Goal: Information Seeking & Learning: Learn about a topic

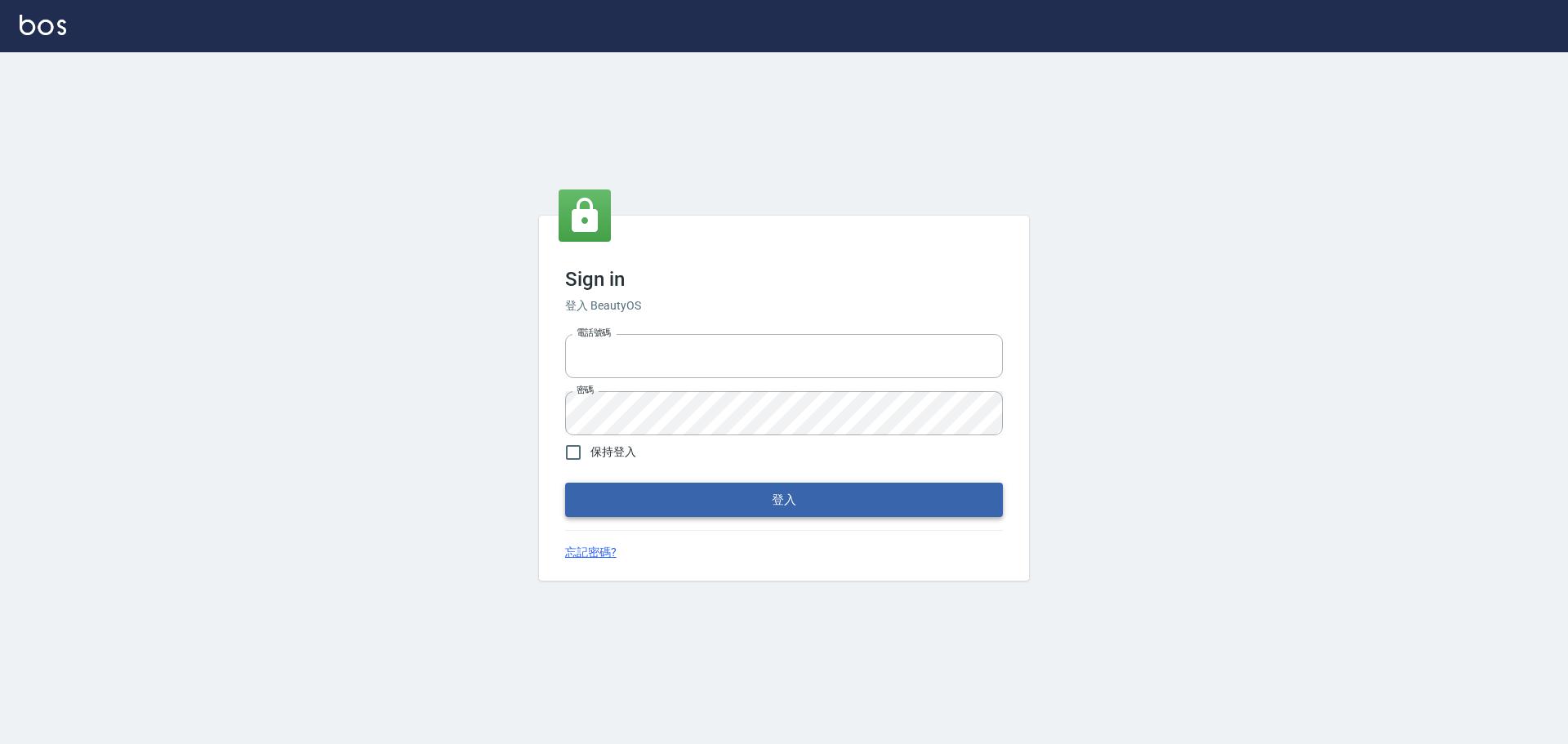
type input "0976821822"
click at [796, 501] on button "登入" at bounding box center [784, 500] width 438 height 34
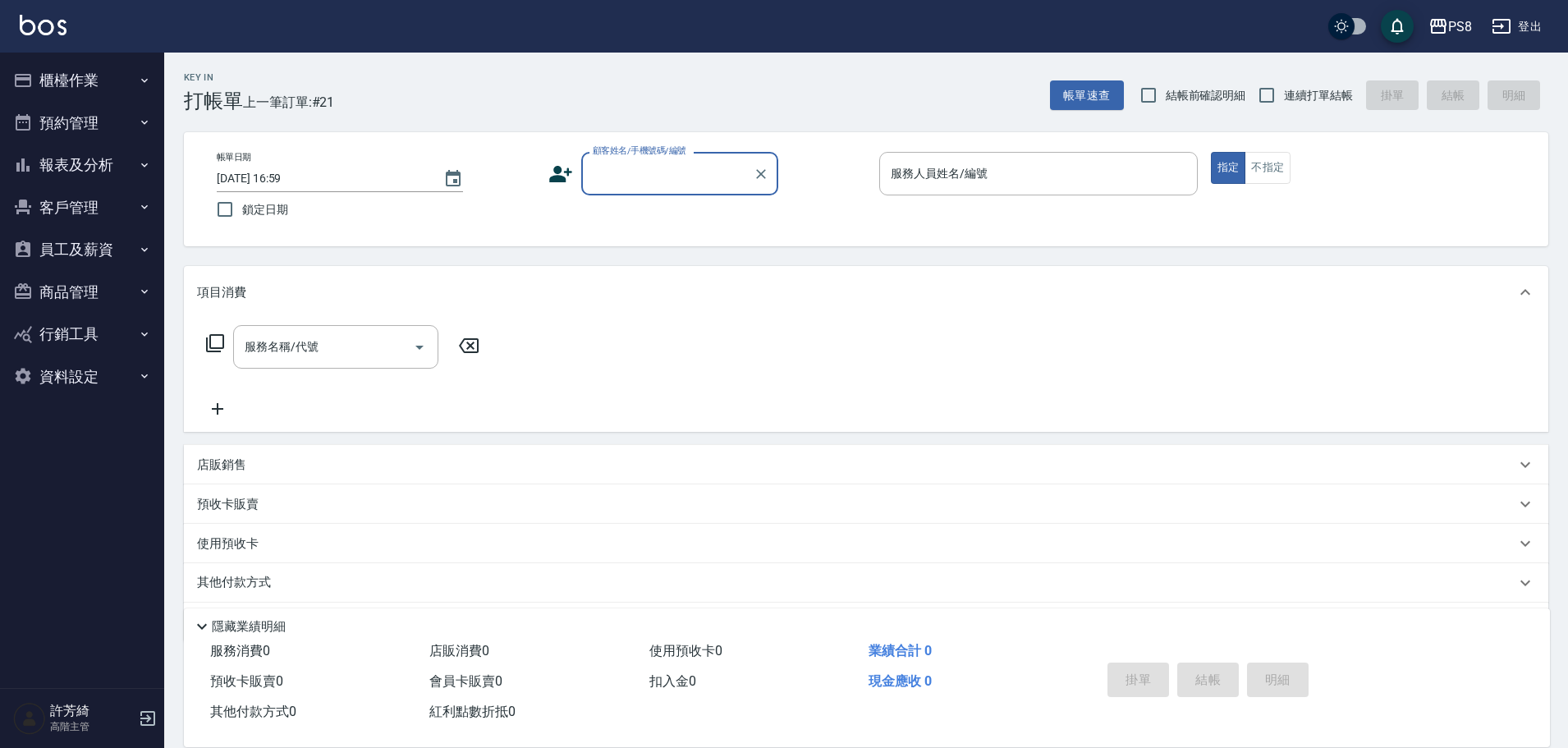
click at [82, 80] on button "櫃檯作業" at bounding box center [82, 80] width 151 height 43
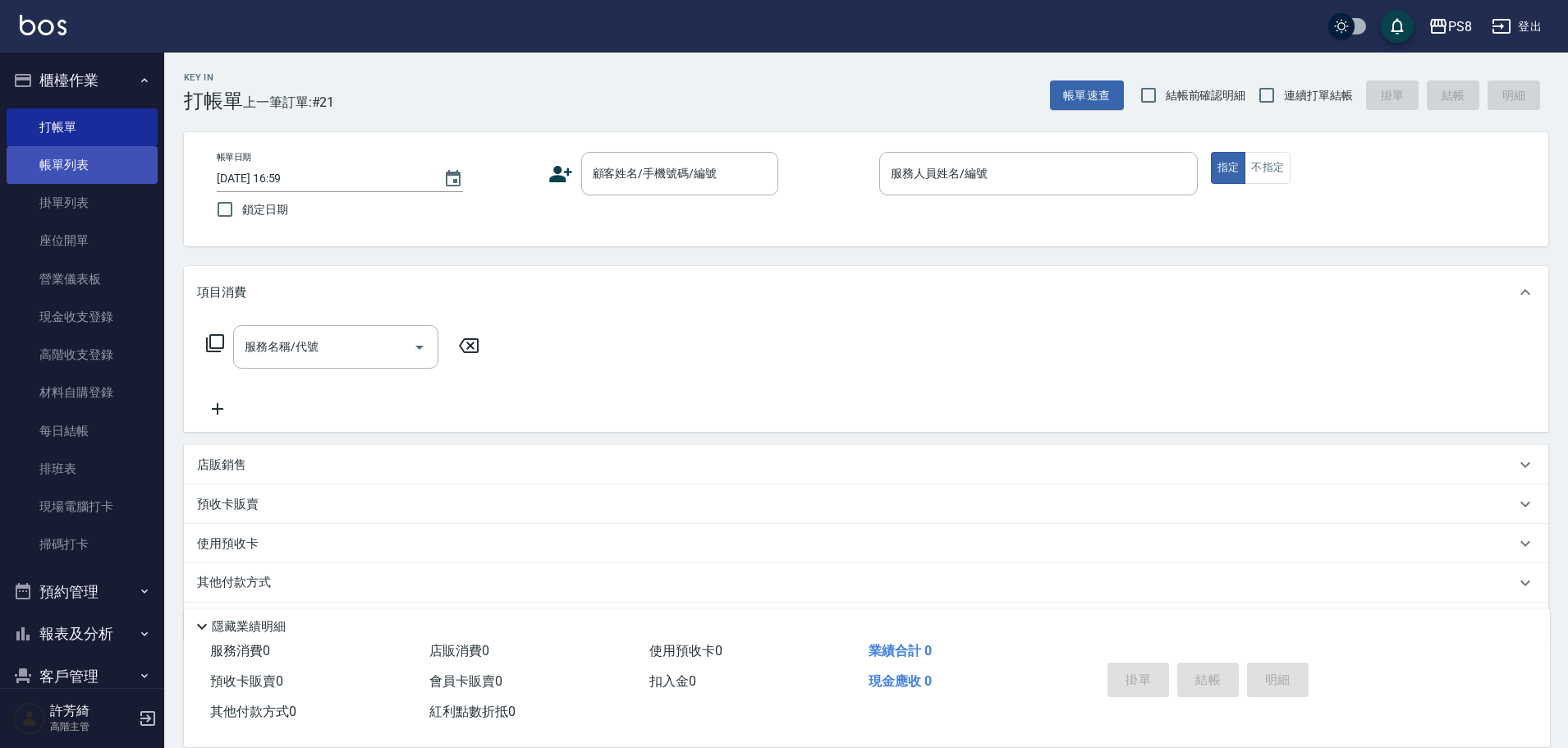
click at [60, 169] on link "帳單列表" at bounding box center [82, 164] width 151 height 38
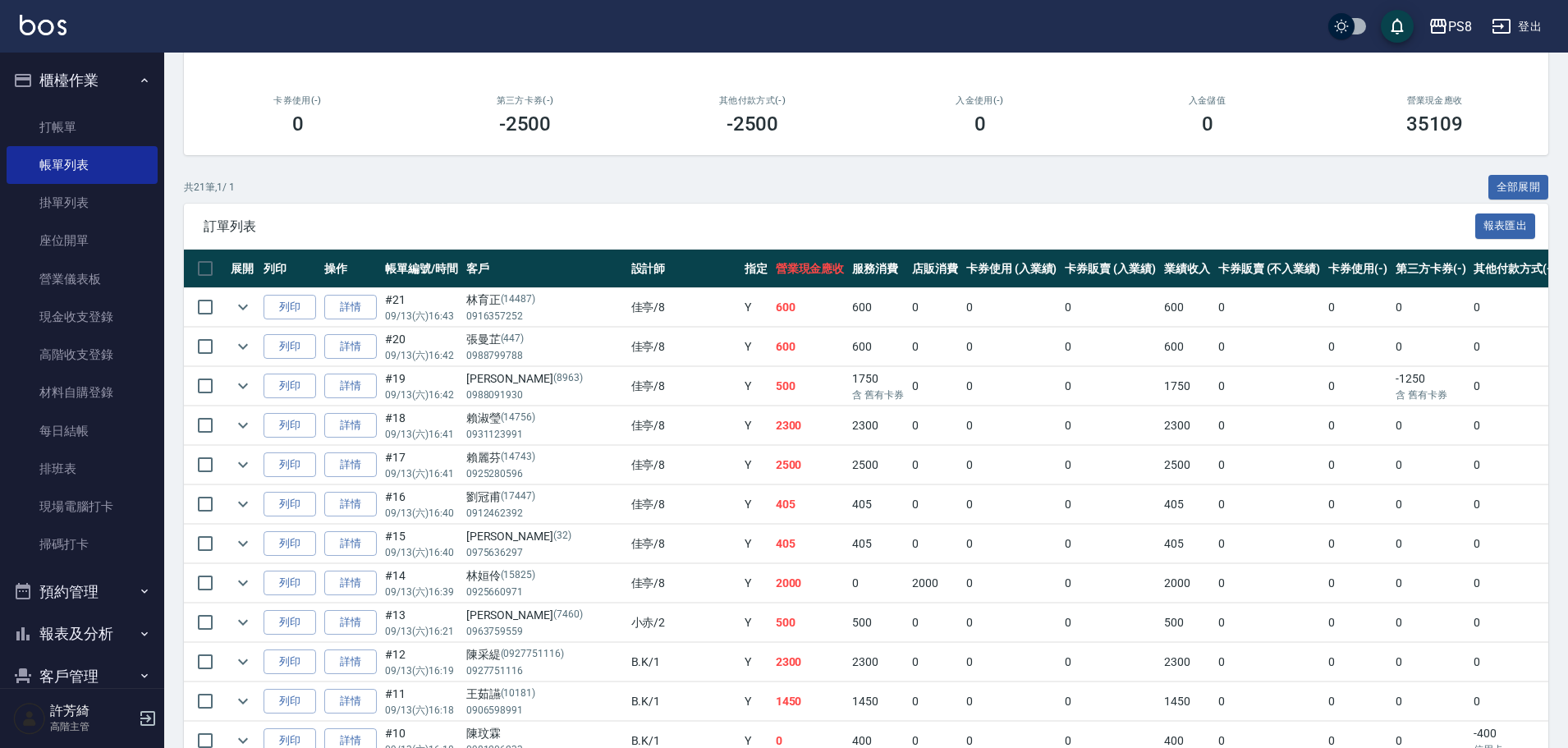
scroll to position [246, 0]
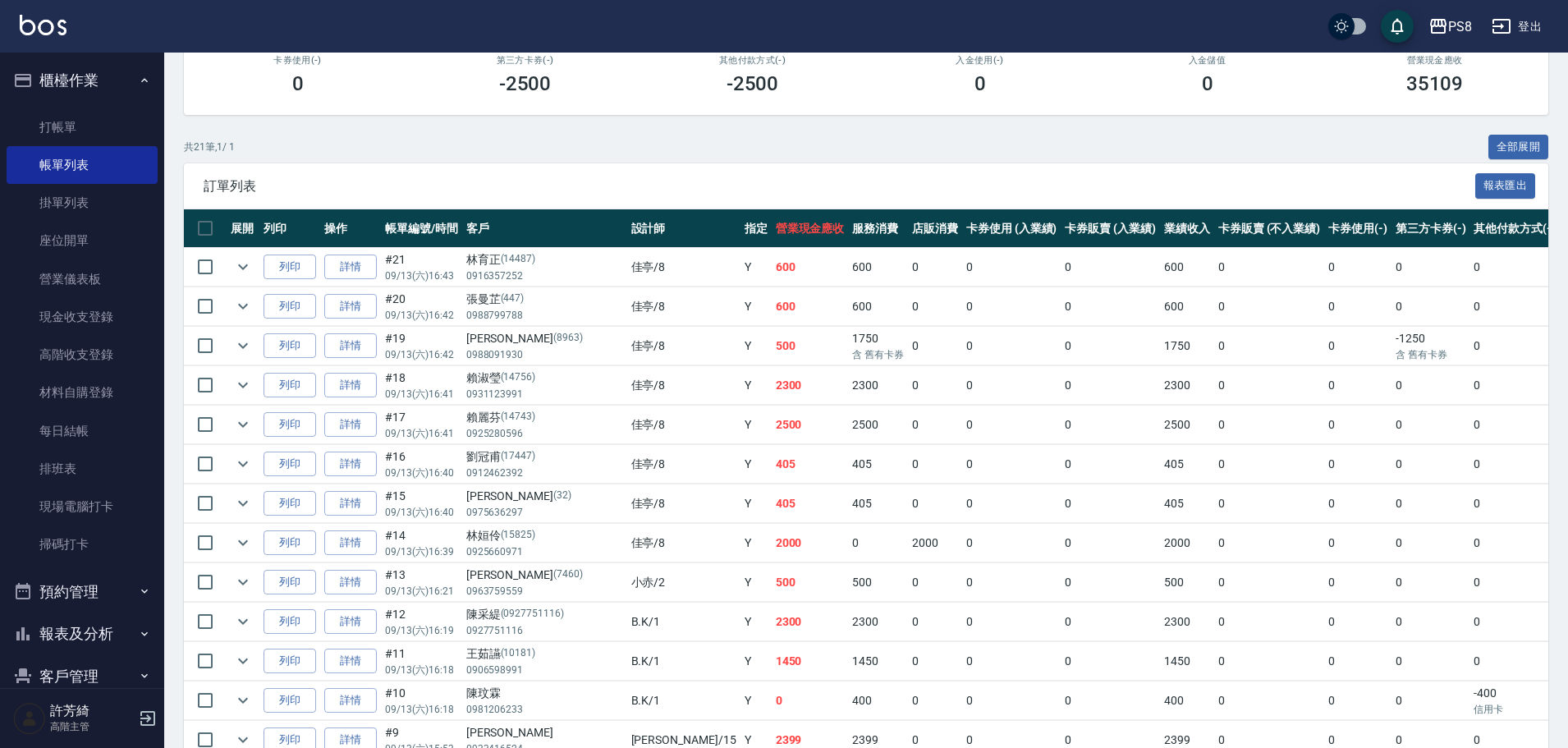
click at [62, 19] on img at bounding box center [43, 25] width 47 height 20
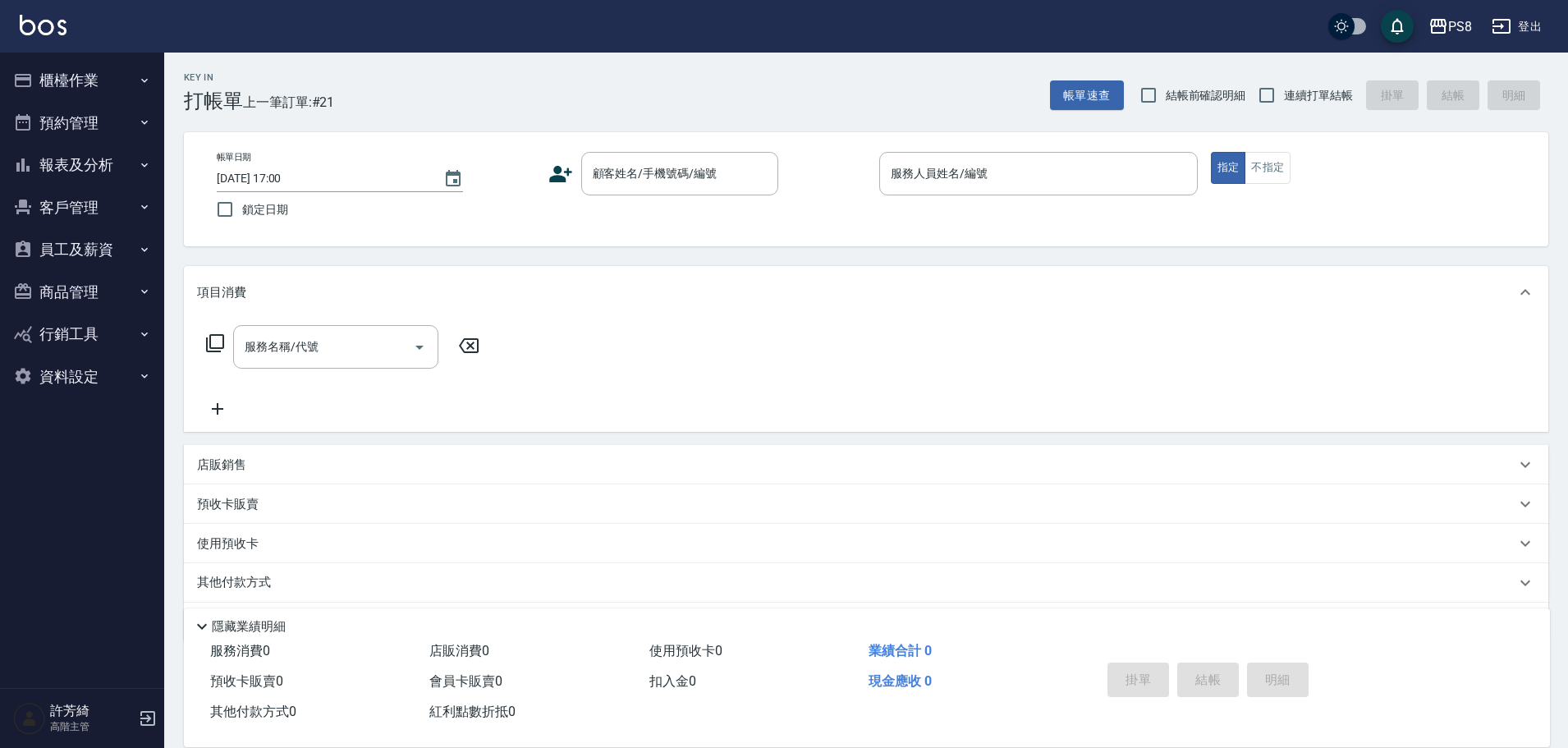
click at [62, 19] on img at bounding box center [43, 25] width 47 height 20
click at [118, 83] on button "櫃檯作業" at bounding box center [82, 80] width 151 height 43
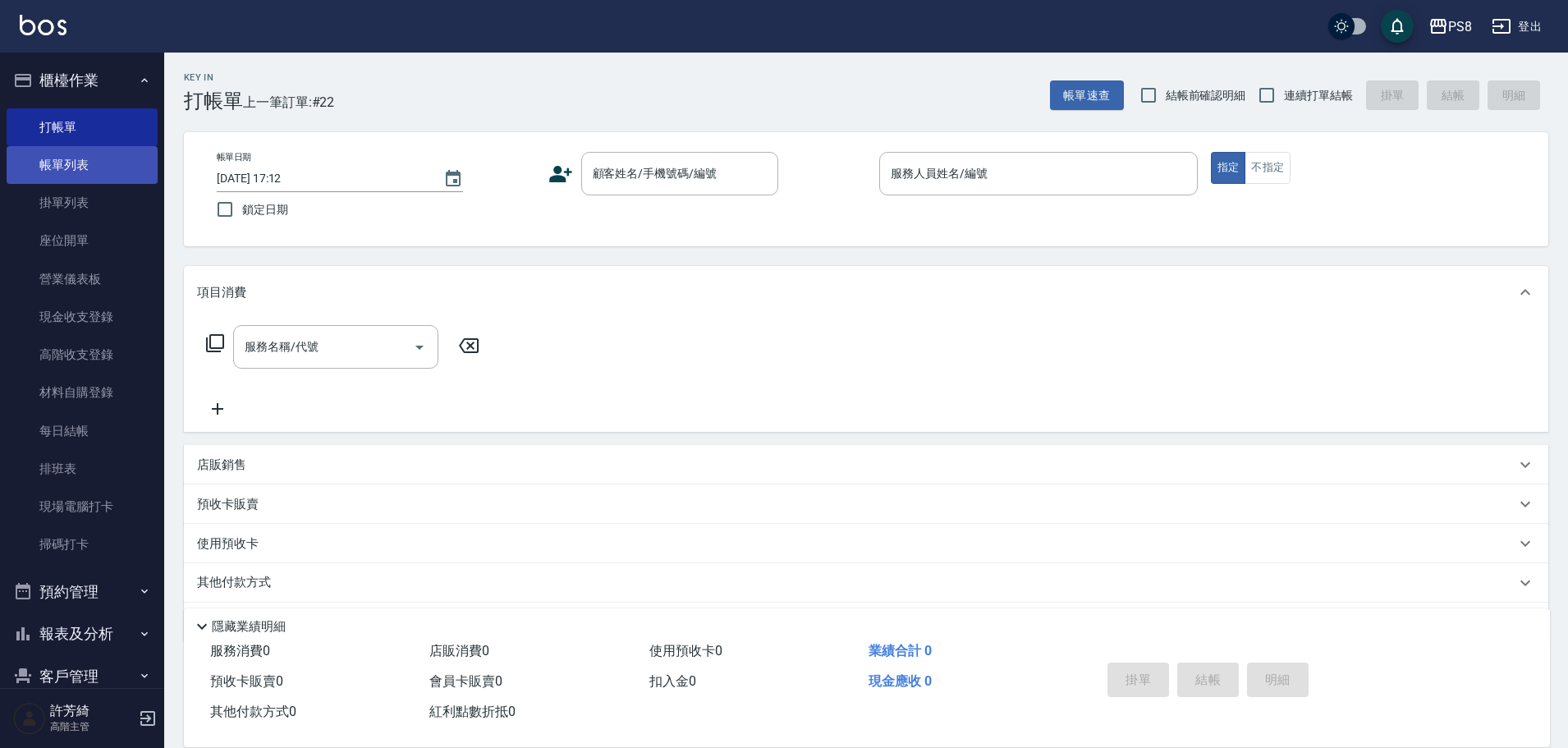
drag, startPoint x: 78, startPoint y: 175, endPoint x: 78, endPoint y: 167, distance: 8.0
click at [78, 175] on link "帳單列表" at bounding box center [82, 164] width 151 height 38
click at [78, 167] on link "帳單列表" at bounding box center [82, 164] width 151 height 38
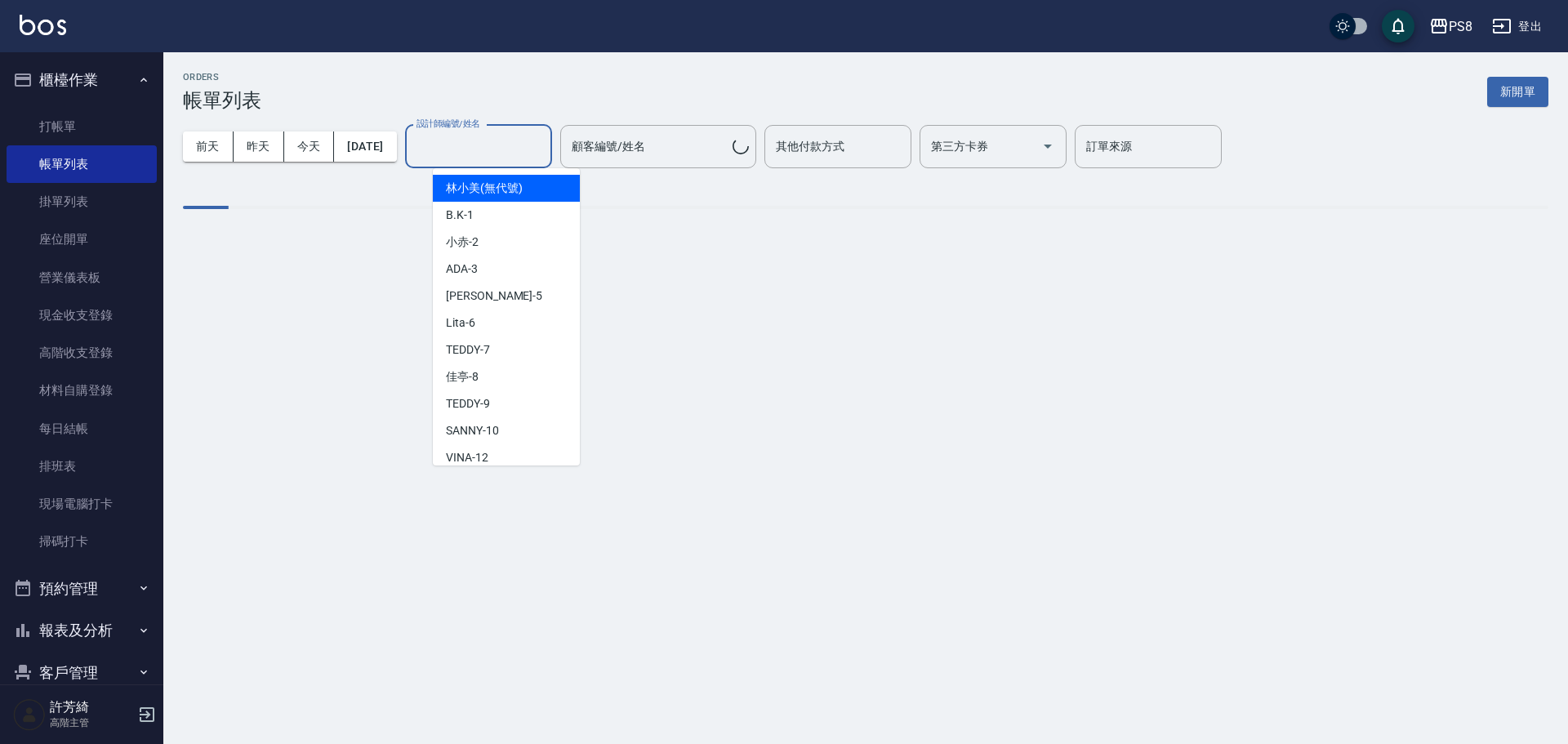
click at [445, 145] on input "設計師編號/姓名" at bounding box center [479, 147] width 132 height 29
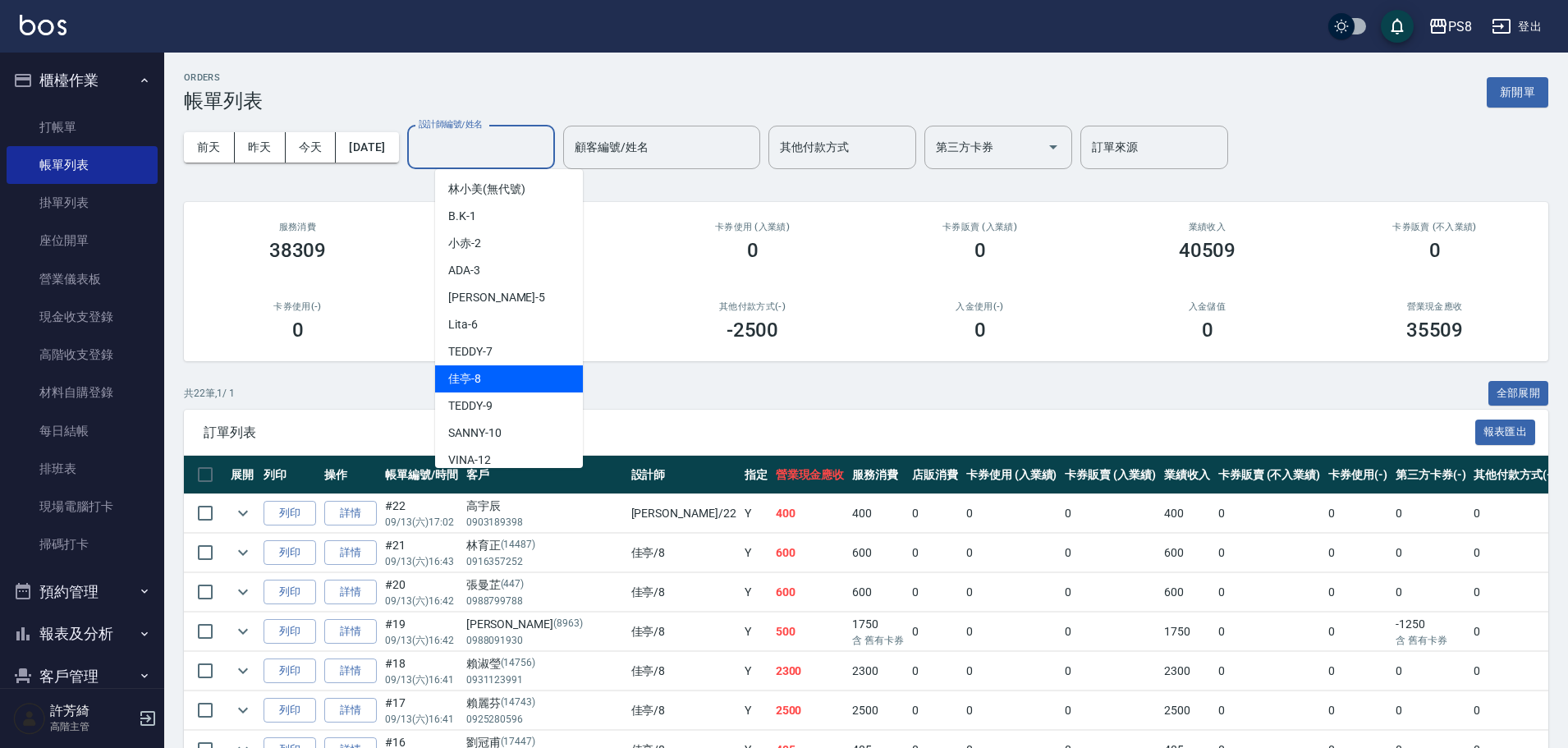
click at [504, 372] on div "佳亭 -8" at bounding box center [508, 379] width 148 height 27
type input "佳亭-8"
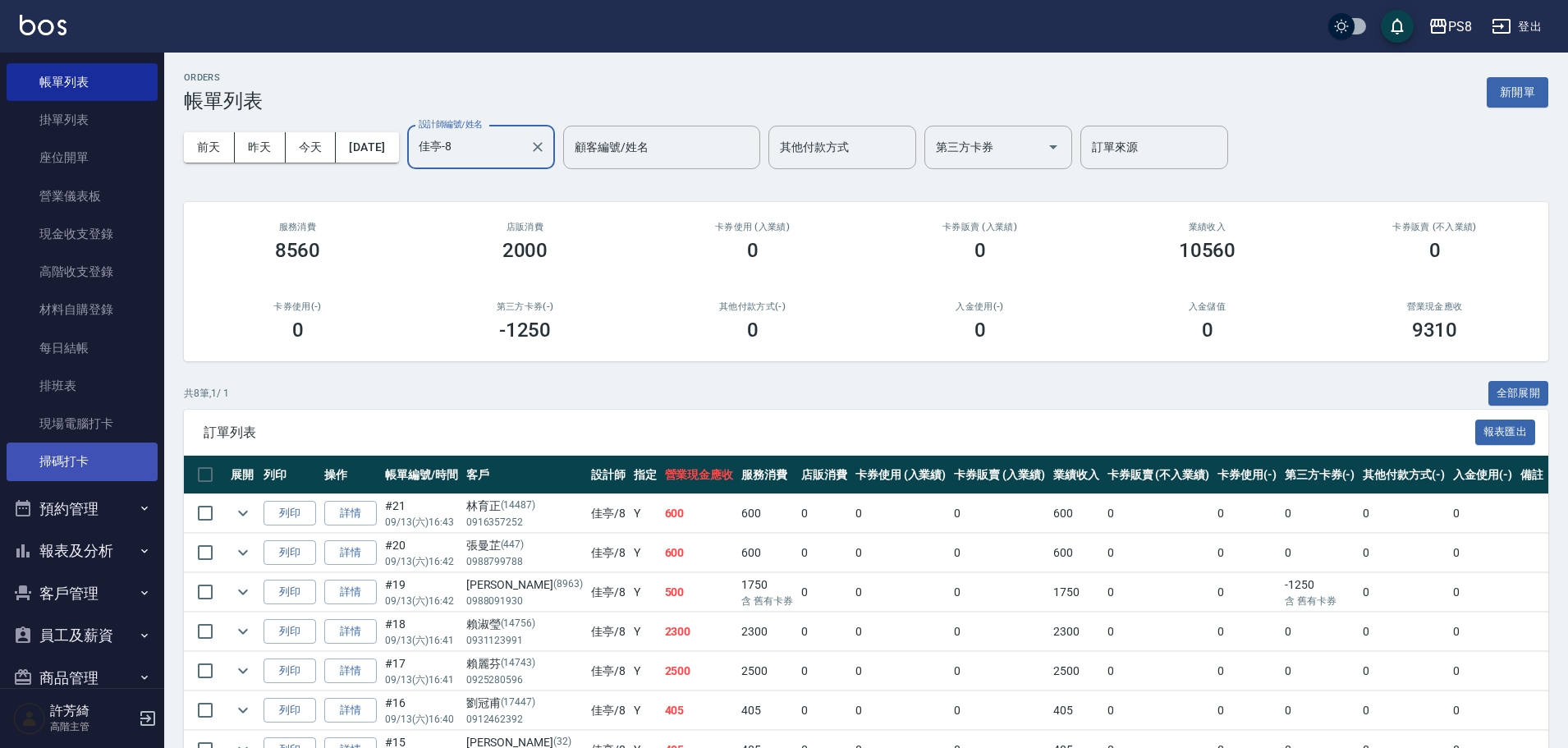
scroll to position [198, 0]
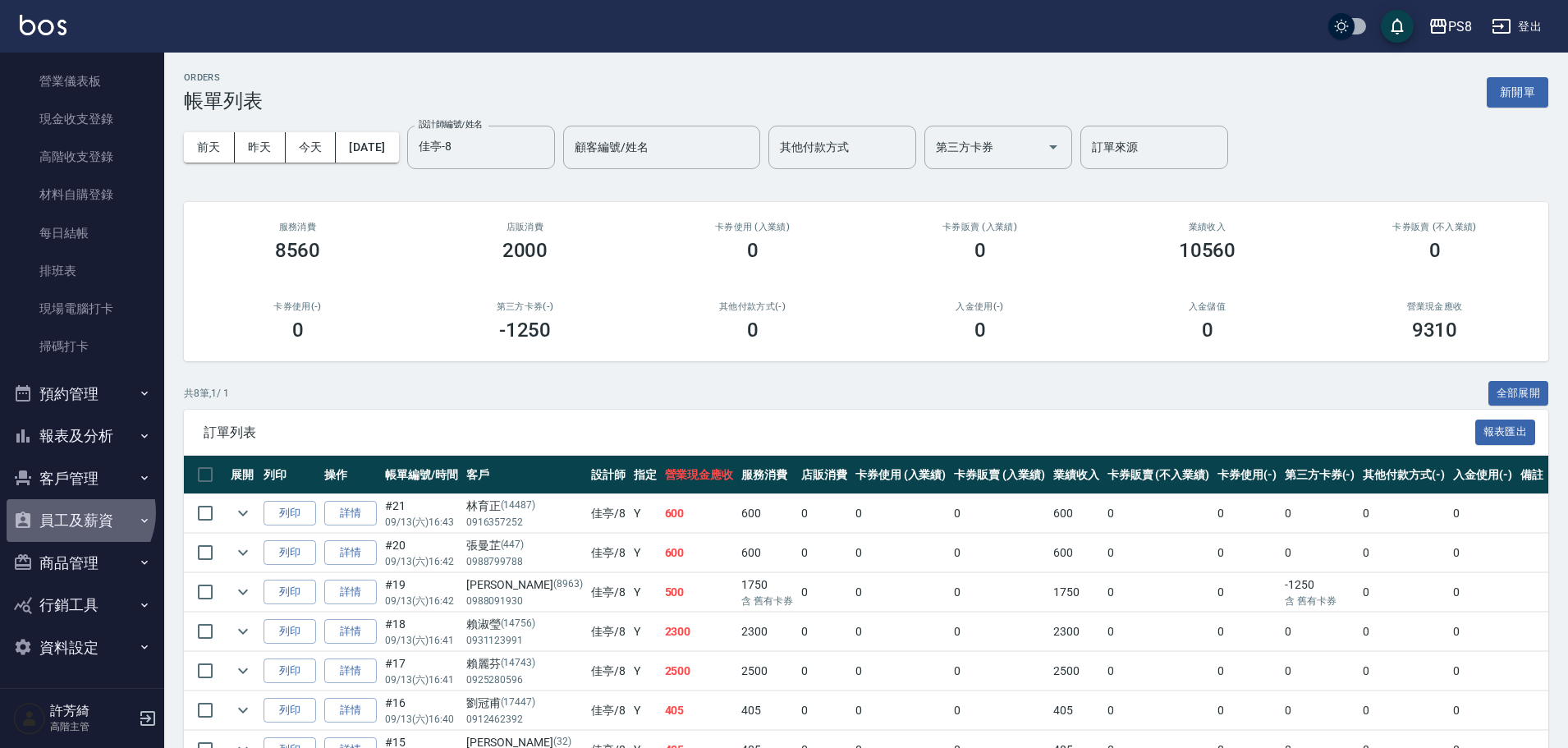
click at [76, 513] on button "員工及薪資" at bounding box center [82, 520] width 151 height 43
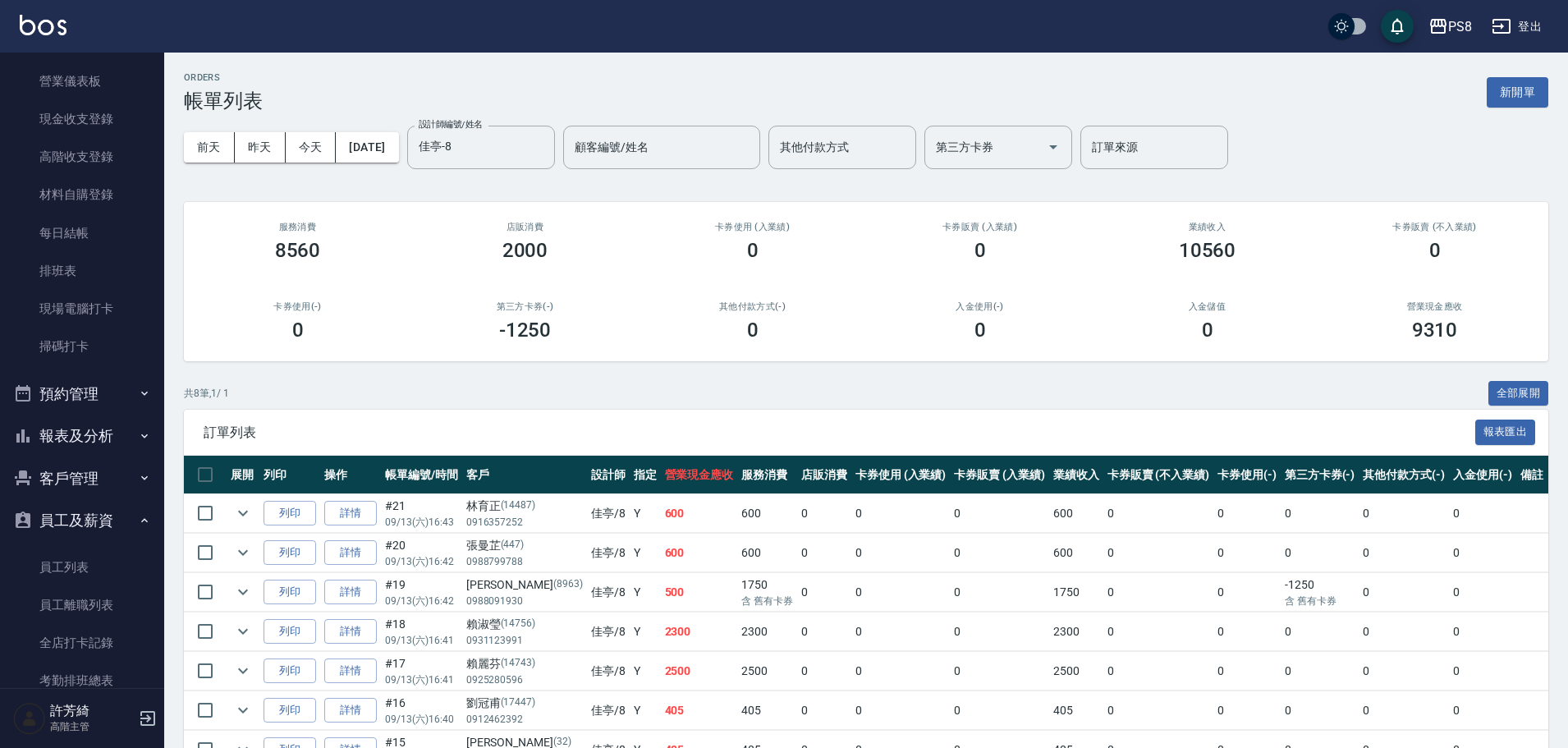
scroll to position [444, 0]
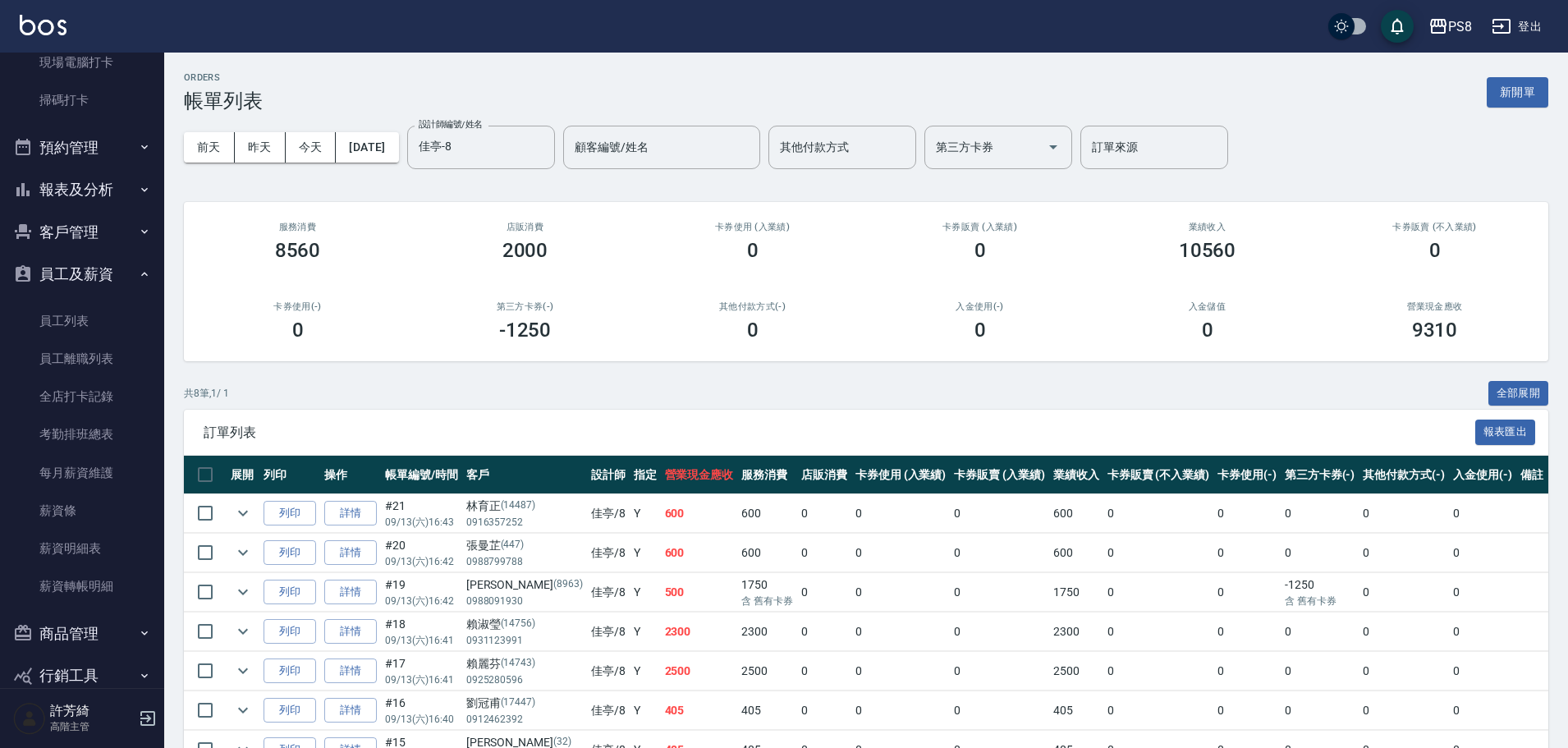
click at [97, 191] on button "報表及分析" at bounding box center [82, 190] width 151 height 43
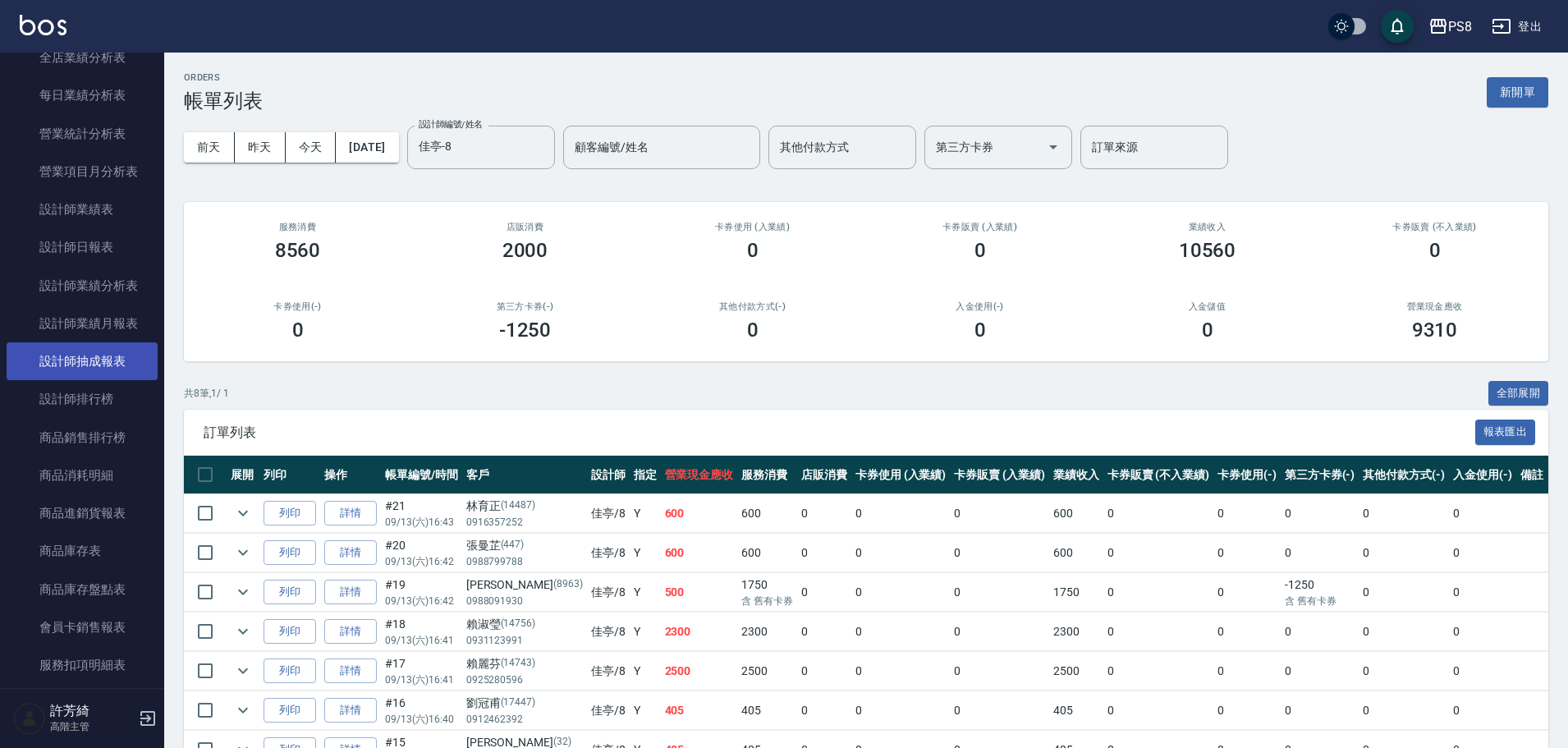
scroll to position [1020, 0]
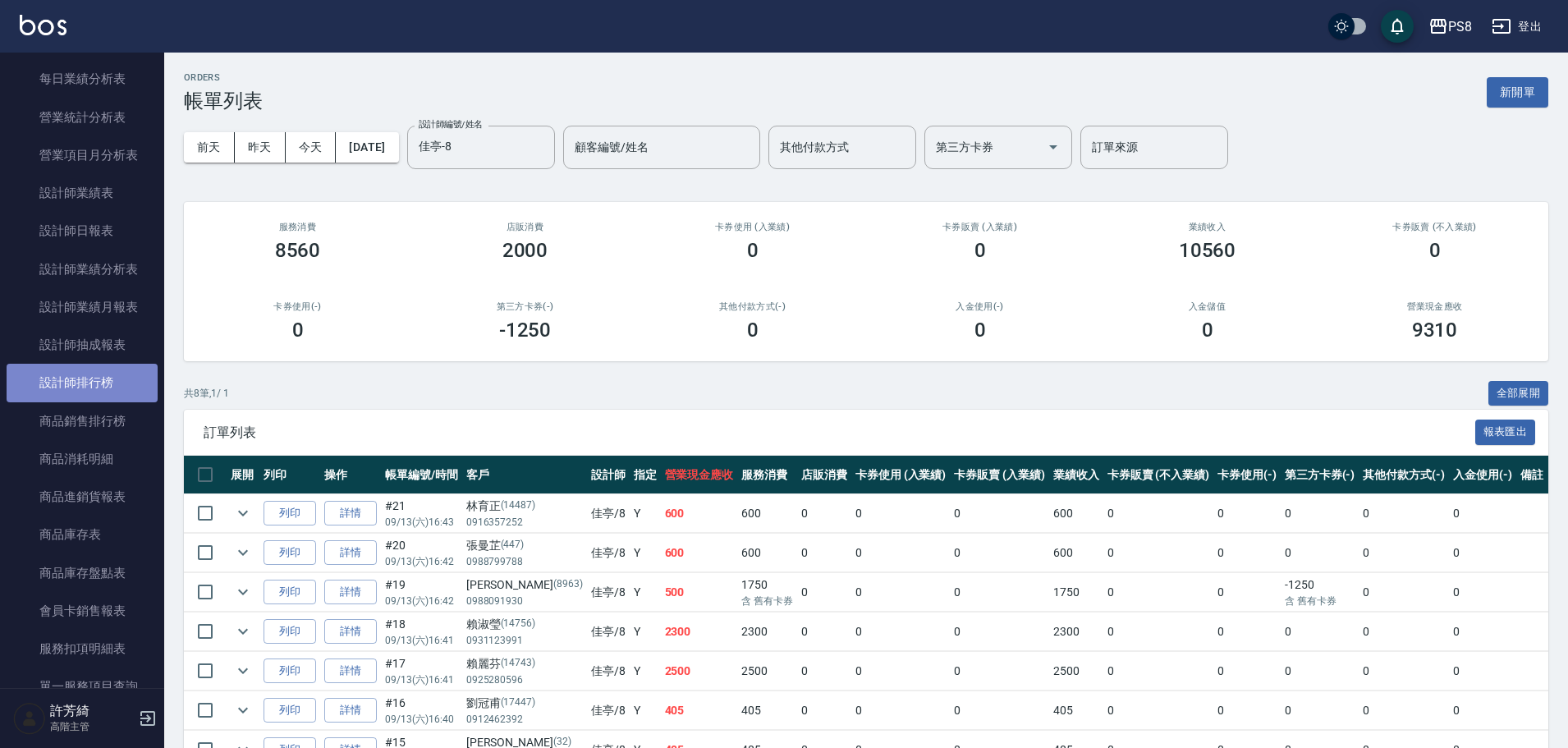
click at [126, 381] on link "設計師排行榜" at bounding box center [82, 382] width 151 height 38
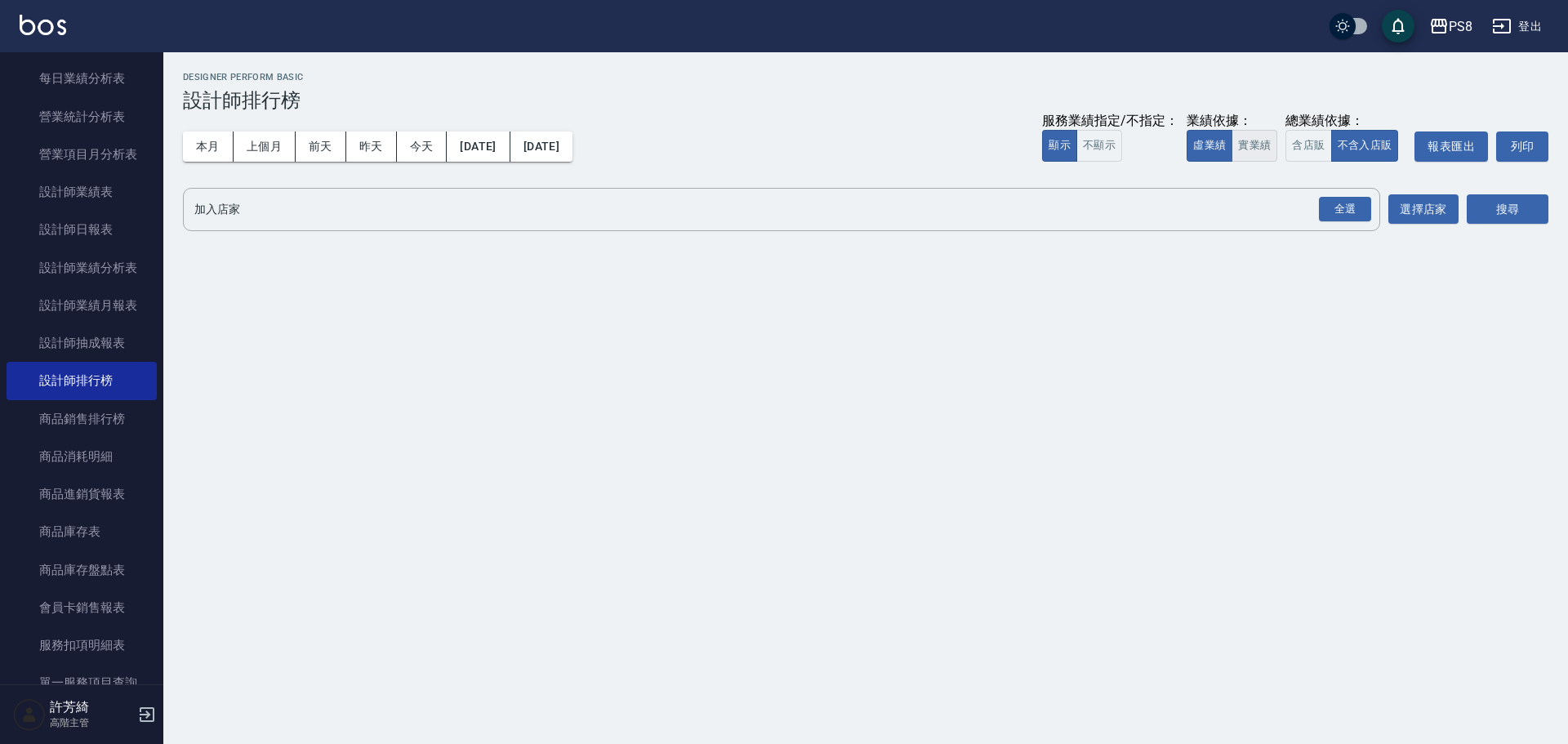
click at [1262, 151] on button "實業績" at bounding box center [1254, 146] width 46 height 32
click at [1362, 206] on div "全選" at bounding box center [1345, 210] width 52 height 25
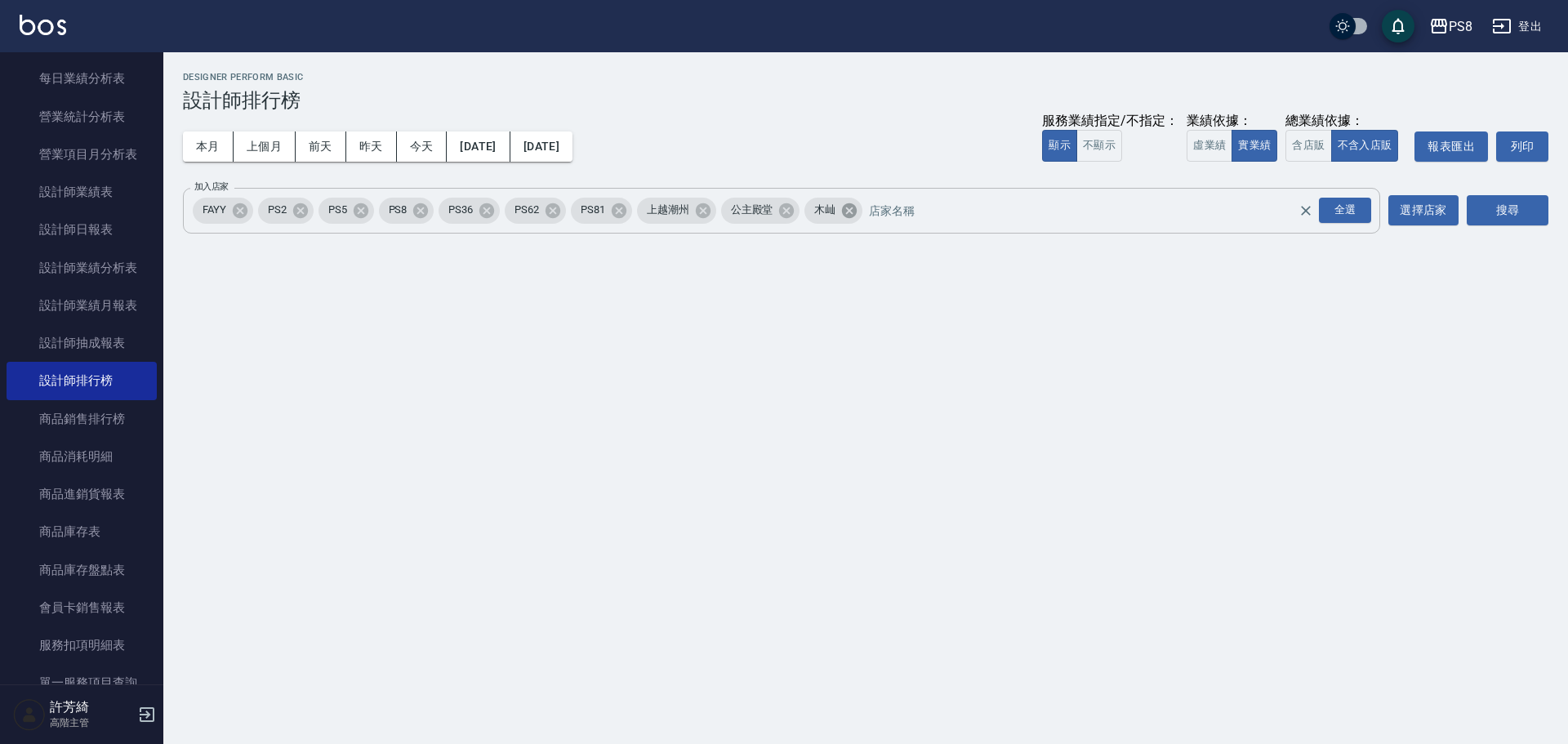
click at [856, 209] on icon at bounding box center [849, 211] width 15 height 15
click at [1342, 207] on div "全選" at bounding box center [1345, 211] width 52 height 25
click at [782, 216] on icon at bounding box center [786, 211] width 18 height 18
click at [703, 208] on icon at bounding box center [703, 211] width 18 height 18
drag, startPoint x: 228, startPoint y: 218, endPoint x: 236, endPoint y: 216, distance: 8.2
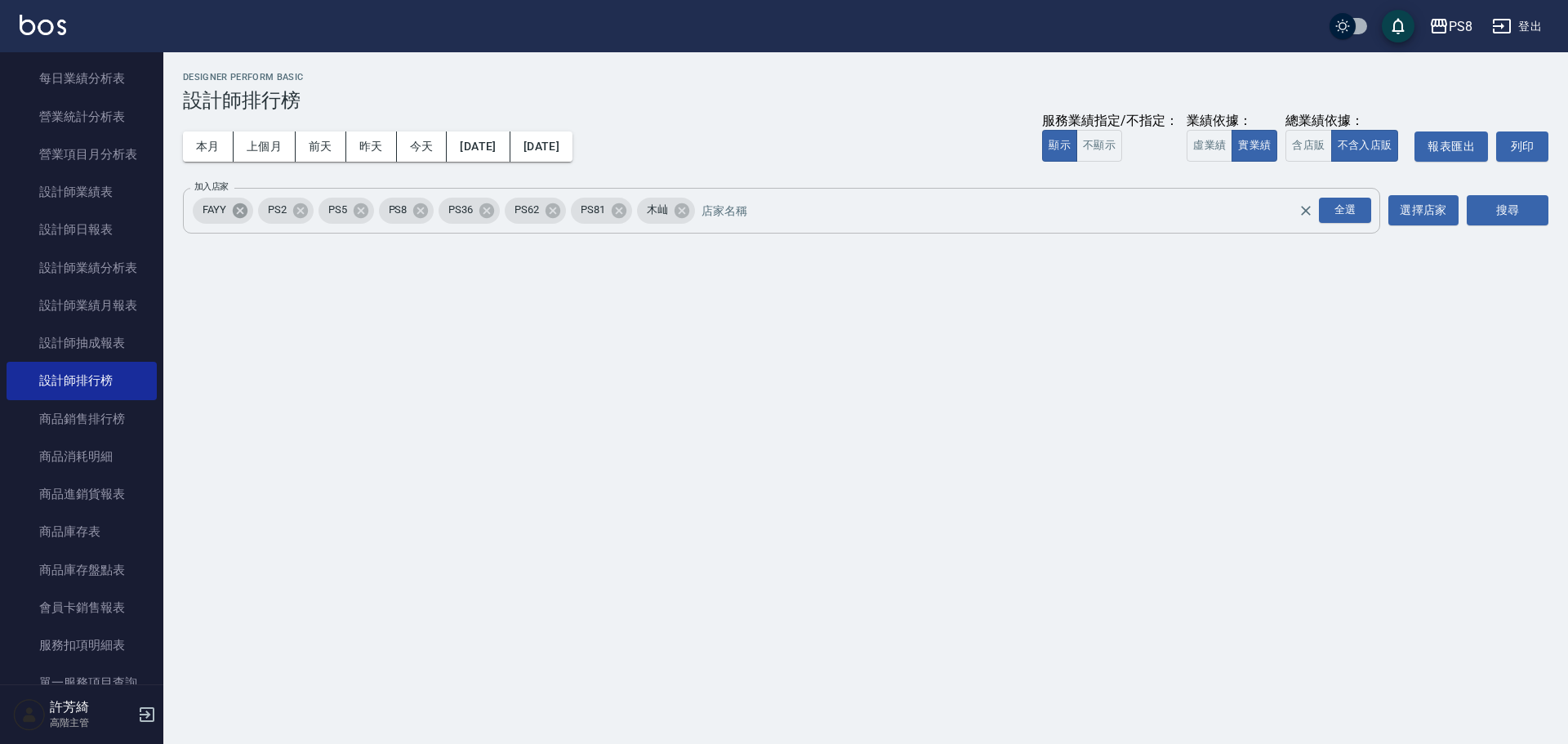
click at [228, 219] on div "FAYY" at bounding box center [223, 211] width 60 height 26
click at [246, 208] on icon at bounding box center [241, 211] width 15 height 15
click at [573, 145] on button "[DATE]" at bounding box center [542, 147] width 62 height 30
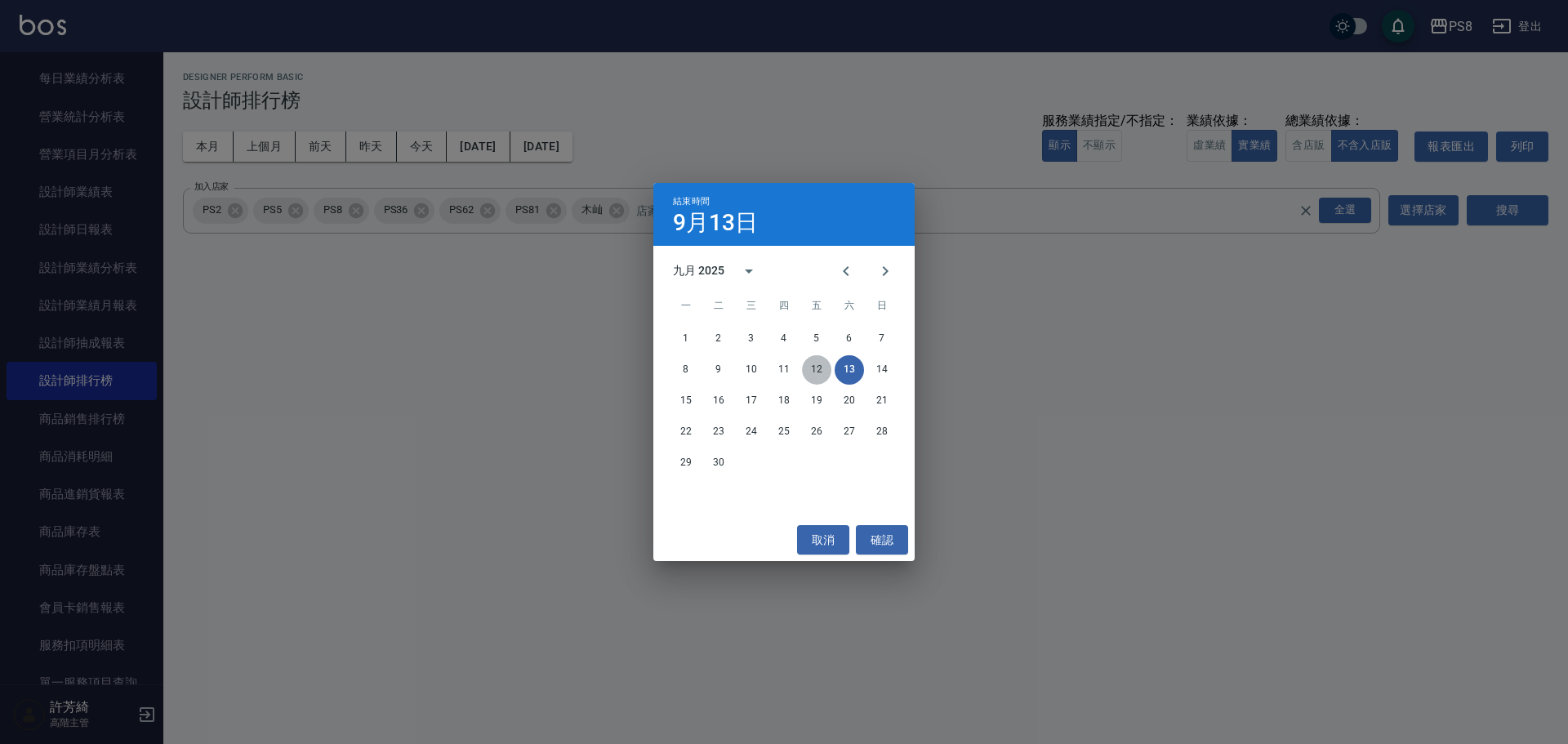
click at [813, 368] on button "12" at bounding box center [816, 370] width 29 height 29
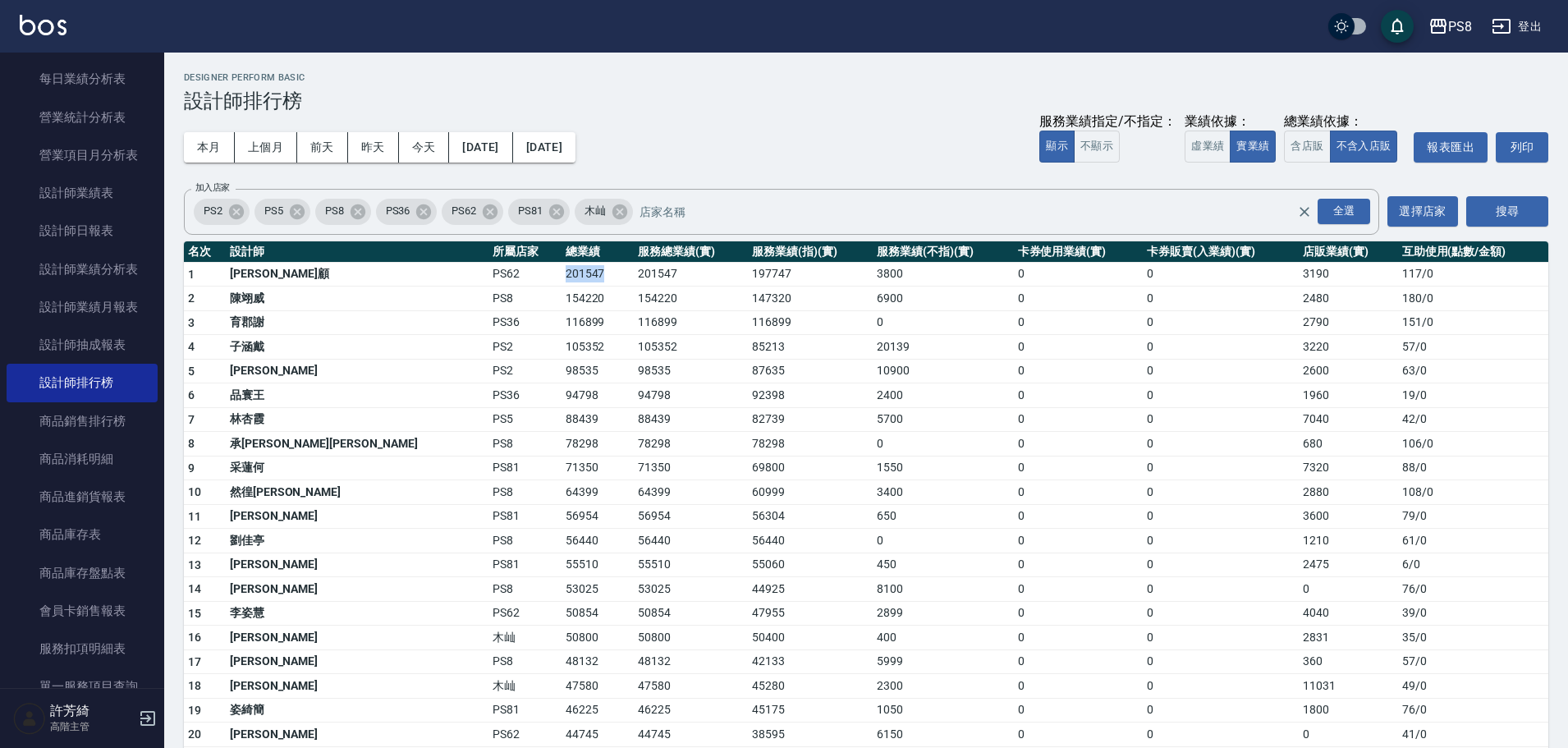
drag, startPoint x: 379, startPoint y: 270, endPoint x: 434, endPoint y: 271, distance: 55.0
click at [434, 271] on tr "1 雅云顧 PS62 201547 201547 197747 3800 0 0 3190 117 / 0" at bounding box center [866, 274] width 1365 height 24
copy tr "201547"
click at [561, 298] on td "154220" at bounding box center [598, 299] width 72 height 24
click at [488, 315] on td "PS36" at bounding box center [524, 322] width 72 height 24
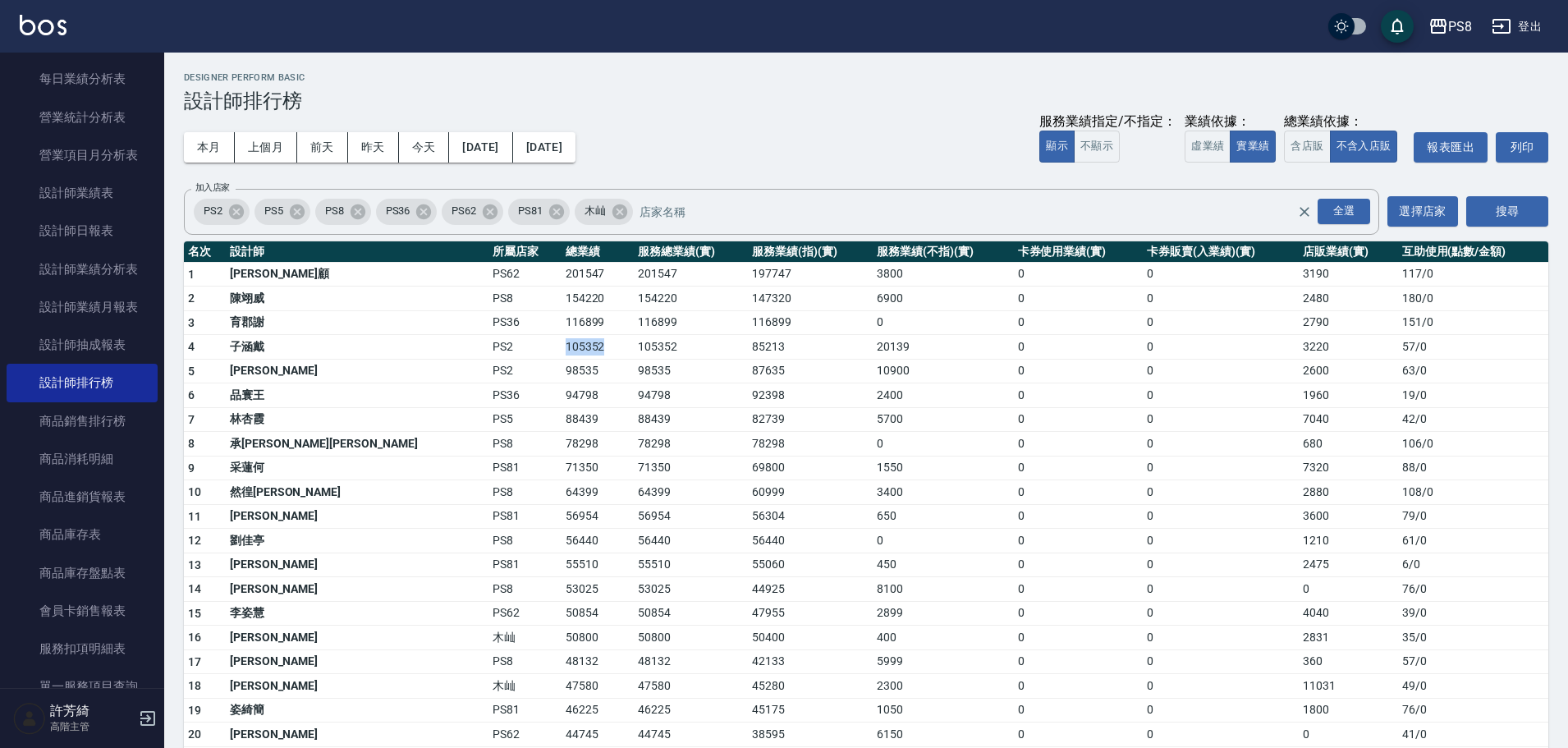
drag, startPoint x: 386, startPoint y: 341, endPoint x: 439, endPoint y: 341, distance: 53.0
click at [561, 341] on td "105352" at bounding box center [598, 347] width 72 height 24
copy td "105352"
drag, startPoint x: 386, startPoint y: 417, endPoint x: 444, endPoint y: 410, distance: 58.4
click at [561, 410] on td "88439" at bounding box center [598, 419] width 72 height 24
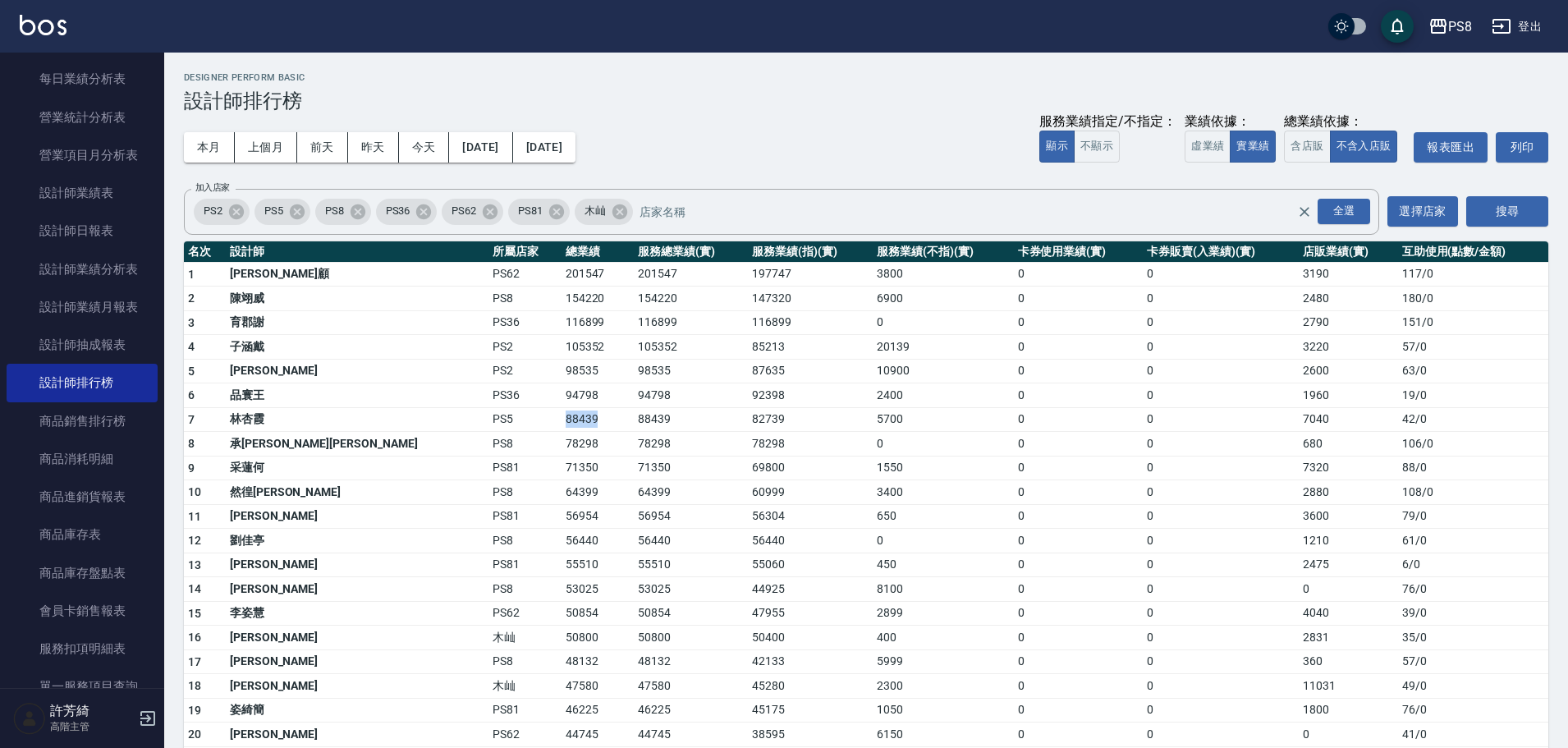
copy td "88439"
drag, startPoint x: 387, startPoint y: 445, endPoint x: 430, endPoint y: 440, distance: 43.3
click at [561, 440] on td "78298" at bounding box center [598, 444] width 72 height 24
copy td "78298"
drag, startPoint x: 371, startPoint y: 462, endPoint x: 428, endPoint y: 460, distance: 57.0
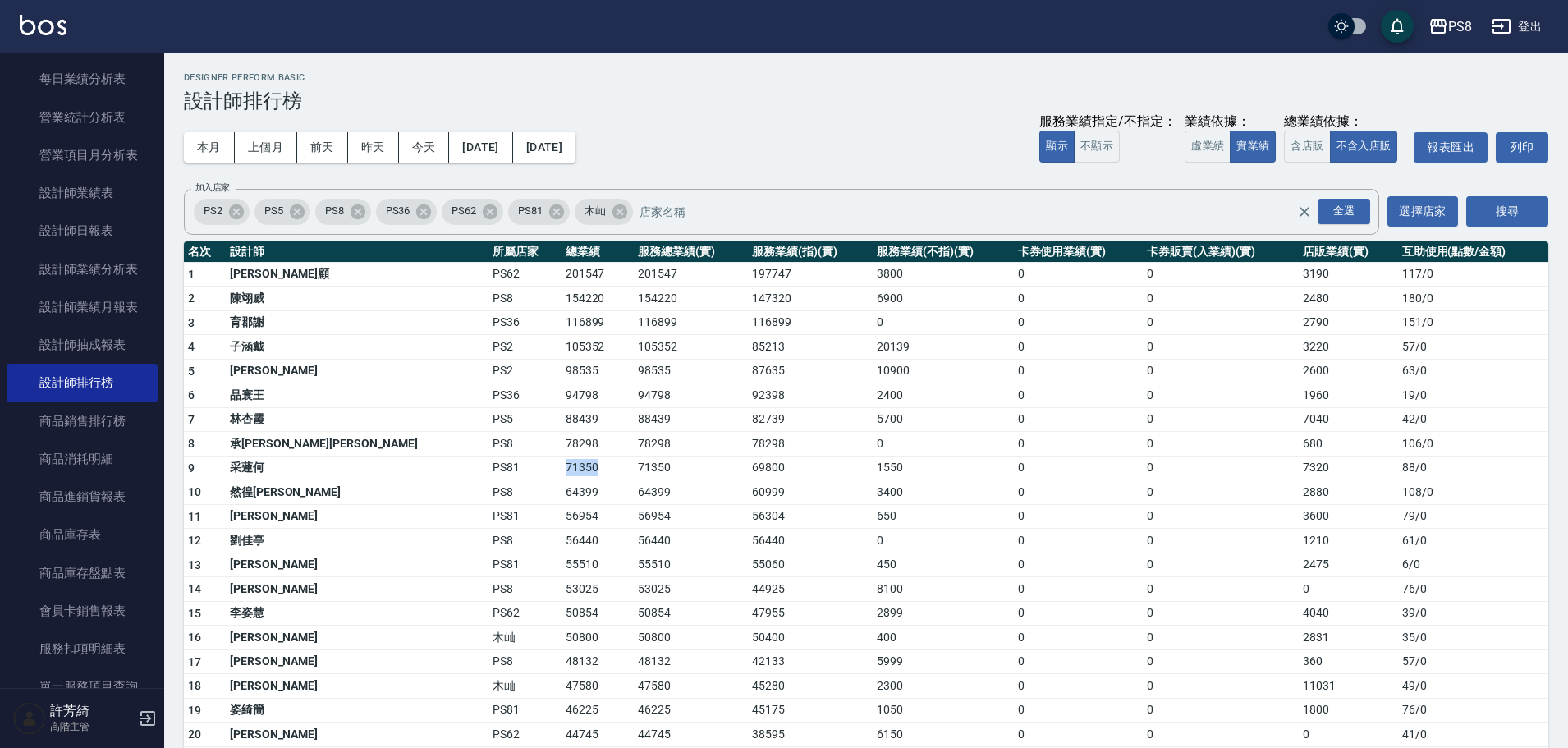
click at [428, 460] on tr "9 采蓮何 PS81 71350 71350 69800 1550 0 0 7320 88 / 0" at bounding box center [866, 468] width 1365 height 24
copy tr "71350"
drag, startPoint x: 384, startPoint y: 490, endPoint x: 425, endPoint y: 488, distance: 41.0
click at [425, 488] on tr "10 然徨楊 PS8 64399 64399 60999 3400 0 0 2880 108 / 0" at bounding box center [866, 492] width 1365 height 24
copy tr "64399"
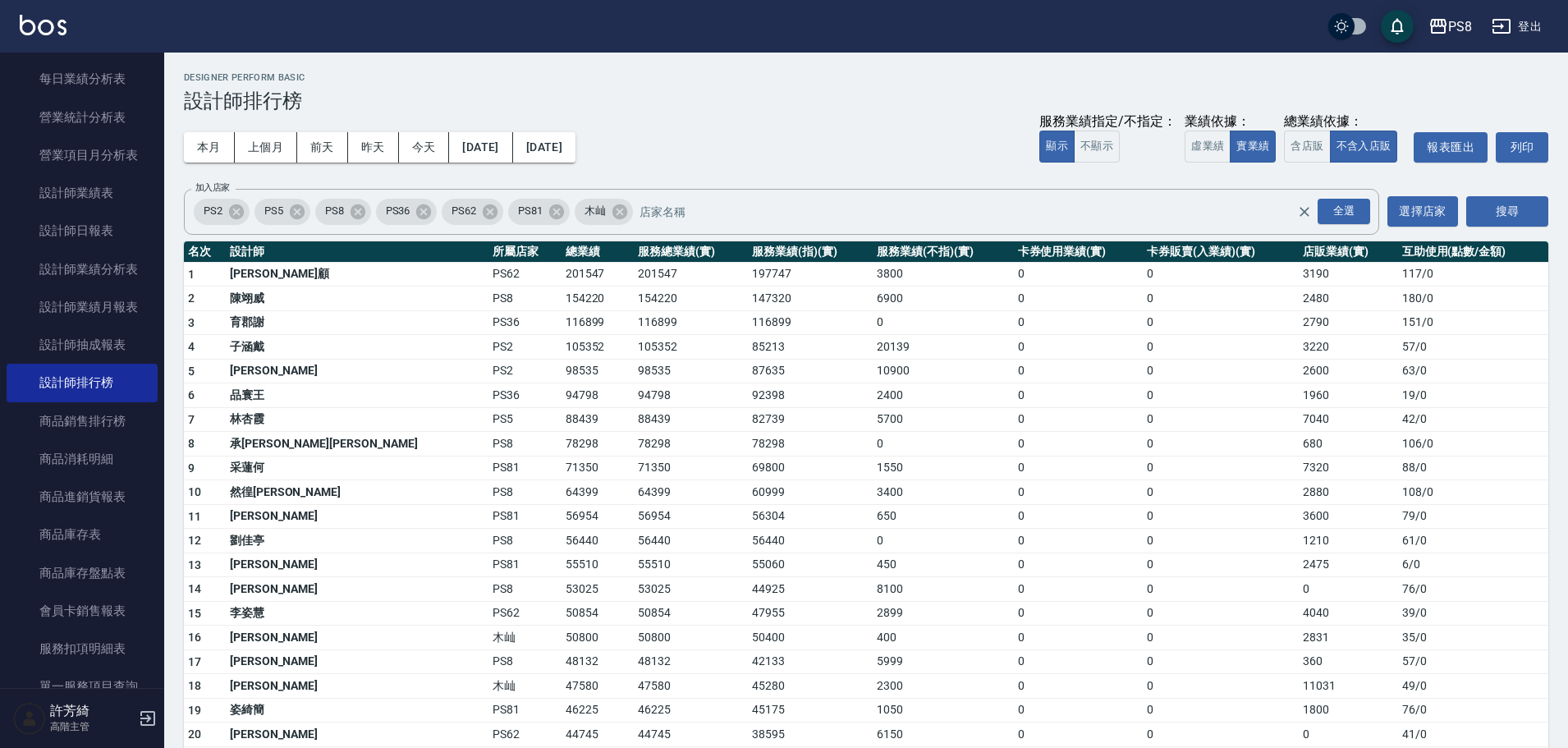
click at [488, 518] on td "PS81" at bounding box center [524, 516] width 72 height 24
drag, startPoint x: 380, startPoint y: 535, endPoint x: 410, endPoint y: 541, distance: 30.6
click at [430, 538] on tr "12 [PERSON_NAME] PS8 56440 56440 56440 0 0 0 1210 61 / 0" at bounding box center [866, 541] width 1365 height 24
copy tr "56440"
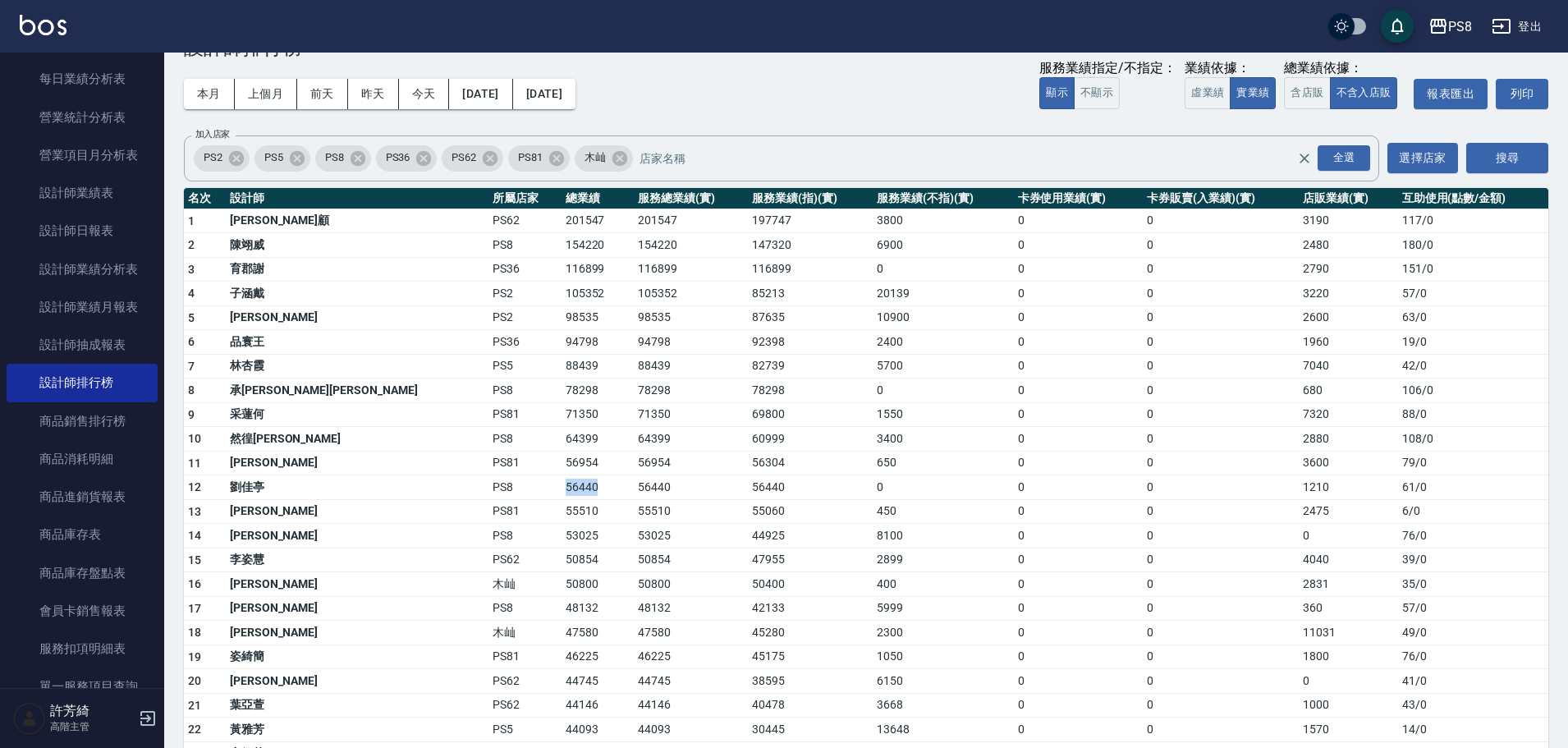
scroll to position [82, 0]
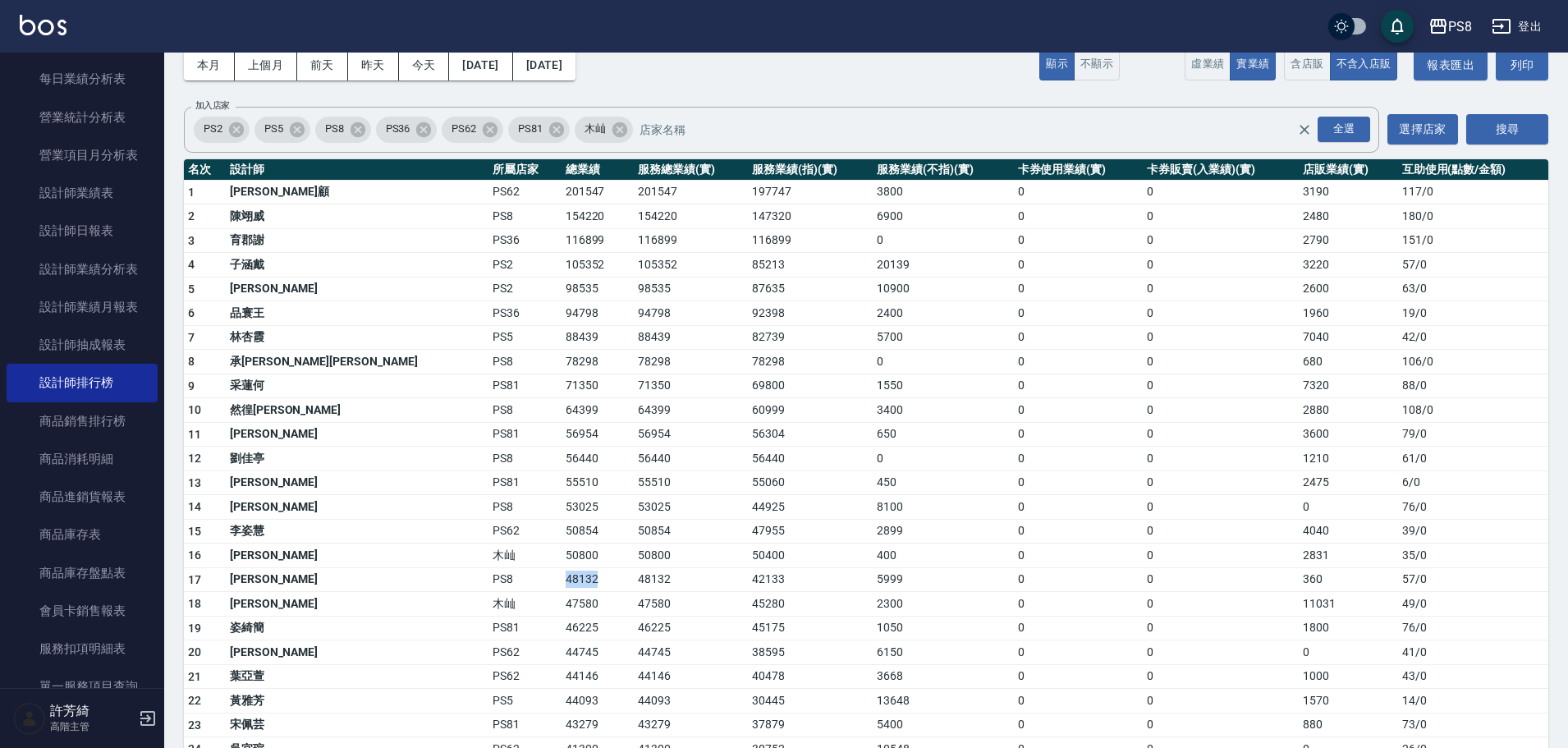
drag, startPoint x: 388, startPoint y: 572, endPoint x: 438, endPoint y: 572, distance: 50.0
click at [561, 572] on td "48132" at bounding box center [598, 579] width 72 height 24
copy td "48132"
drag, startPoint x: 390, startPoint y: 600, endPoint x: 437, endPoint y: 601, distance: 47.0
click at [561, 601] on td "47580" at bounding box center [598, 604] width 72 height 24
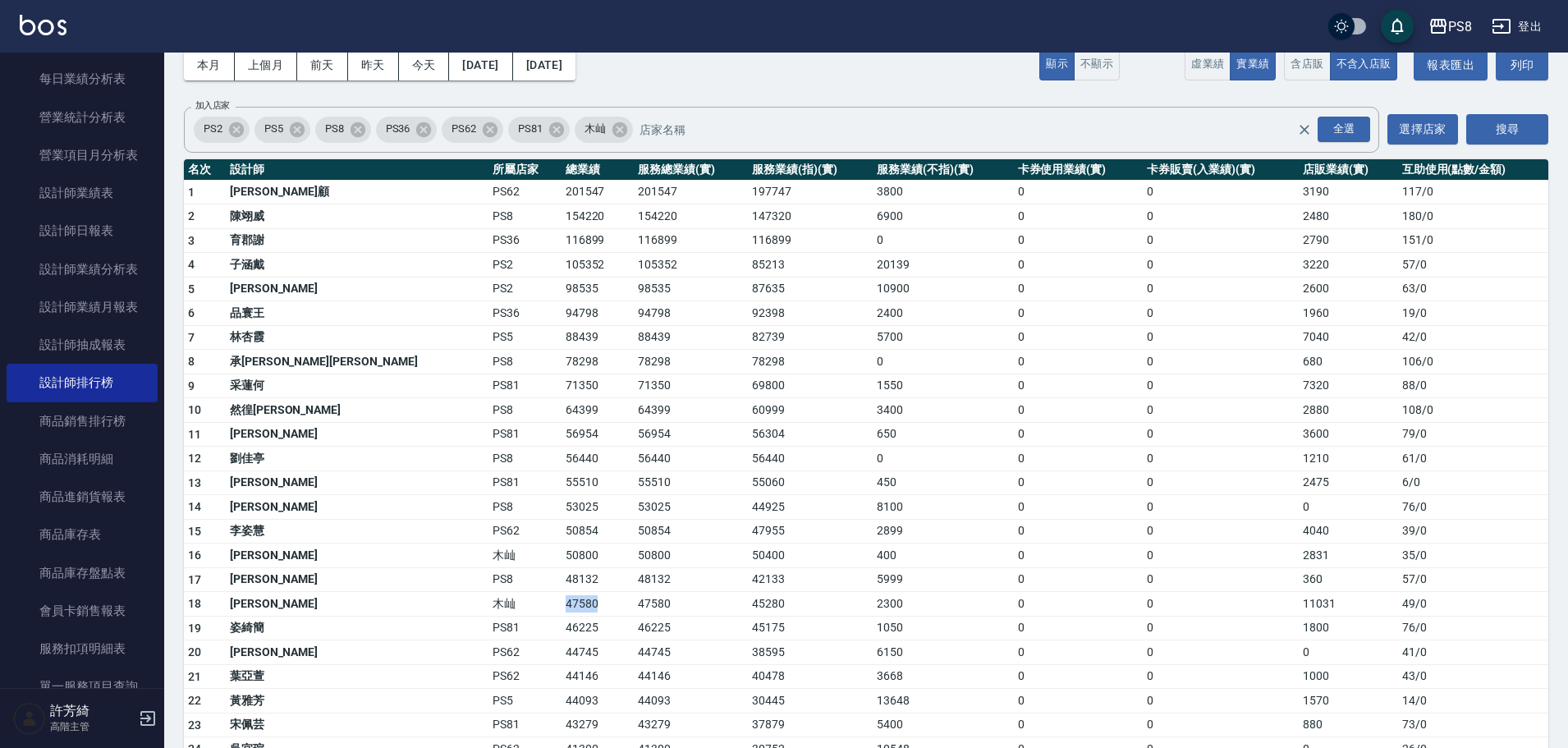
copy td "47580"
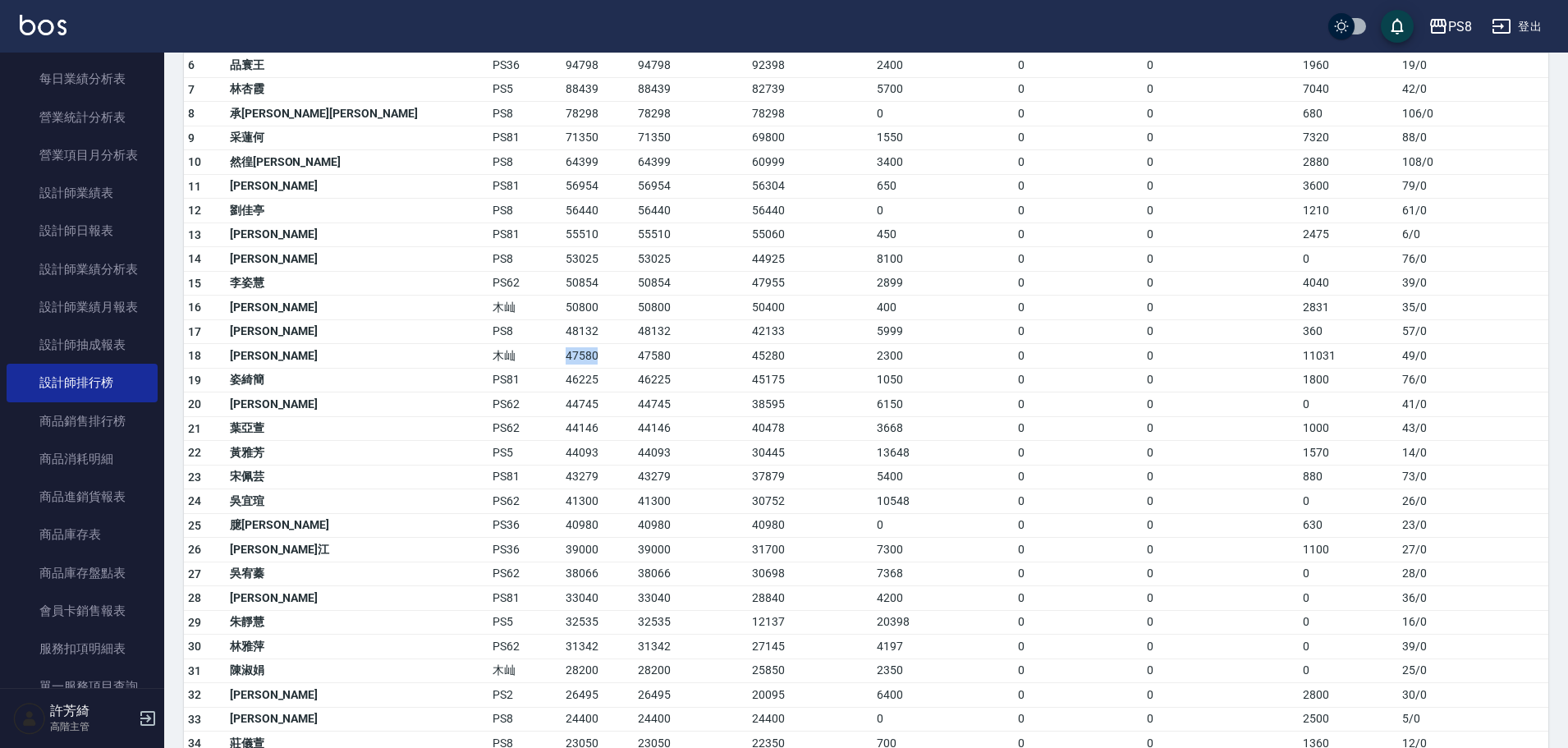
scroll to position [329, 0]
drag, startPoint x: 383, startPoint y: 547, endPoint x: 443, endPoint y: 552, distance: 60.2
click at [443, 552] on tr "26 沛渝江 PS36 39000 39000 31700 7300 0 0 1100 27 / 0" at bounding box center [866, 552] width 1365 height 24
copy tr "39000"
click at [748, 428] on td "40478" at bounding box center [810, 430] width 125 height 24
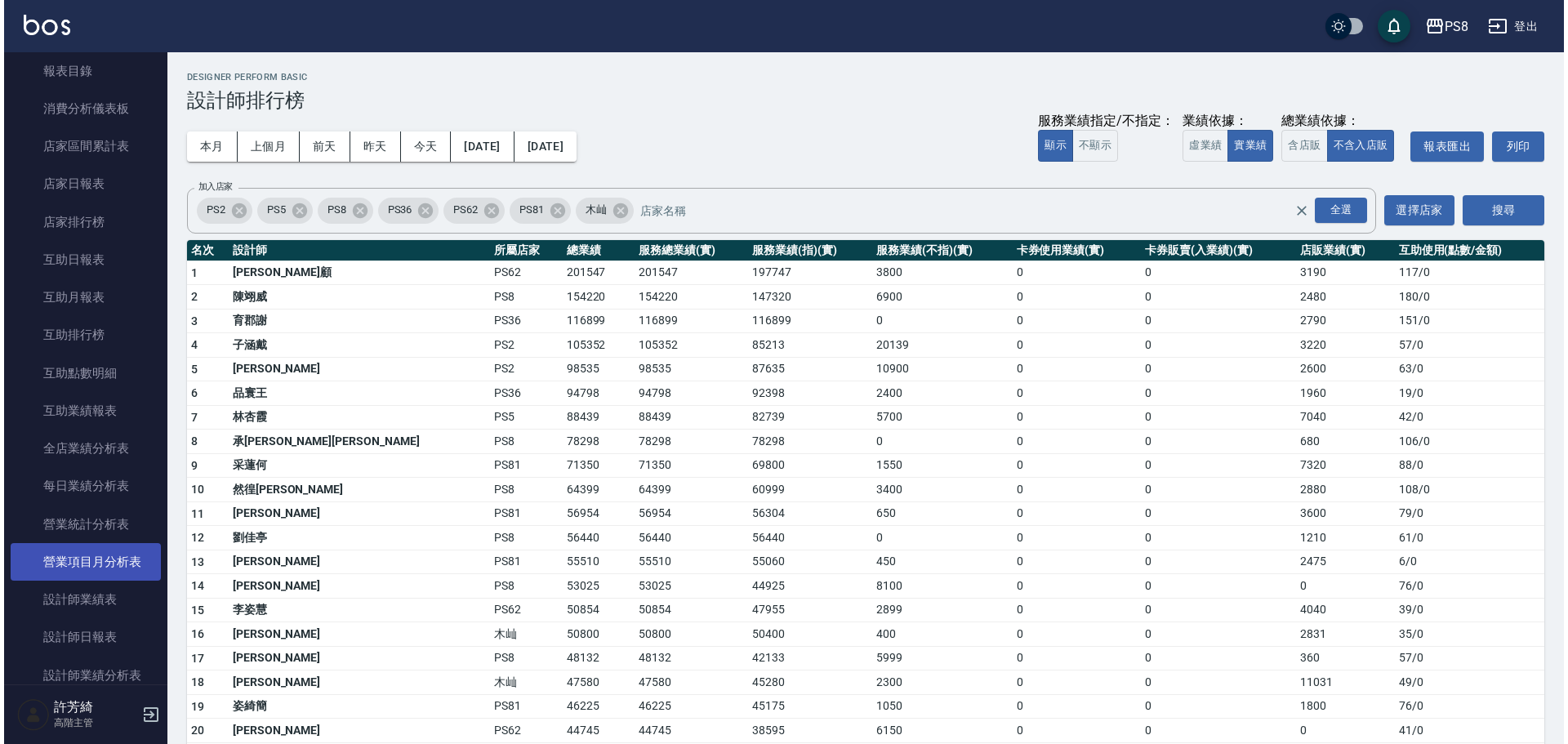
scroll to position [606, 0]
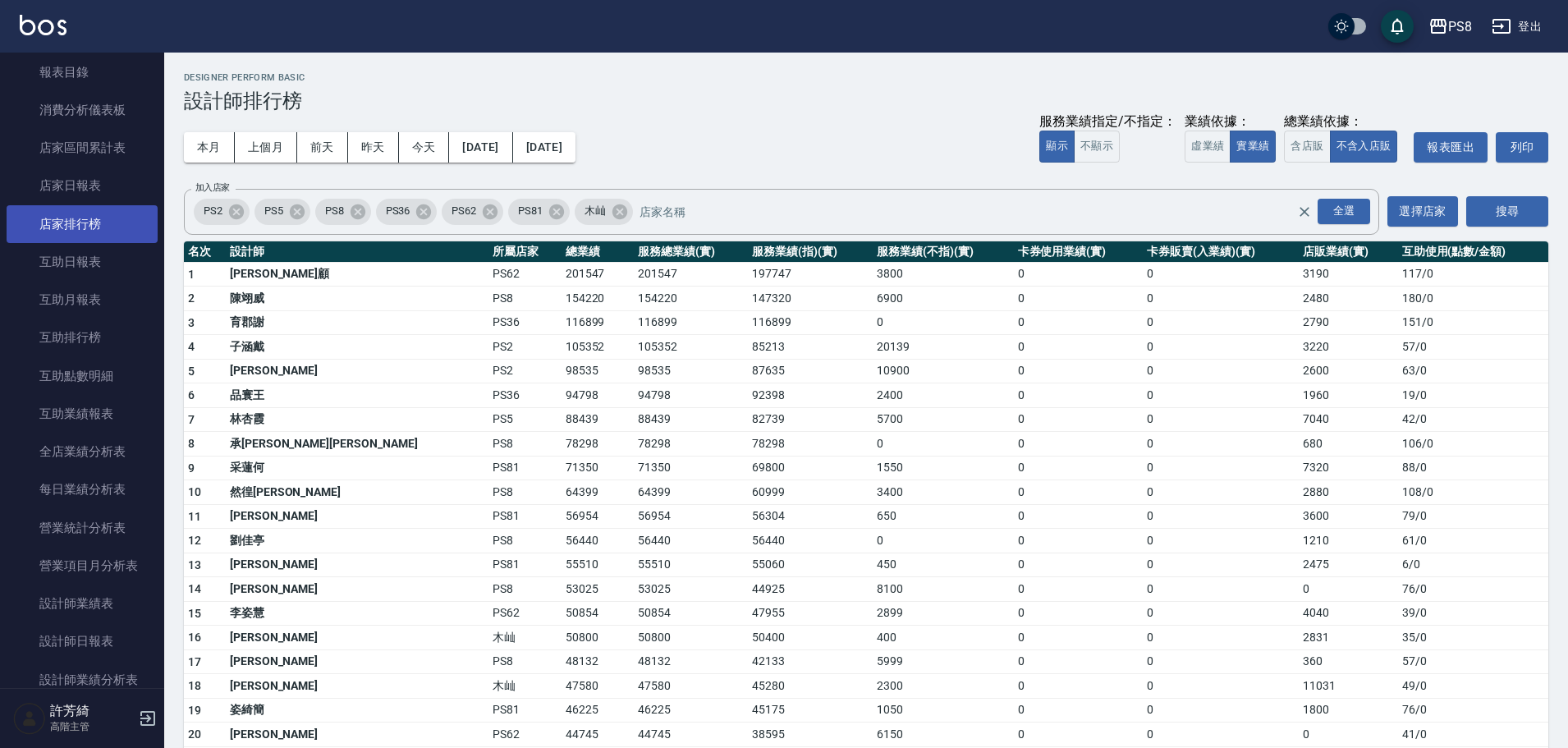
drag, startPoint x: 99, startPoint y: 223, endPoint x: 121, endPoint y: 208, distance: 26.6
click at [99, 223] on link "店家排行榜" at bounding box center [82, 223] width 151 height 38
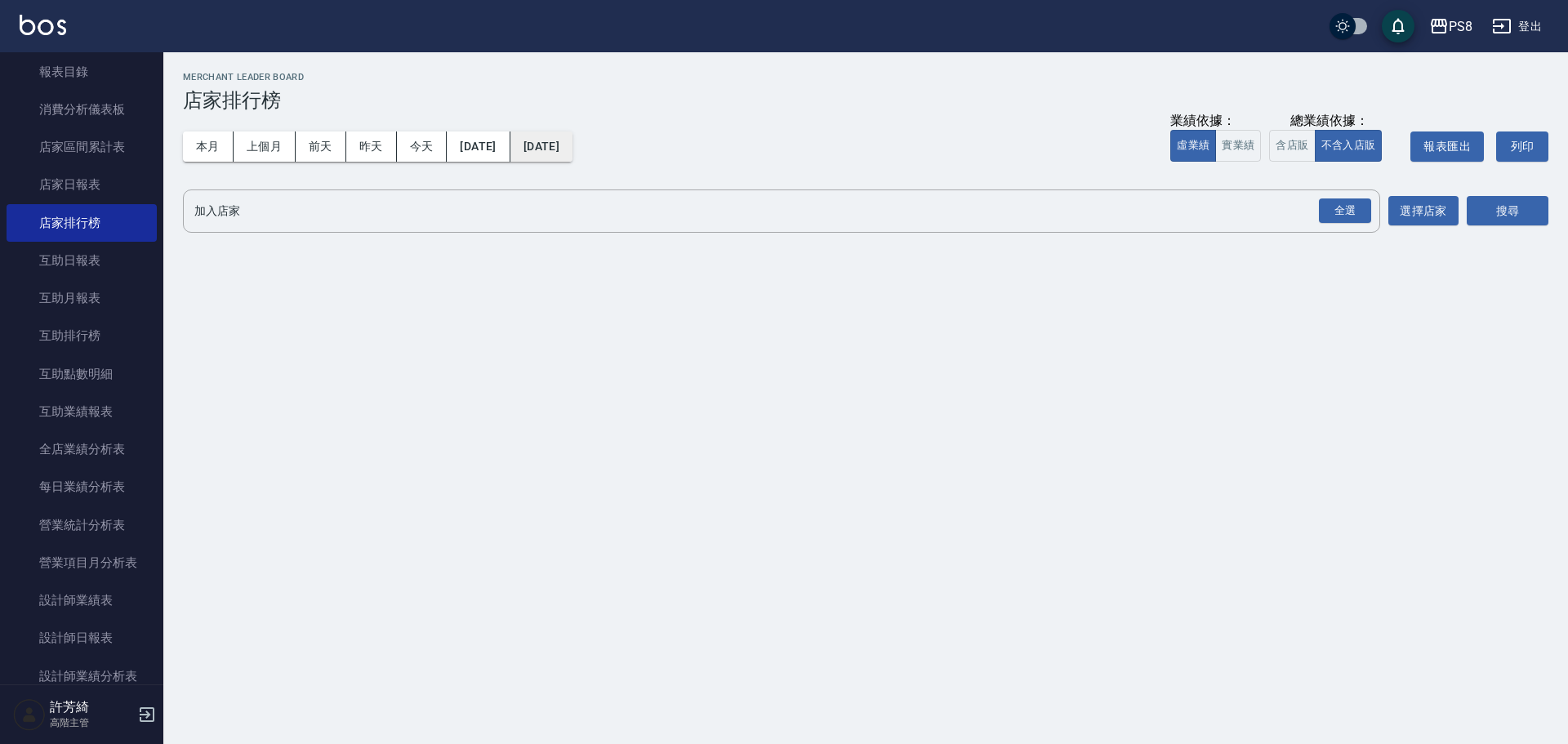
click at [573, 143] on button "[DATE]" at bounding box center [542, 147] width 62 height 30
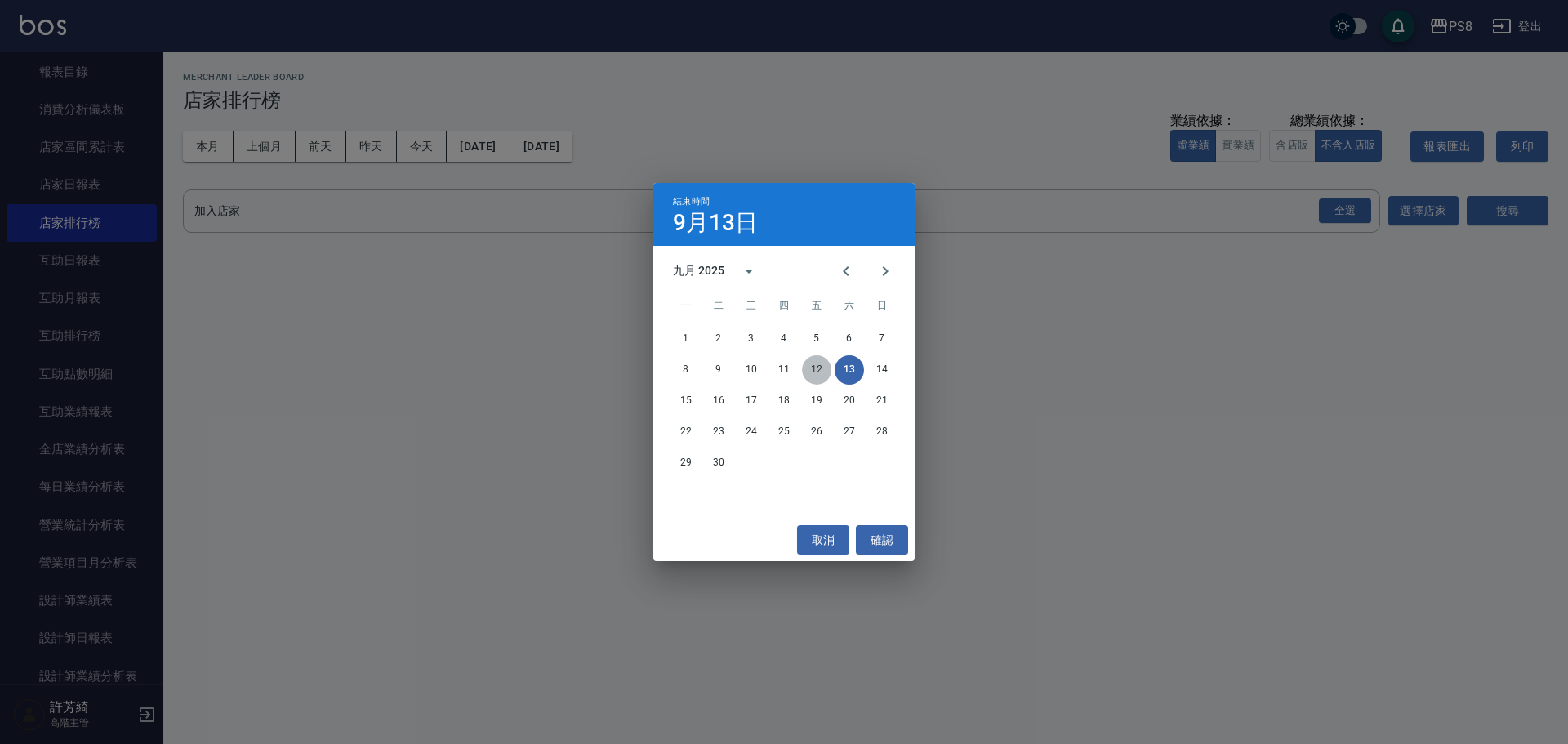
click at [823, 368] on button "12" at bounding box center [816, 370] width 29 height 29
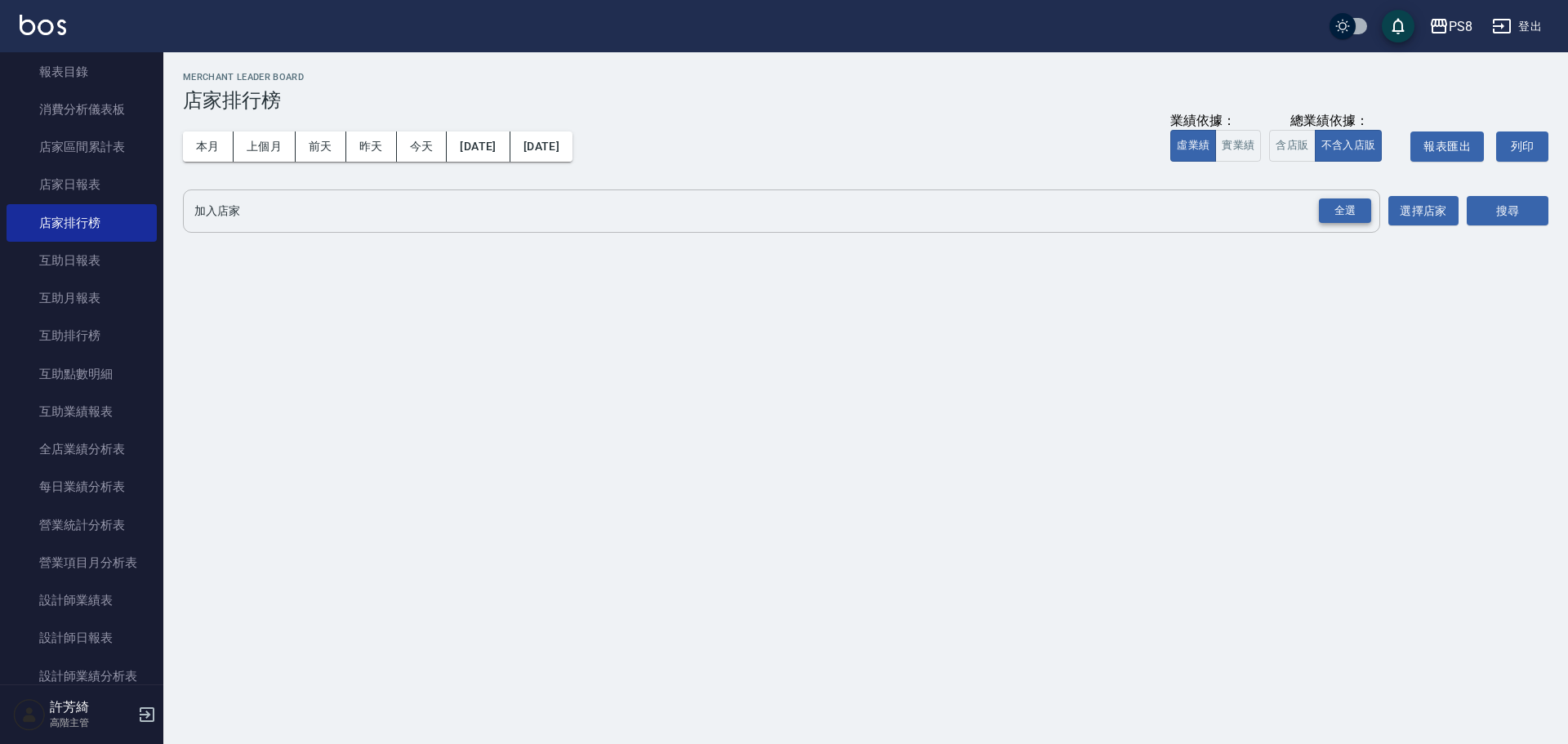
click at [1347, 213] on div "全選" at bounding box center [1345, 211] width 52 height 25
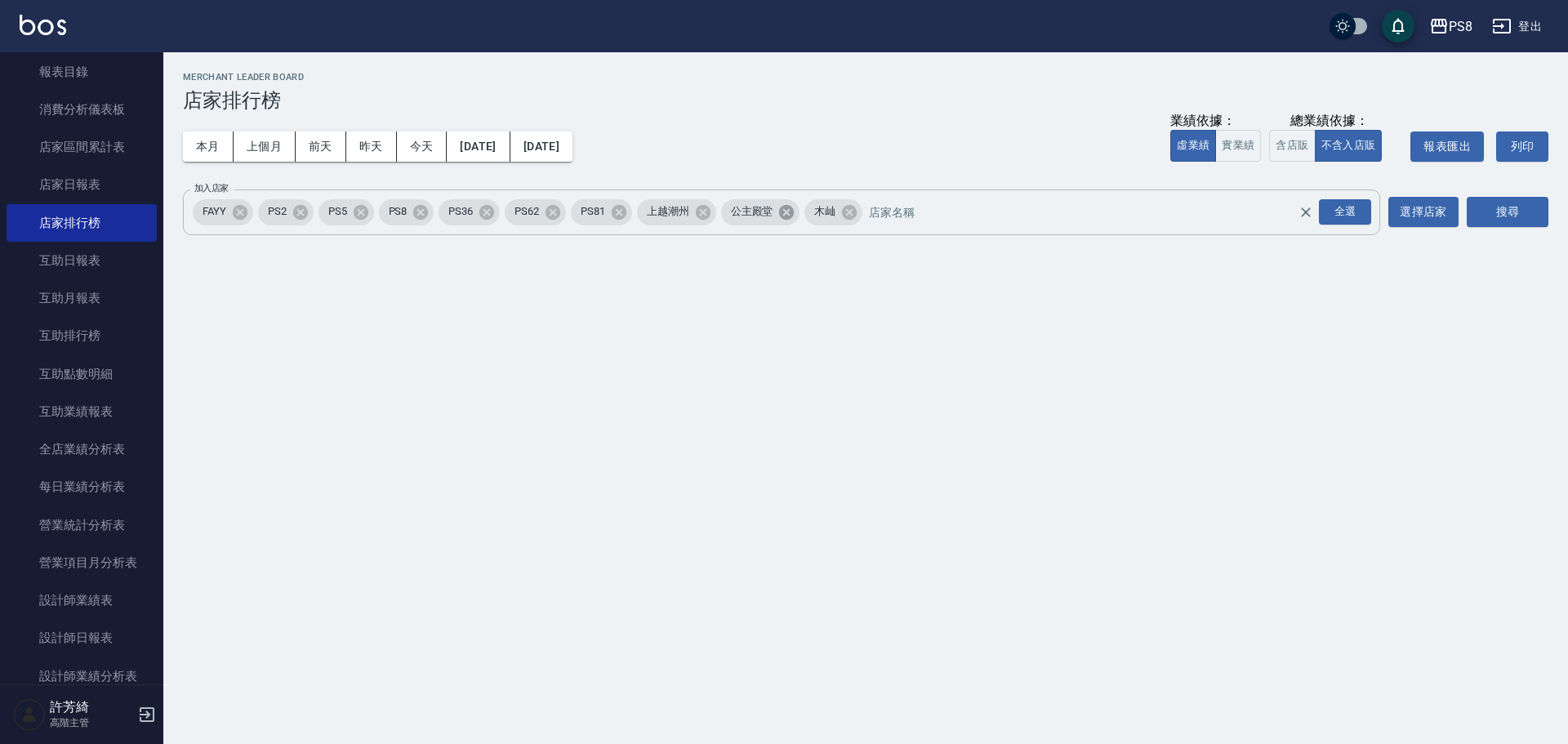
click at [781, 212] on icon at bounding box center [786, 212] width 18 height 18
click at [705, 212] on icon at bounding box center [703, 212] width 18 height 18
click at [243, 214] on icon at bounding box center [241, 211] width 15 height 15
click at [1501, 224] on button "搜尋" at bounding box center [1507, 212] width 81 height 30
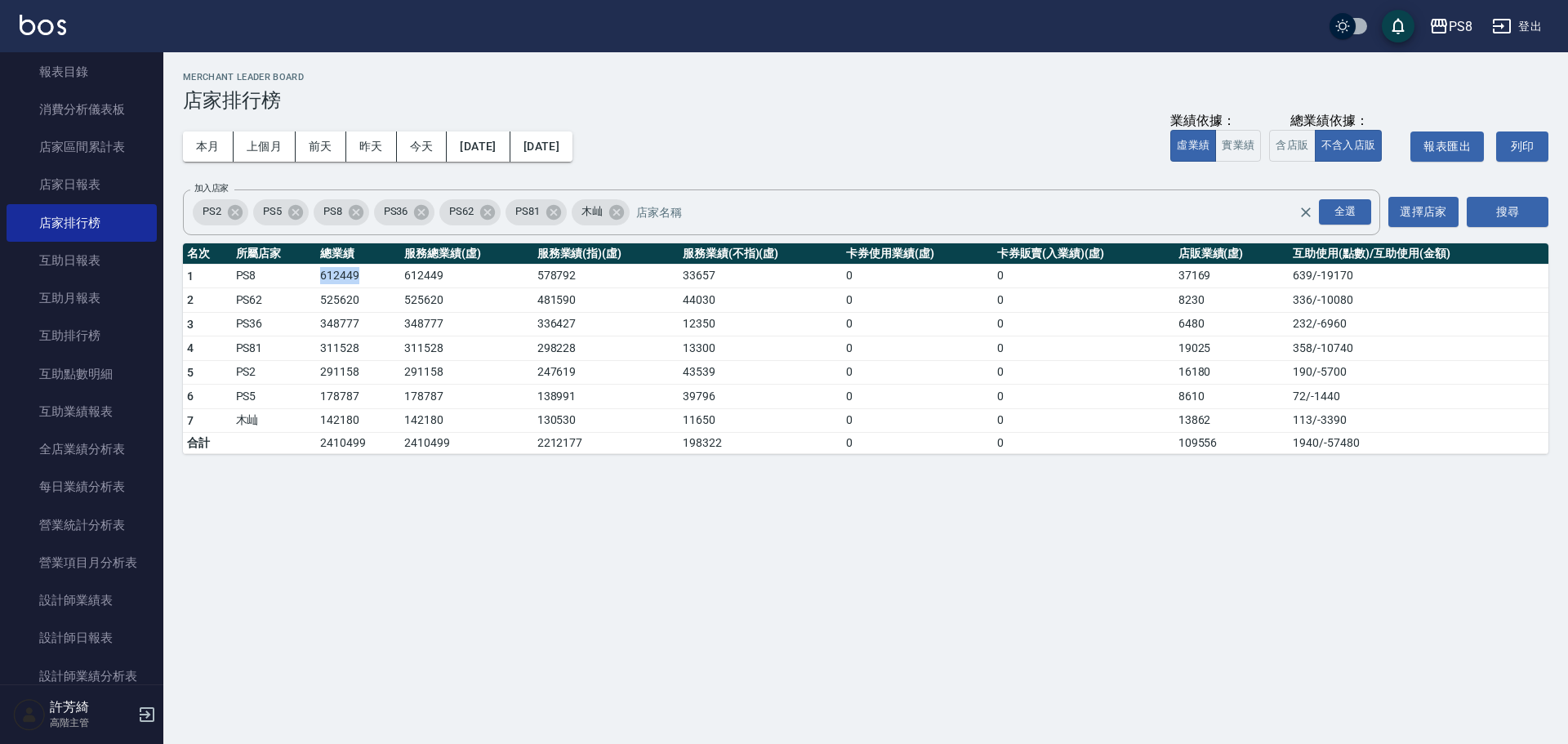
drag, startPoint x: 320, startPoint y: 273, endPoint x: 361, endPoint y: 273, distance: 41.0
click at [361, 273] on td "612449" at bounding box center [358, 276] width 84 height 24
drag, startPoint x: 314, startPoint y: 301, endPoint x: 377, endPoint y: 295, distance: 63.3
click at [377, 295] on tr "2 PS62 525620 525620 481590 44030 0 0 8230 336 / -10080" at bounding box center [865, 300] width 1365 height 24
drag, startPoint x: 318, startPoint y: 325, endPoint x: 363, endPoint y: 325, distance: 45.0
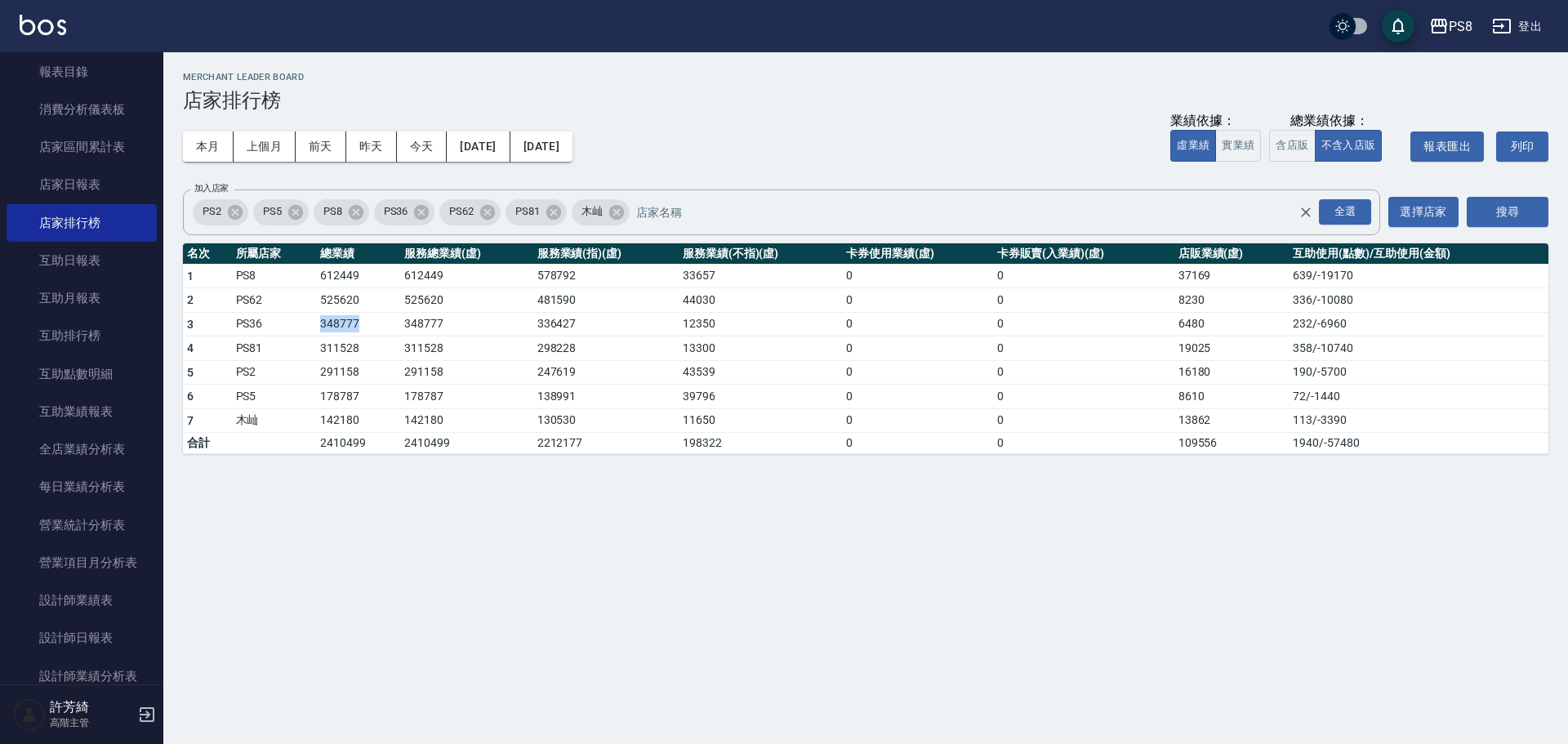
click at [363, 325] on td "348777" at bounding box center [358, 324] width 84 height 24
drag, startPoint x: 314, startPoint y: 353, endPoint x: 364, endPoint y: 346, distance: 50.5
click at [364, 346] on tr "4 PS81 311528 311528 298228 13300 0 0 19025 358 / -10740" at bounding box center [865, 348] width 1365 height 24
drag, startPoint x: 313, startPoint y: 379, endPoint x: 385, endPoint y: 372, distance: 72.3
click at [385, 372] on tr "5 PS2 291158 291158 247619 43539 0 0 16180 190 / -5700" at bounding box center [865, 372] width 1365 height 24
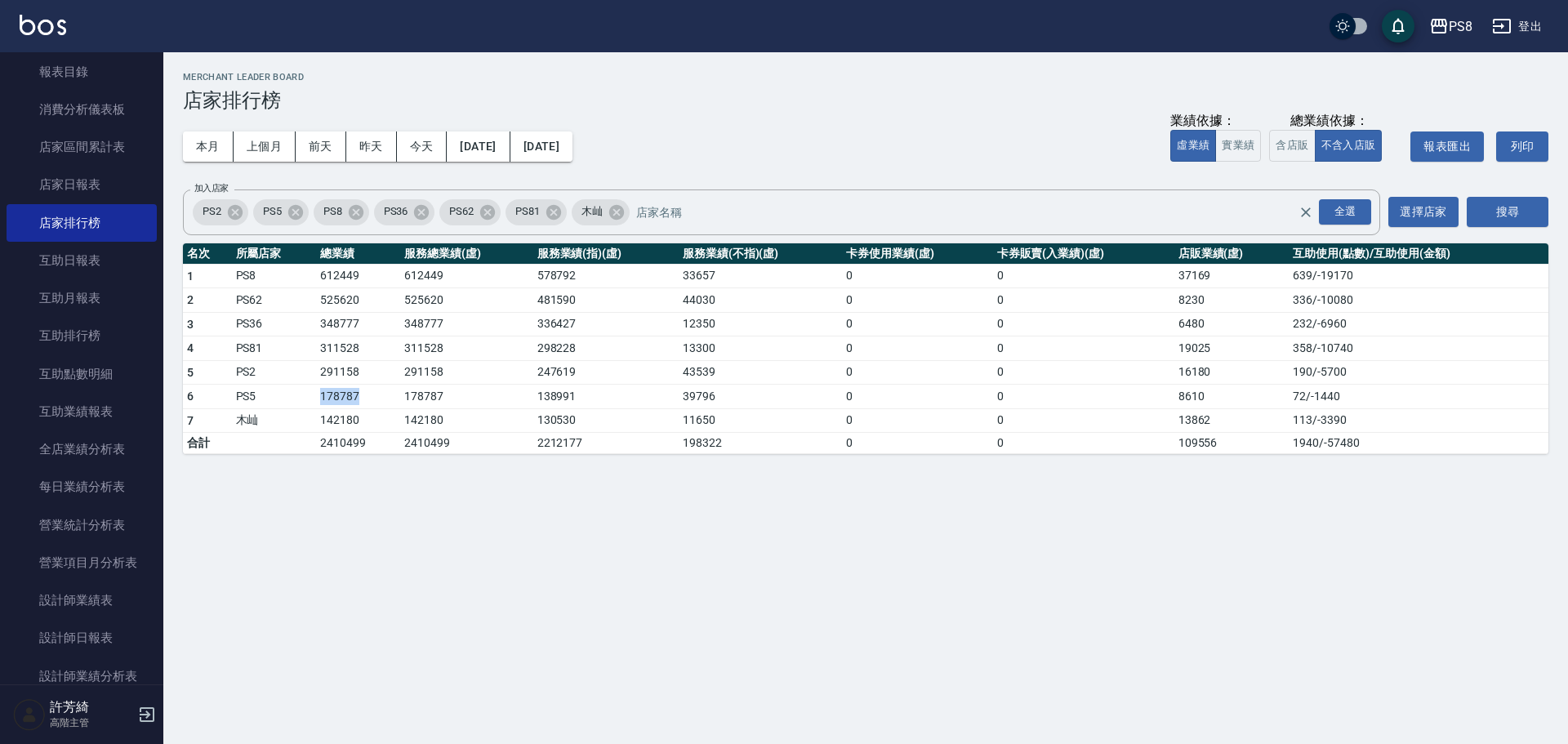
drag, startPoint x: 315, startPoint y: 400, endPoint x: 366, endPoint y: 398, distance: 51.0
click at [367, 398] on tr "6 PS5 178787 178787 138991 39796 0 0 8610 72 / -1440" at bounding box center [865, 397] width 1365 height 24
drag, startPoint x: 345, startPoint y: 421, endPoint x: 376, endPoint y: 421, distance: 31.0
click at [376, 421] on td "142180" at bounding box center [358, 420] width 84 height 24
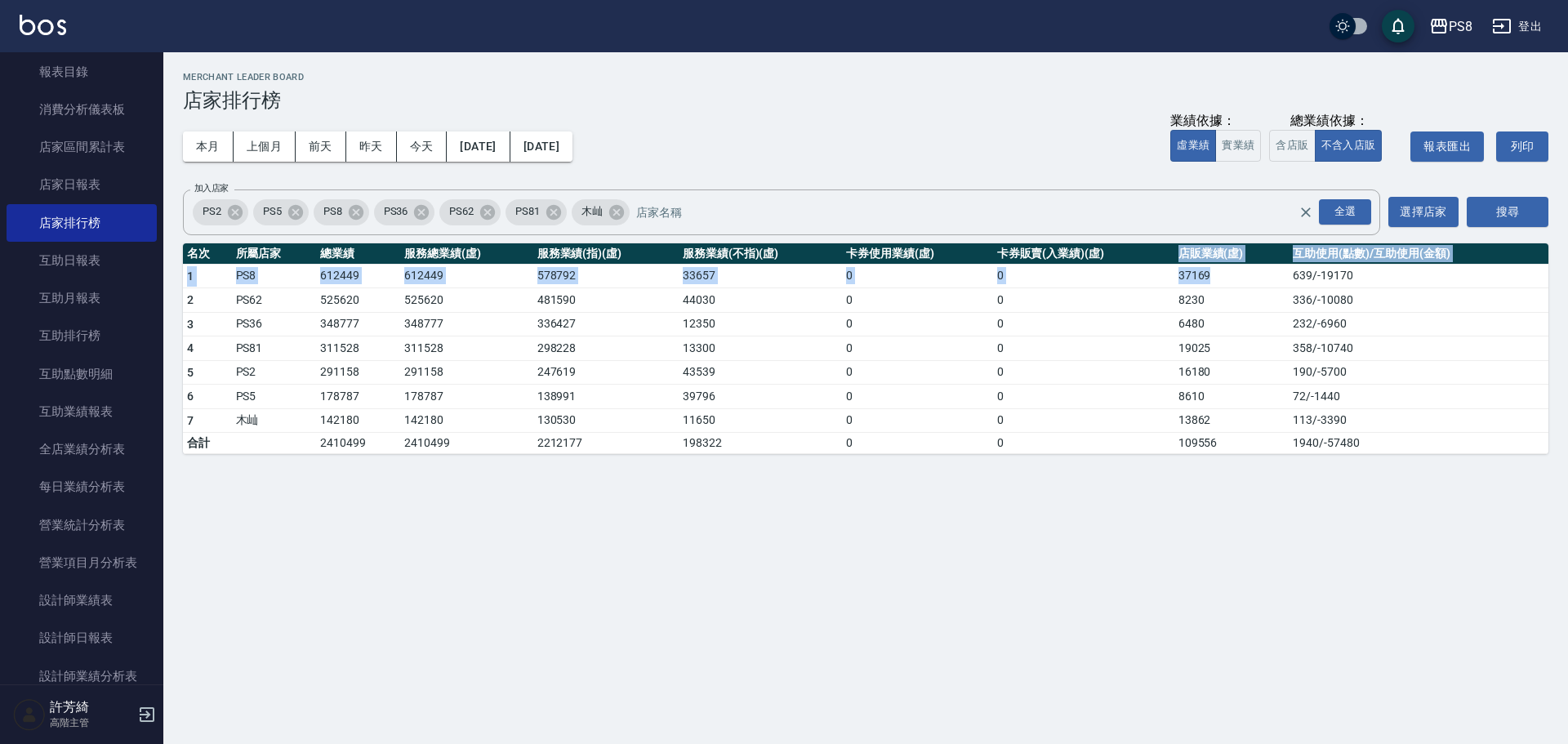
drag, startPoint x: 1172, startPoint y: 264, endPoint x: 1218, endPoint y: 272, distance: 46.7
click at [1218, 272] on table "名次 所屬店家 總業績 服務總業績(虛) 服務業績(指)(虛) 服務業績(不指)(虛) 卡券使用業績(虛) 卡券販賣(入業績)(虛) 店販業績(虛) 互助使用…" at bounding box center [865, 349] width 1365 height 211
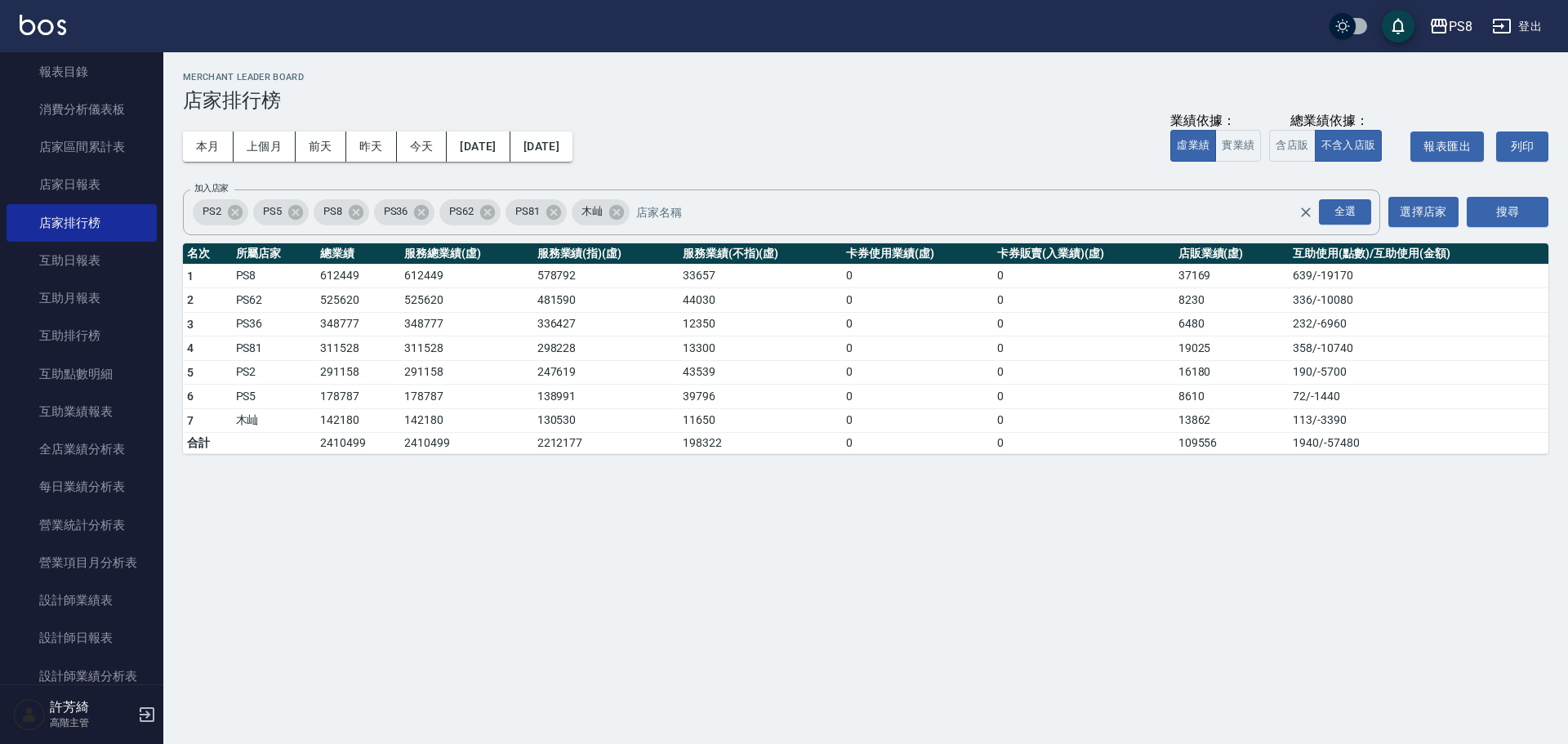
drag, startPoint x: 1166, startPoint y: 337, endPoint x: 1141, endPoint y: 315, distance: 33.3
click at [1164, 337] on td "0" at bounding box center [1083, 348] width 181 height 24
drag, startPoint x: 1169, startPoint y: 277, endPoint x: 1209, endPoint y: 276, distance: 40.0
click at [1209, 276] on tr "1 PS8 612449 612449 578792 33657 0 0 37169 639 / -19170" at bounding box center [865, 276] width 1365 height 24
drag, startPoint x: 1181, startPoint y: 310, endPoint x: 1212, endPoint y: 304, distance: 31.6
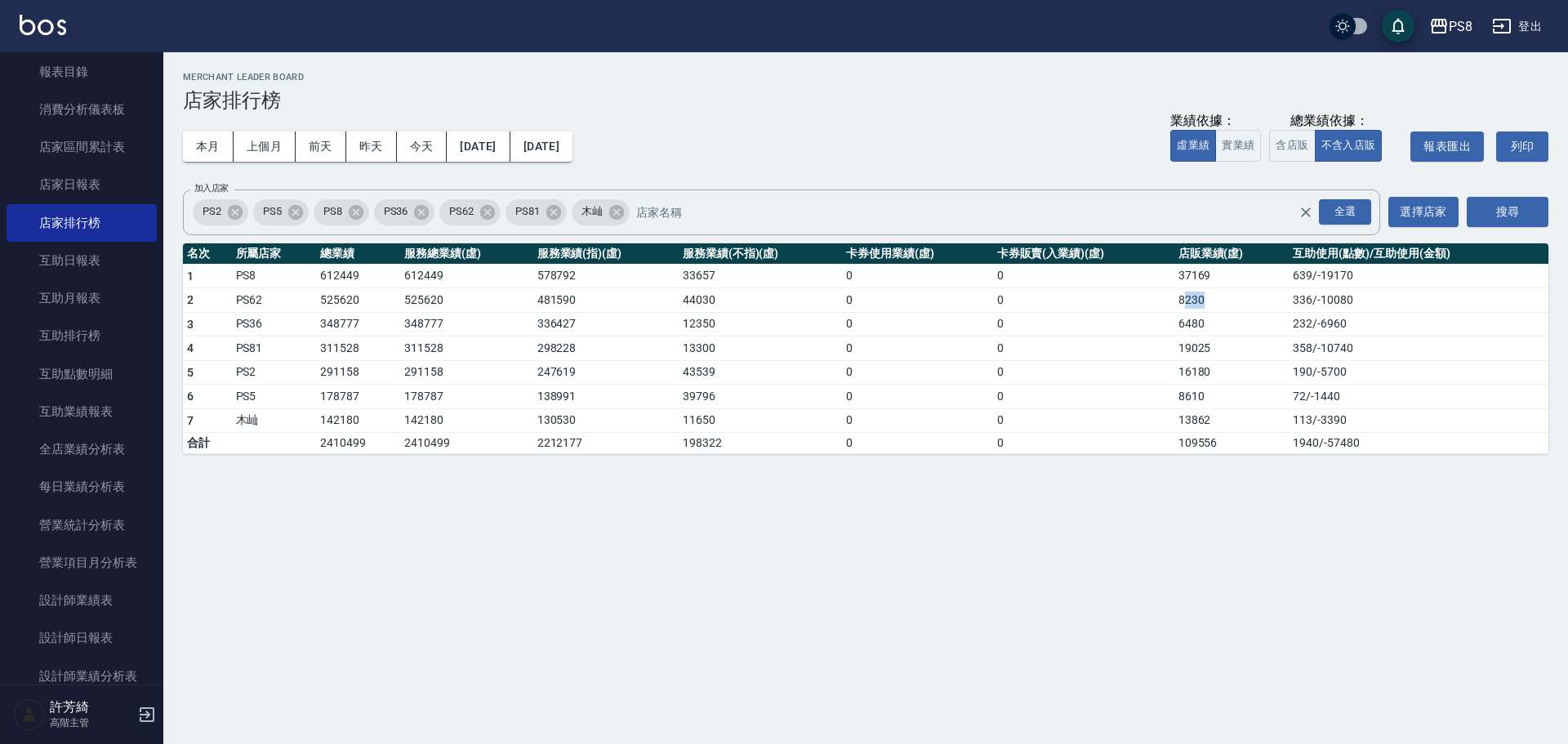
click at [1212, 304] on td "8230" at bounding box center [1231, 300] width 115 height 24
drag, startPoint x: 1161, startPoint y: 304, endPoint x: 1216, endPoint y: 304, distance: 55.0
click at [1216, 304] on tr "2 PS62 525620 525620 481590 44030 0 0 8230 336 / -10080" at bounding box center [865, 300] width 1365 height 24
drag, startPoint x: 1157, startPoint y: 327, endPoint x: 1207, endPoint y: 329, distance: 50.0
click at [1207, 329] on tr "3 PS36 348777 348777 336427 12350 0 0 6480 232 / -6960" at bounding box center [865, 324] width 1365 height 24
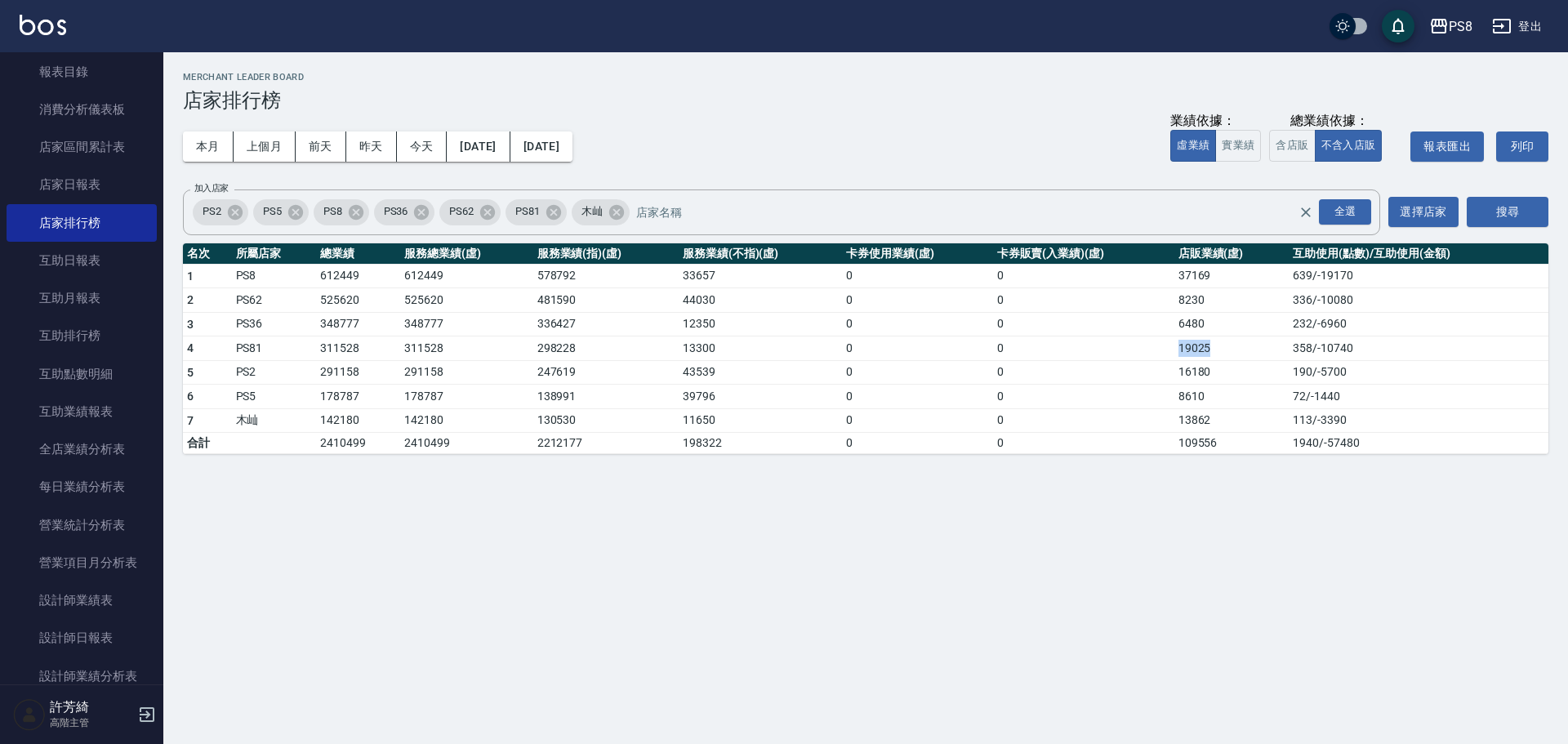
drag, startPoint x: 1155, startPoint y: 351, endPoint x: 1216, endPoint y: 352, distance: 61.0
click at [1216, 352] on tr "4 PS81 311528 311528 298228 13300 0 0 19025 358 / -10740" at bounding box center [865, 348] width 1365 height 24
drag, startPoint x: 1167, startPoint y: 370, endPoint x: 1214, endPoint y: 373, distance: 47.1
click at [1214, 373] on tr "5 PS2 291158 291158 247619 43539 0 0 16180 190 / -5700" at bounding box center [865, 372] width 1365 height 24
drag, startPoint x: 1172, startPoint y: 398, endPoint x: 1207, endPoint y: 400, distance: 35.1
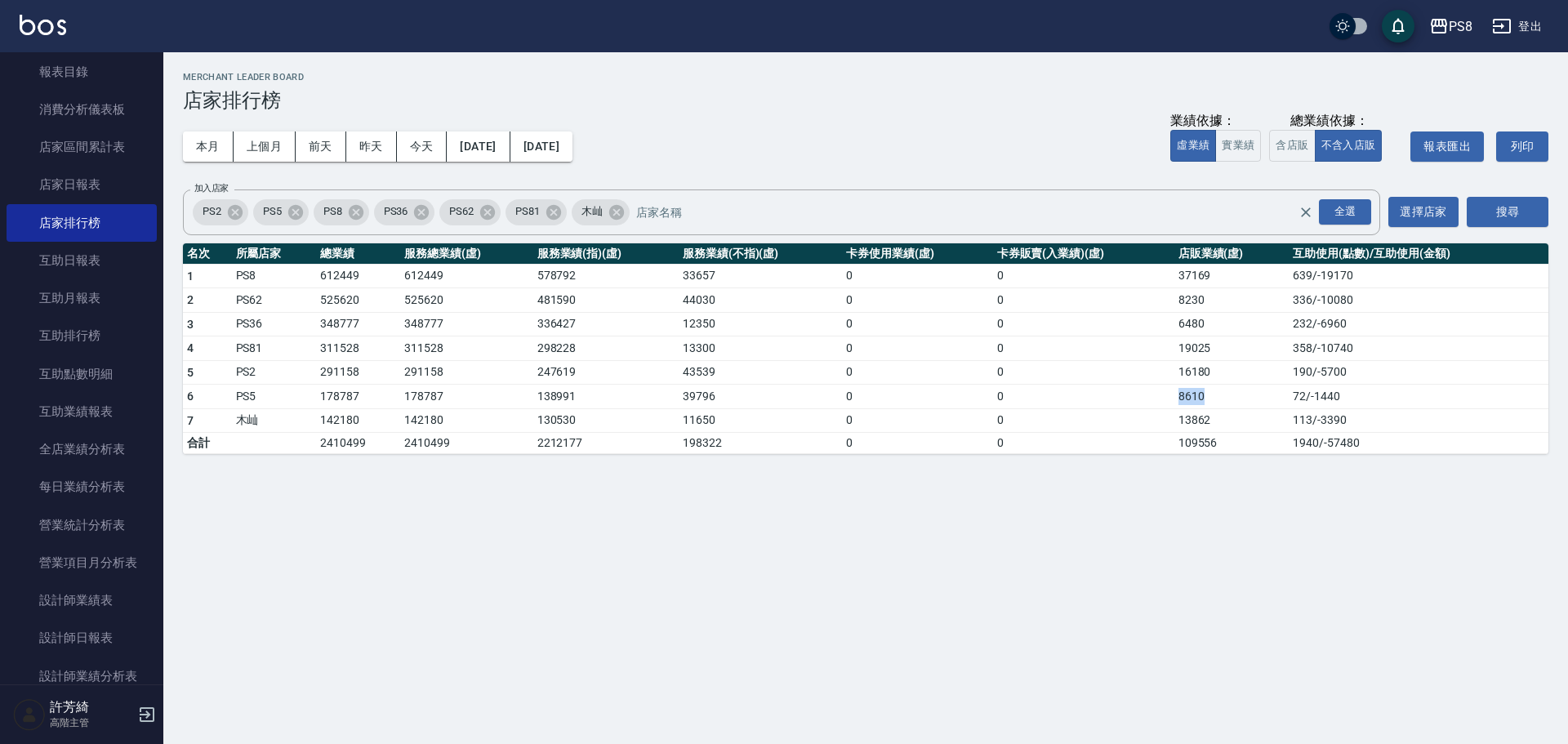
click at [1207, 400] on tr "6 PS5 178787 178787 138991 39796 0 0 8610 72 / -1440" at bounding box center [865, 397] width 1365 height 24
drag, startPoint x: 1172, startPoint y: 419, endPoint x: 1217, endPoint y: 419, distance: 45.0
click at [1217, 419] on tr "7 木屾 142180 142180 130530 11650 0 0 13862 113 / -3390" at bounding box center [865, 420] width 1365 height 24
click at [269, 139] on button "上個月" at bounding box center [265, 147] width 62 height 30
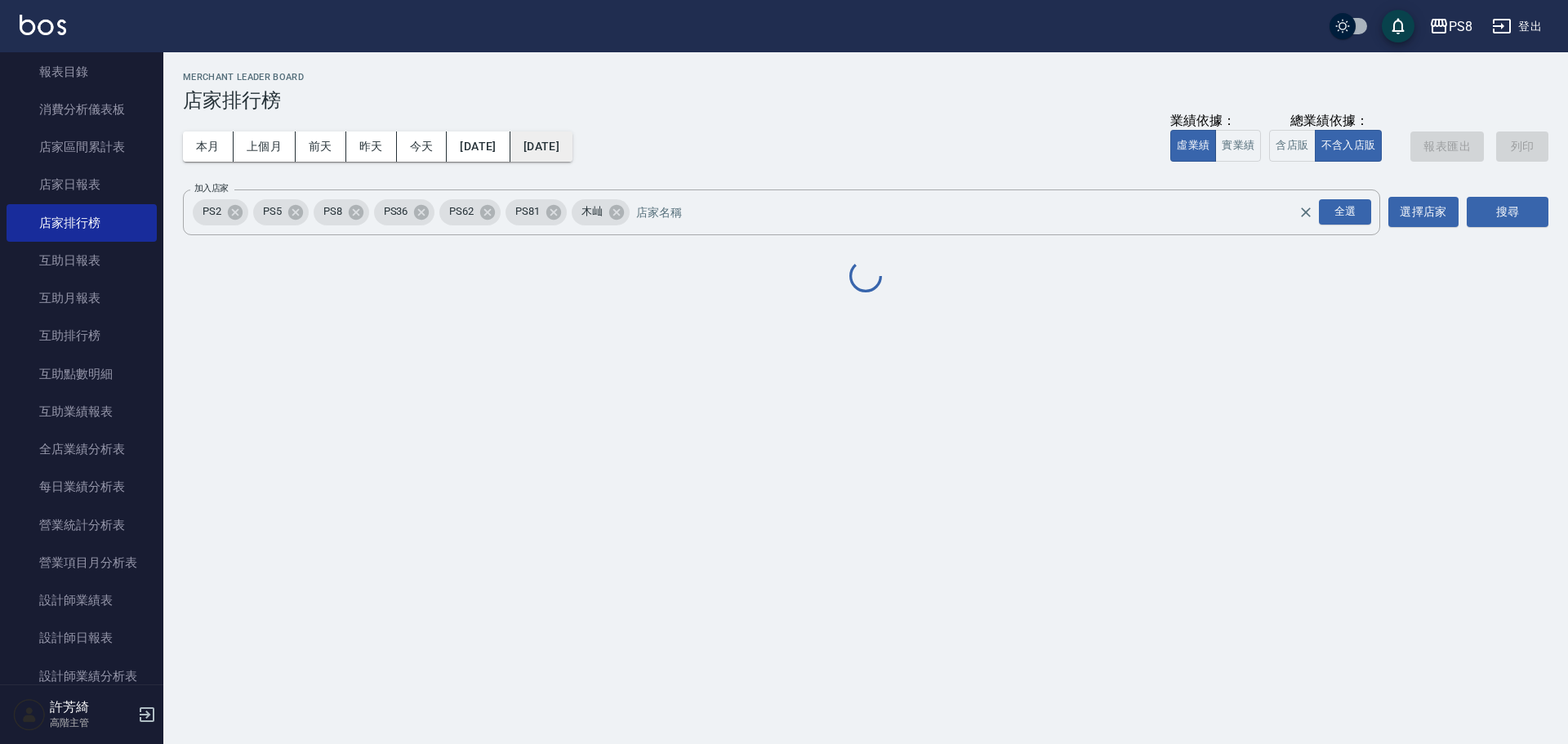
click at [572, 136] on button "[DATE]" at bounding box center [542, 147] width 62 height 30
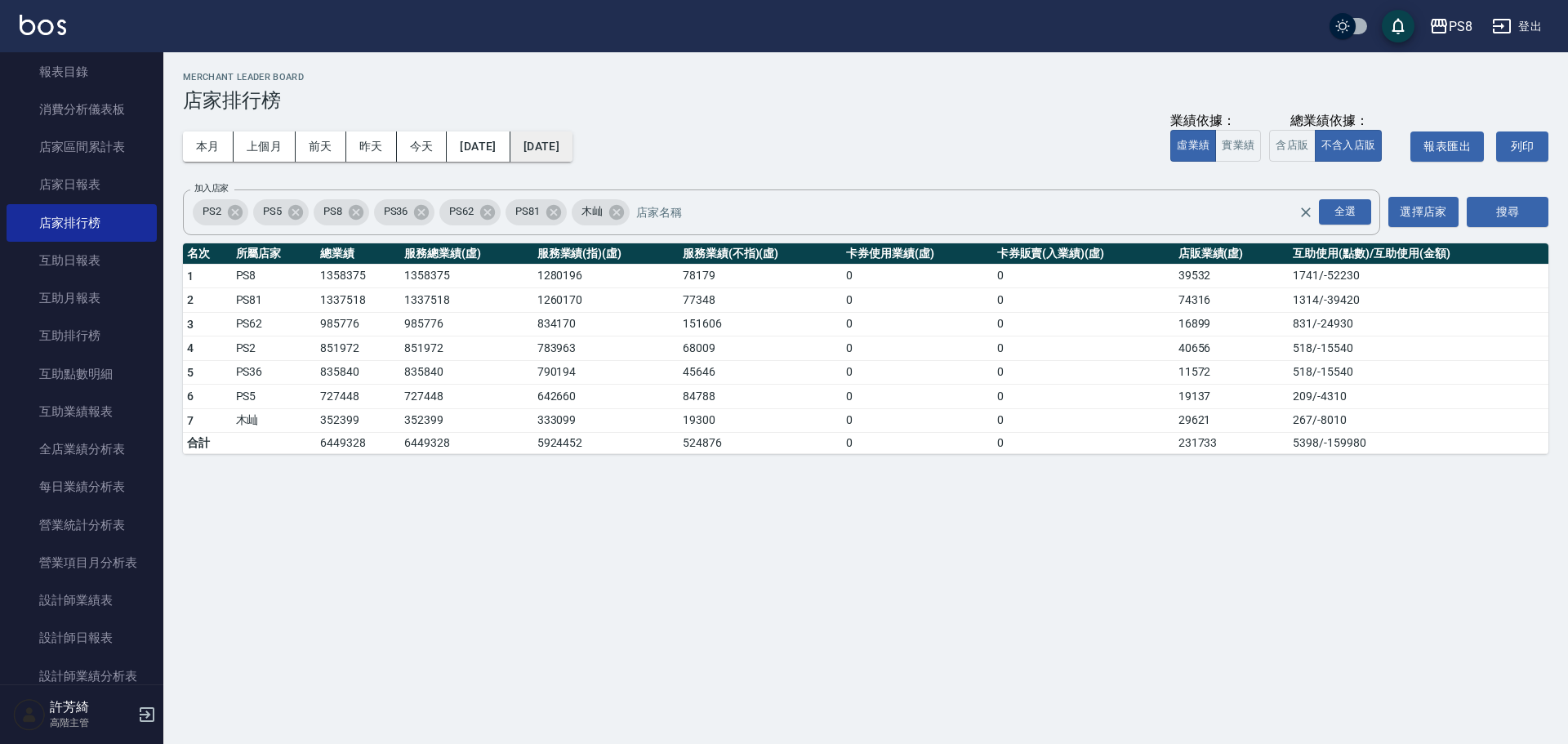
click at [573, 147] on button "[DATE]" at bounding box center [542, 147] width 62 height 30
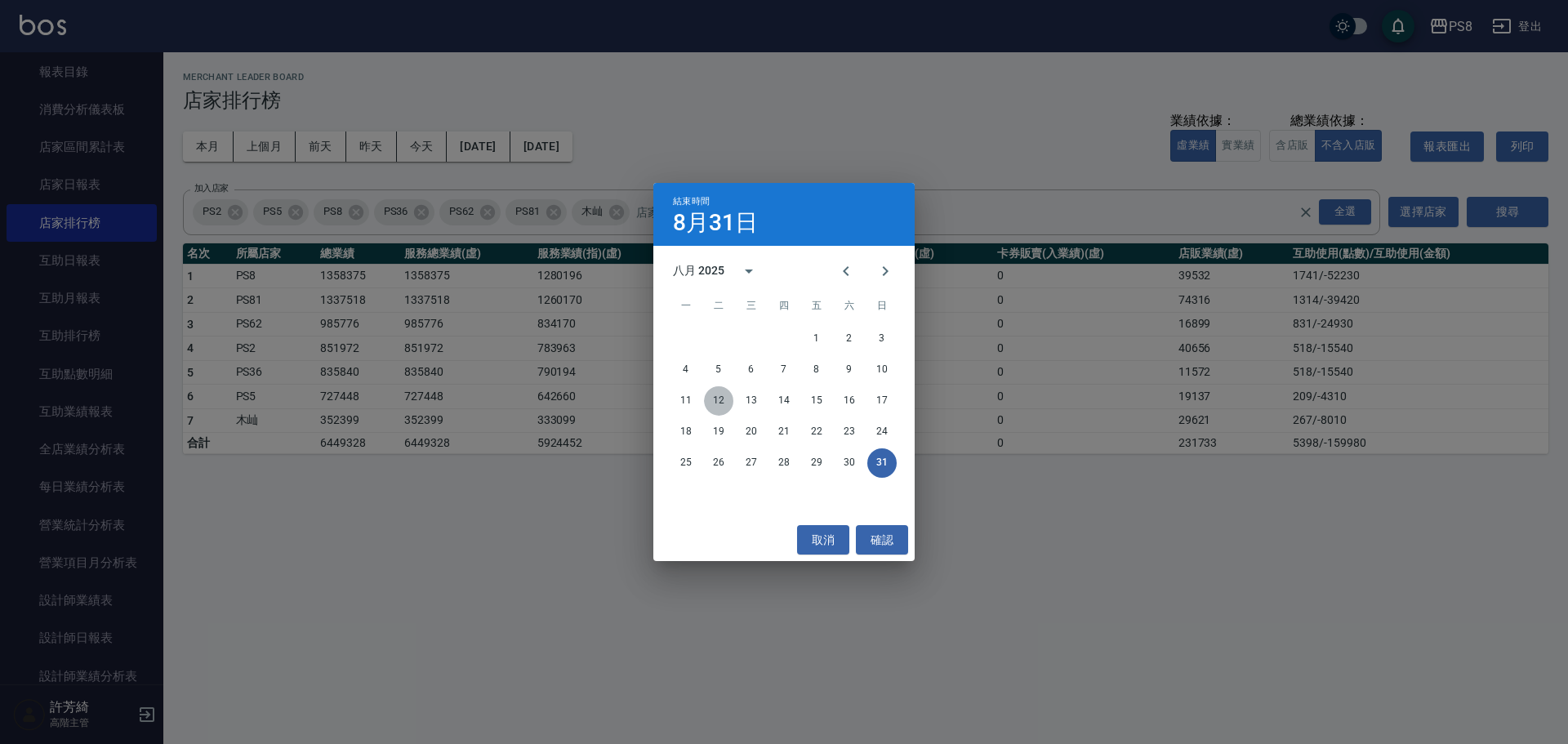
click at [709, 398] on button "12" at bounding box center [719, 401] width 29 height 29
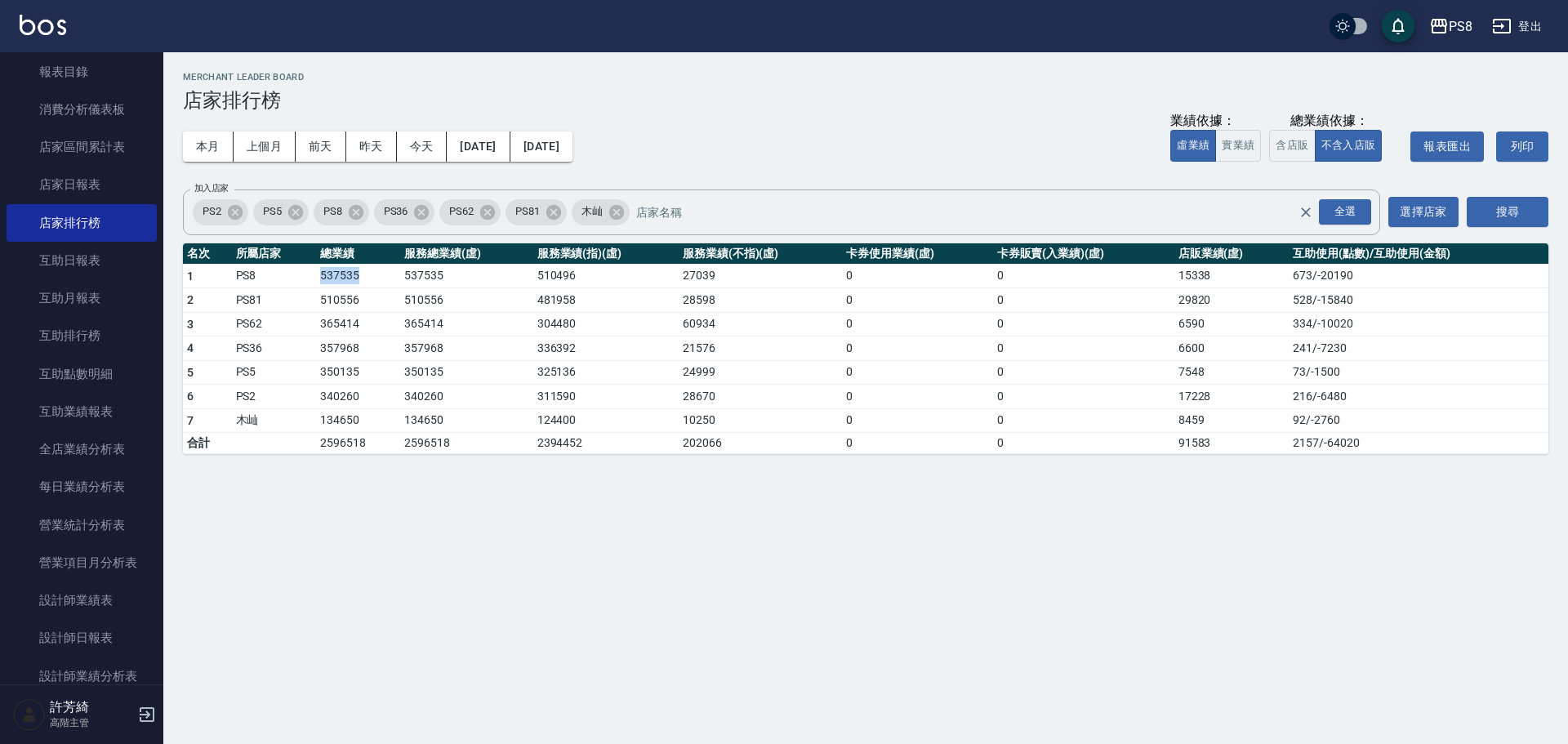
drag, startPoint x: 309, startPoint y: 272, endPoint x: 382, endPoint y: 277, distance: 73.2
click at [382, 277] on tr "1 PS8 537535 537535 510496 27039 0 0 15338 673 / -20190" at bounding box center [865, 276] width 1365 height 24
drag, startPoint x: 322, startPoint y: 299, endPoint x: 379, endPoint y: 297, distance: 57.0
click at [379, 297] on td "510556" at bounding box center [358, 300] width 84 height 24
drag, startPoint x: 365, startPoint y: 301, endPoint x: 704, endPoint y: 275, distance: 340.0
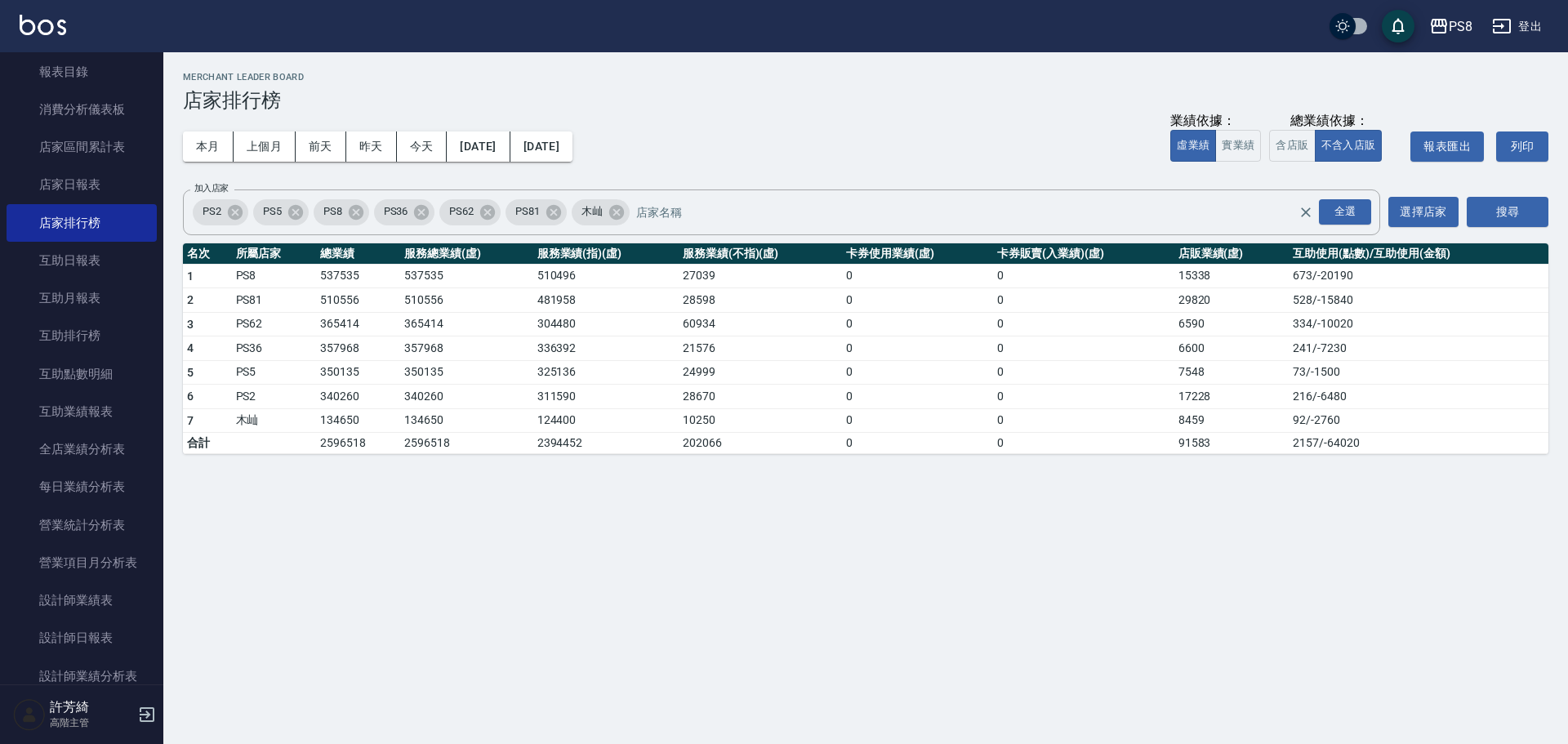
click at [704, 275] on td "27039" at bounding box center [760, 276] width 164 height 24
drag, startPoint x: 1153, startPoint y: 272, endPoint x: 1250, endPoint y: 261, distance: 97.6
click at [1250, 261] on table "名次 所屬店家 總業績 服務總業績(虛) 服務業績(指)(虛) 服務業績(不指)(虛) 卡券使用業績(虛) 卡券販賣(入業績)(虛) 店販業績(虛) 互助使用…" at bounding box center [865, 349] width 1365 height 211
click at [1198, 277] on td "15338" at bounding box center [1231, 276] width 115 height 24
drag, startPoint x: 1176, startPoint y: 275, endPoint x: 1227, endPoint y: 275, distance: 51.0
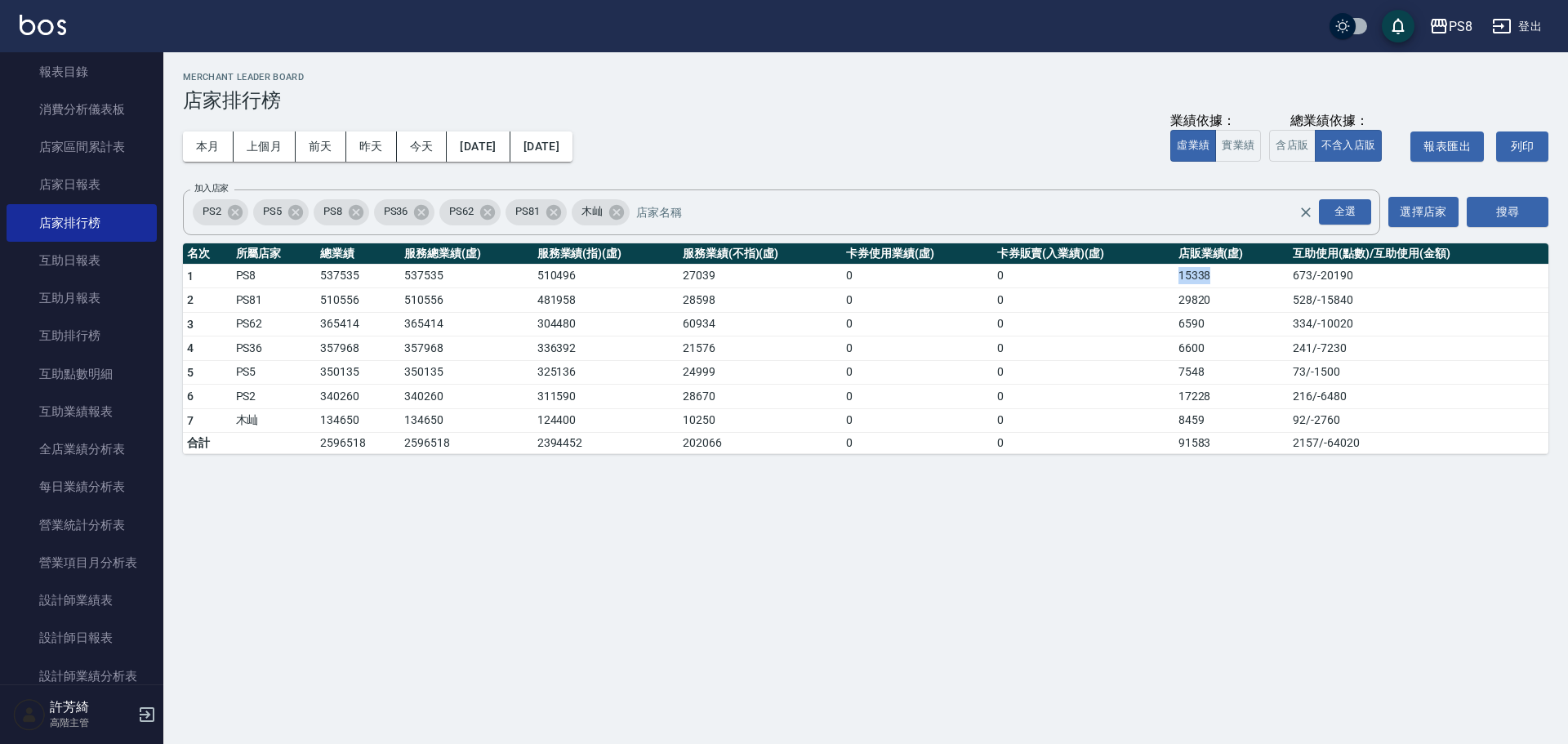
click at [1227, 275] on td "15338" at bounding box center [1231, 276] width 115 height 24
click at [218, 145] on button "本月" at bounding box center [208, 147] width 50 height 30
click at [563, 148] on button "[DATE]" at bounding box center [542, 147] width 62 height 30
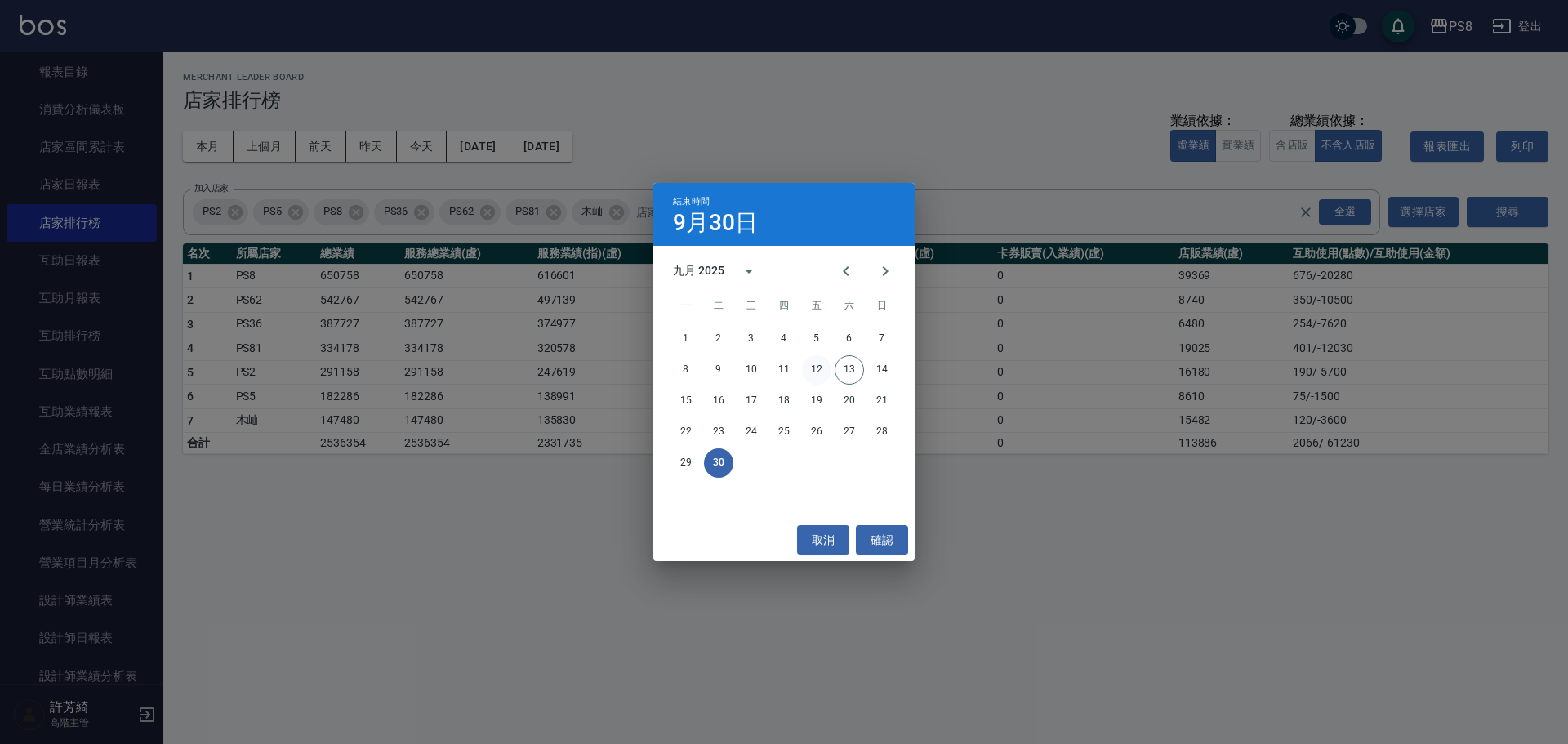
click at [818, 372] on button "12" at bounding box center [816, 370] width 29 height 29
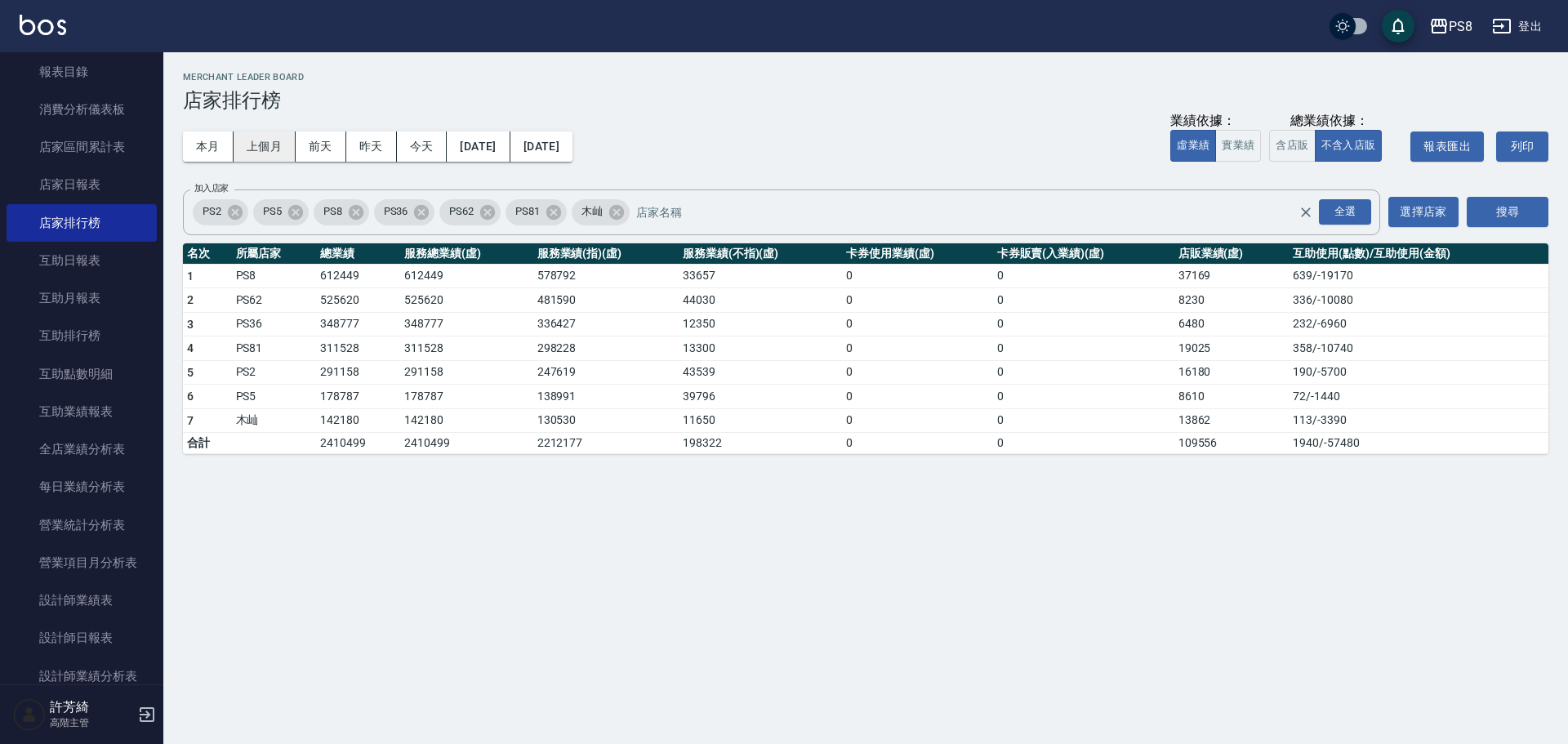
click at [283, 138] on button "上個月" at bounding box center [265, 147] width 62 height 30
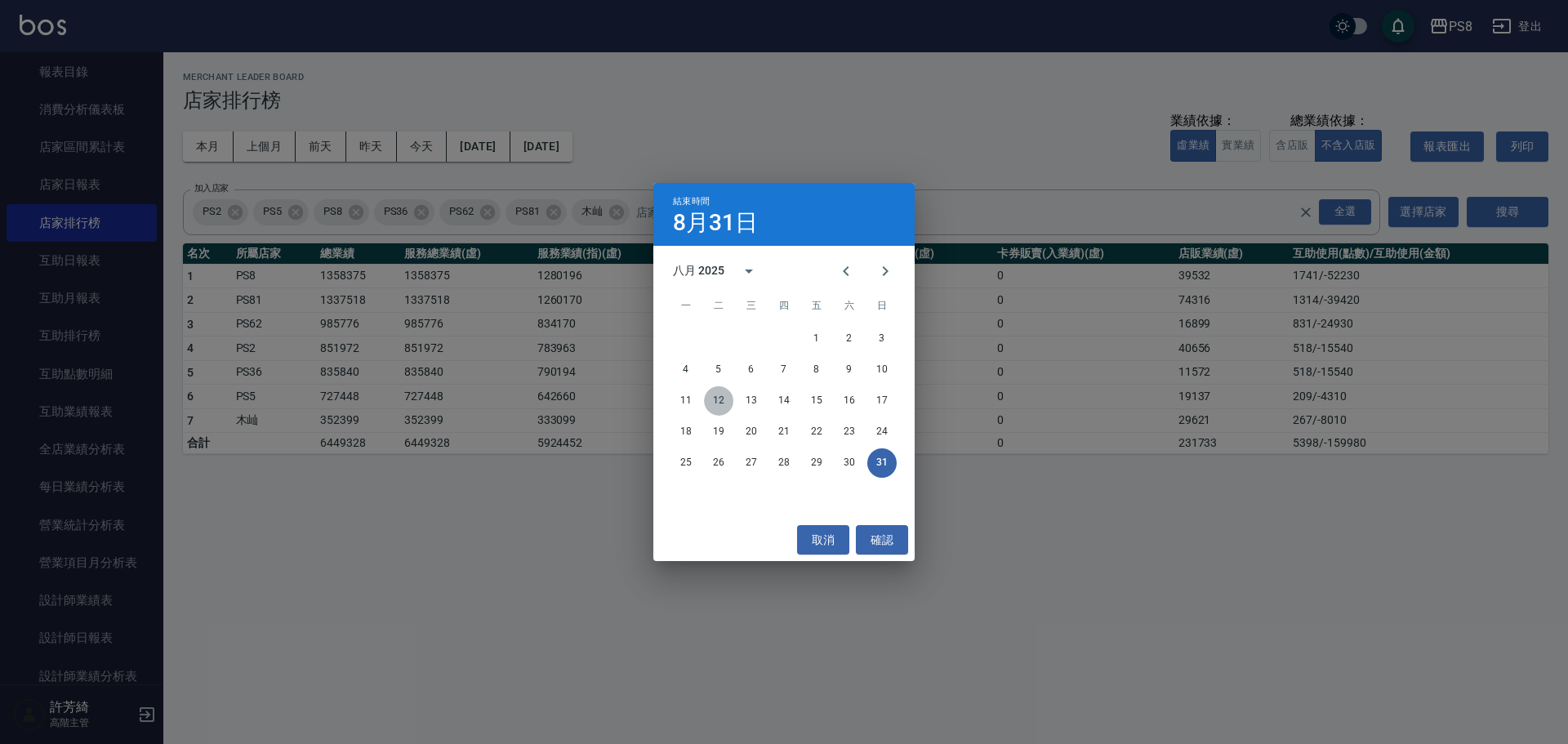
click at [720, 401] on button "12" at bounding box center [719, 401] width 29 height 29
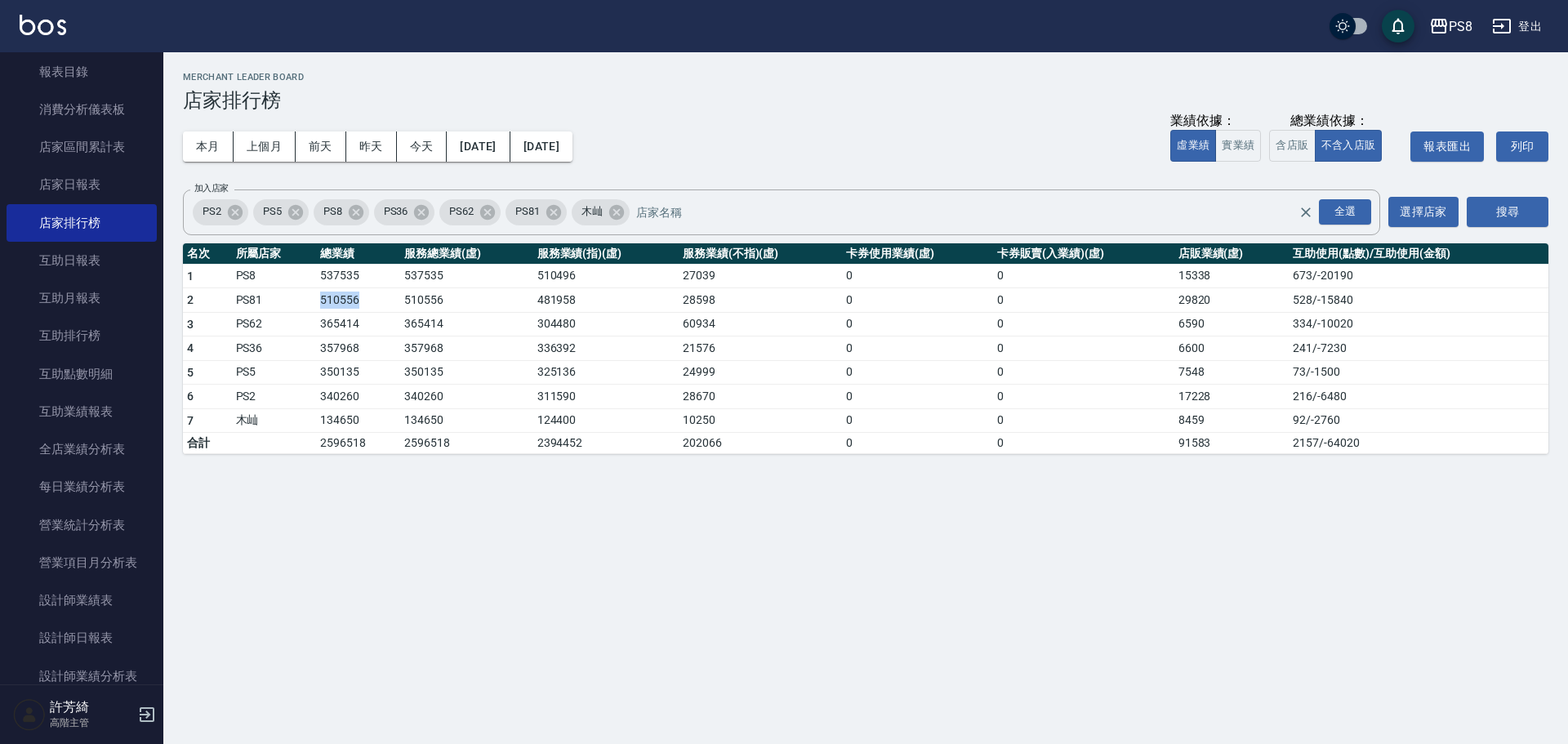
drag, startPoint x: 317, startPoint y: 291, endPoint x: 374, endPoint y: 300, distance: 57.7
click at [374, 300] on td "510556" at bounding box center [358, 300] width 84 height 24
drag, startPoint x: 328, startPoint y: 315, endPoint x: 382, endPoint y: 316, distance: 54.0
click at [382, 316] on td "365414" at bounding box center [358, 324] width 84 height 24
drag, startPoint x: 311, startPoint y: 328, endPoint x: 362, endPoint y: 324, distance: 51.2
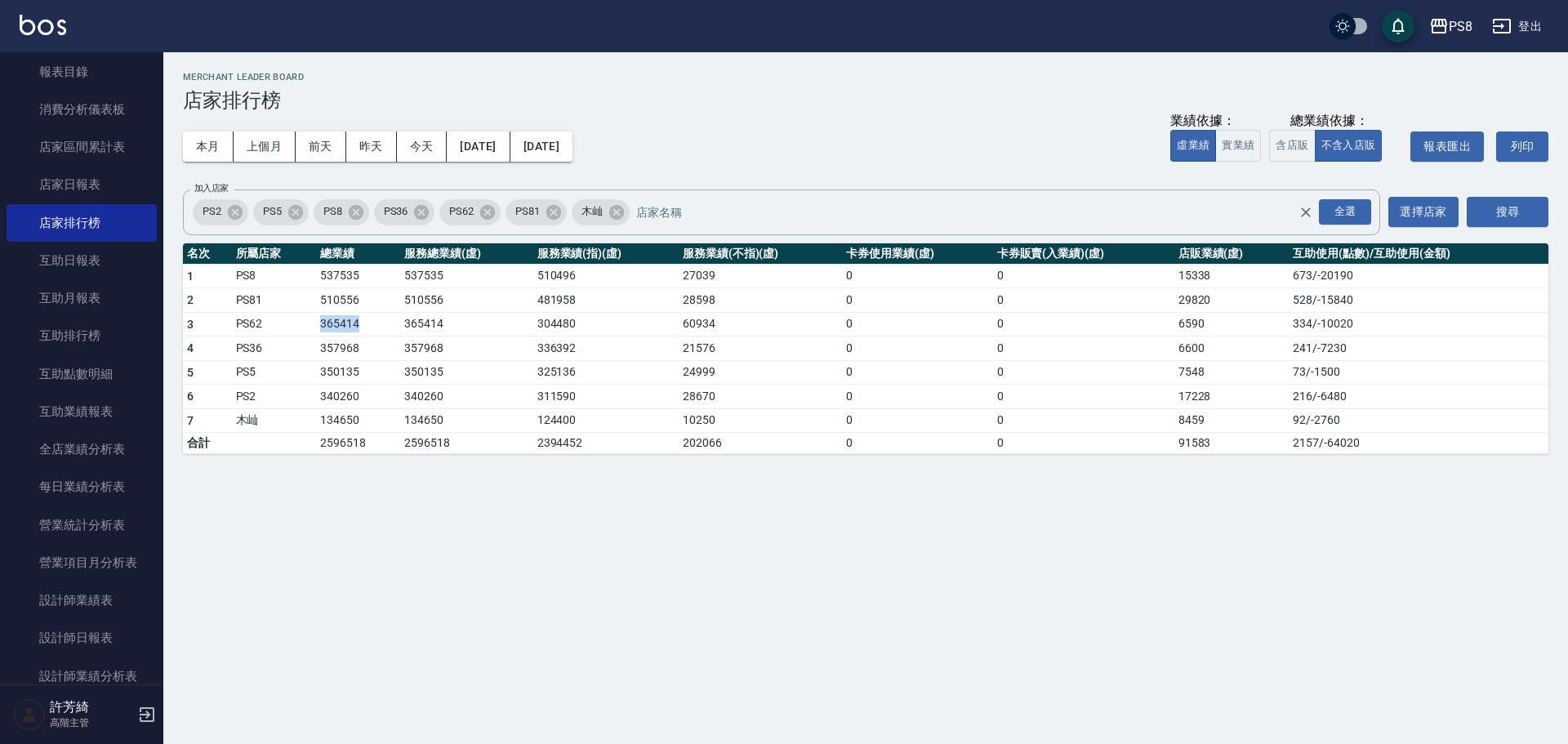
click at [362, 324] on tr "3 PS62 365414 365414 304480 60934 0 0 6590 334 / -10020" at bounding box center [865, 324] width 1365 height 24
drag, startPoint x: 330, startPoint y: 351, endPoint x: 372, endPoint y: 350, distance: 42.0
click at [372, 350] on tr "4 PS36 357968 357968 336392 21576 0 0 6600 241 / -7230" at bounding box center [865, 348] width 1365 height 24
drag, startPoint x: 318, startPoint y: 371, endPoint x: 371, endPoint y: 371, distance: 53.0
click at [371, 371] on td "350135" at bounding box center [358, 372] width 84 height 24
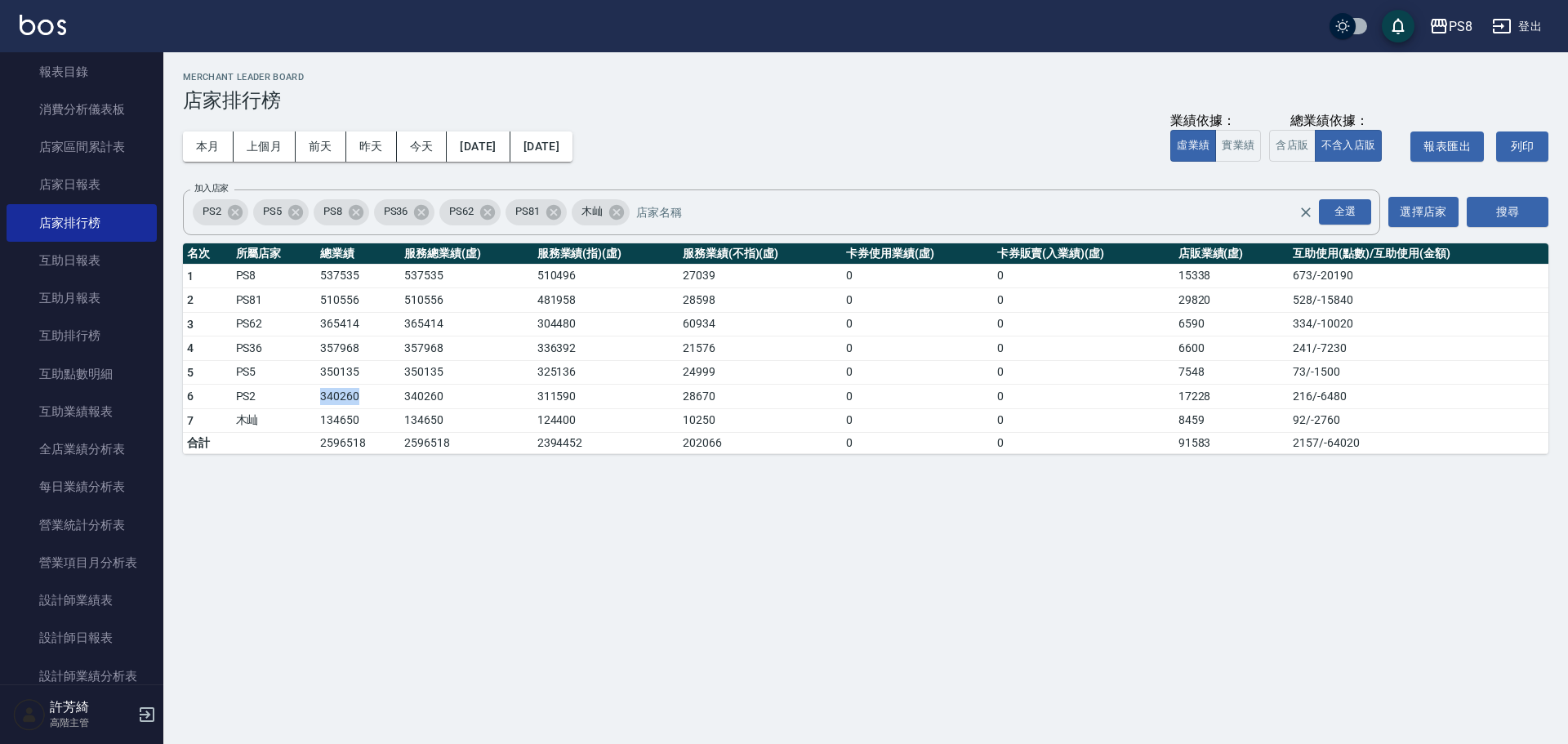
drag, startPoint x: 303, startPoint y: 392, endPoint x: 366, endPoint y: 392, distance: 63.0
click at [366, 392] on tr "6 PS2 340260 340260 311590 28670 0 0 17228 216 / -6480" at bounding box center [865, 397] width 1365 height 24
drag, startPoint x: 329, startPoint y: 423, endPoint x: 375, endPoint y: 418, distance: 46.3
click at [375, 418] on td "134650" at bounding box center [358, 420] width 84 height 24
drag, startPoint x: 1186, startPoint y: 279, endPoint x: 1207, endPoint y: 272, distance: 22.1
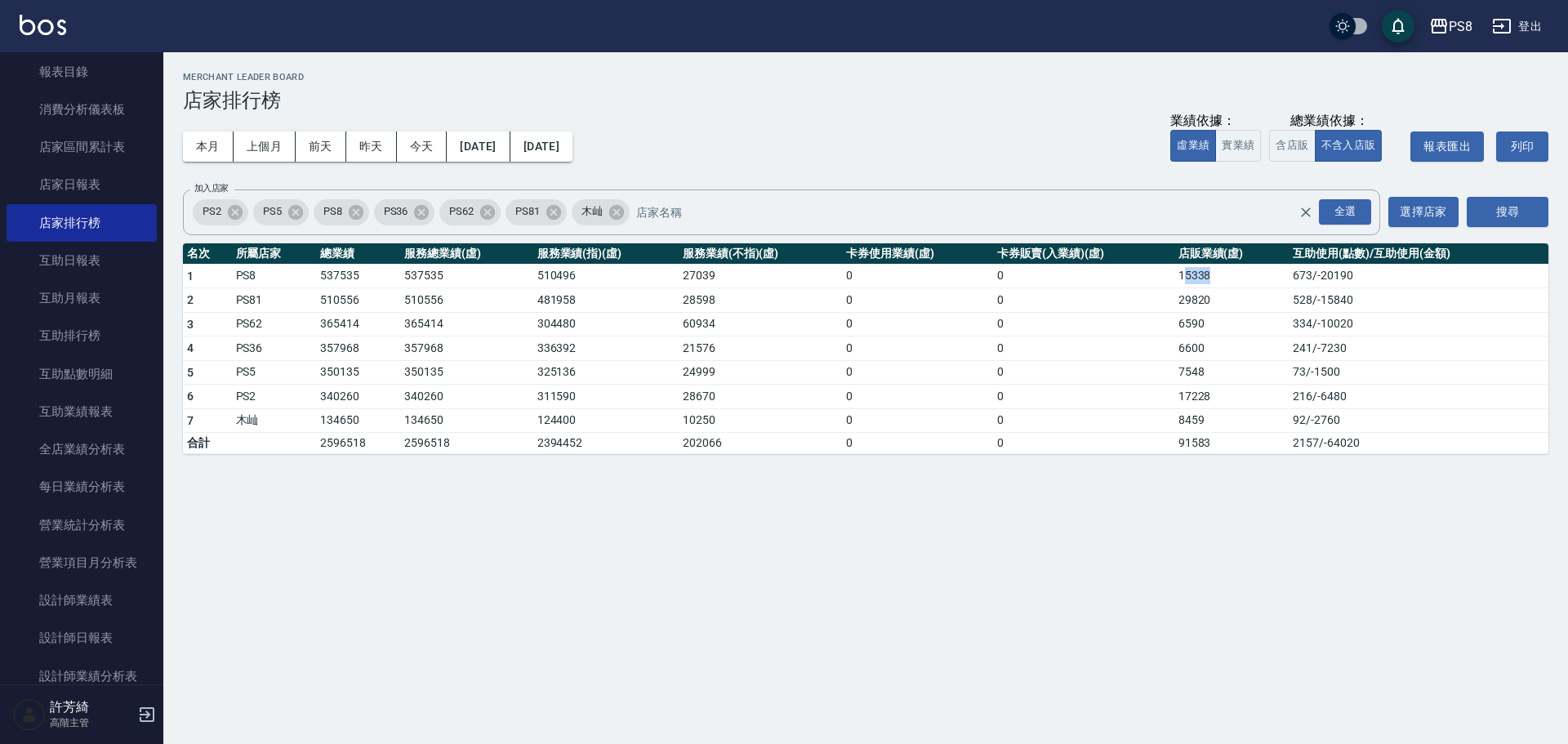
click at [1207, 272] on td "15338" at bounding box center [1231, 276] width 115 height 24
drag, startPoint x: 1171, startPoint y: 277, endPoint x: 1218, endPoint y: 276, distance: 47.0
click at [1218, 276] on tr "1 PS8 537535 537535 510496 27039 0 0 15338 673 / -20190" at bounding box center [865, 276] width 1365 height 24
drag, startPoint x: 1164, startPoint y: 304, endPoint x: 1221, endPoint y: 299, distance: 57.2
click at [1221, 299] on tr "2 PS81 510556 510556 481958 28598 0 0 29820 528 / -15840" at bounding box center [865, 300] width 1365 height 24
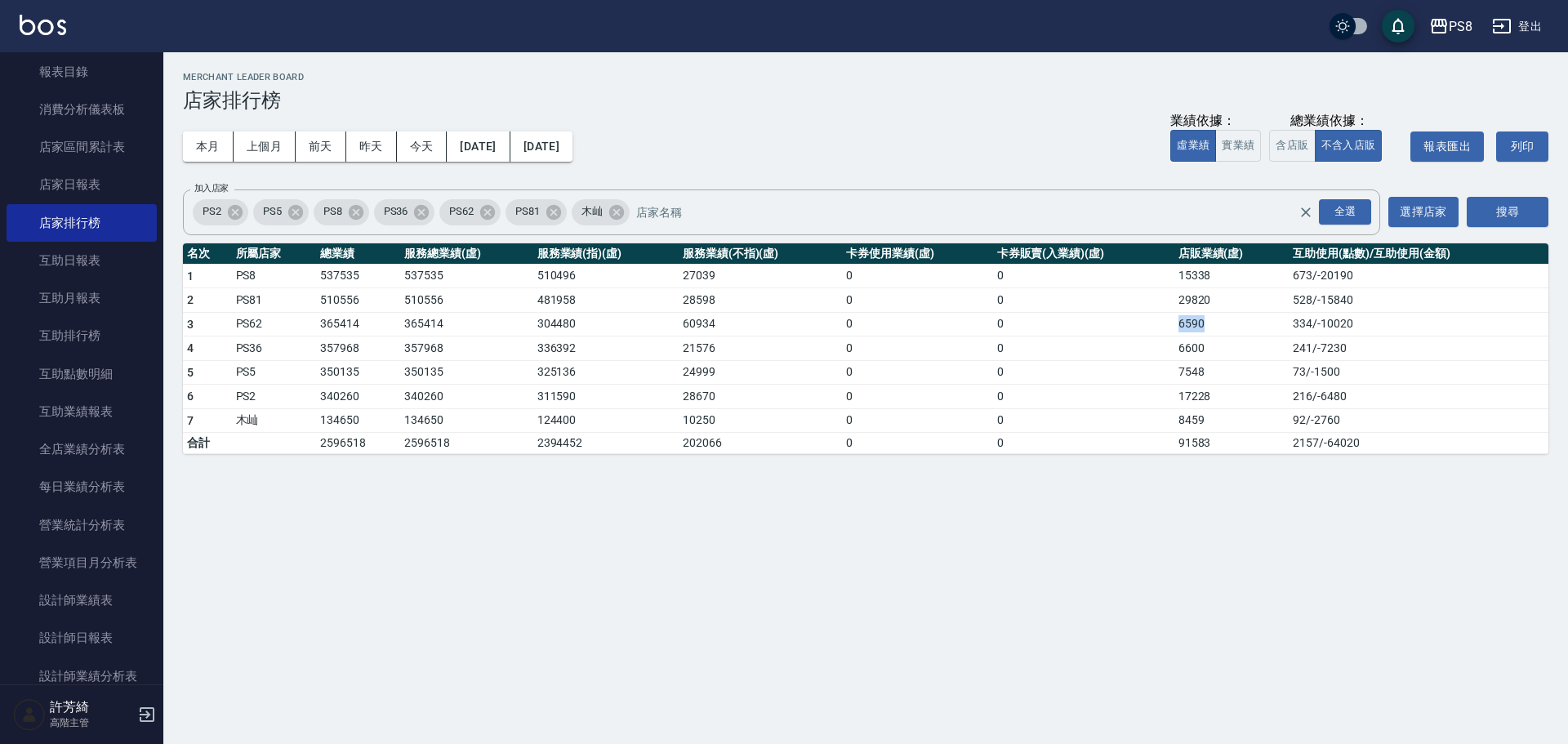
drag, startPoint x: 1125, startPoint y: 314, endPoint x: 1218, endPoint y: 319, distance: 93.1
click at [1218, 319] on tr "3 PS62 365414 365414 304480 60934 0 0 6590 334 / -10020" at bounding box center [865, 324] width 1365 height 24
drag, startPoint x: 1174, startPoint y: 349, endPoint x: 1227, endPoint y: 345, distance: 53.2
click at [1227, 345] on td "6600" at bounding box center [1231, 348] width 115 height 24
drag, startPoint x: 1153, startPoint y: 370, endPoint x: 1216, endPoint y: 370, distance: 63.0
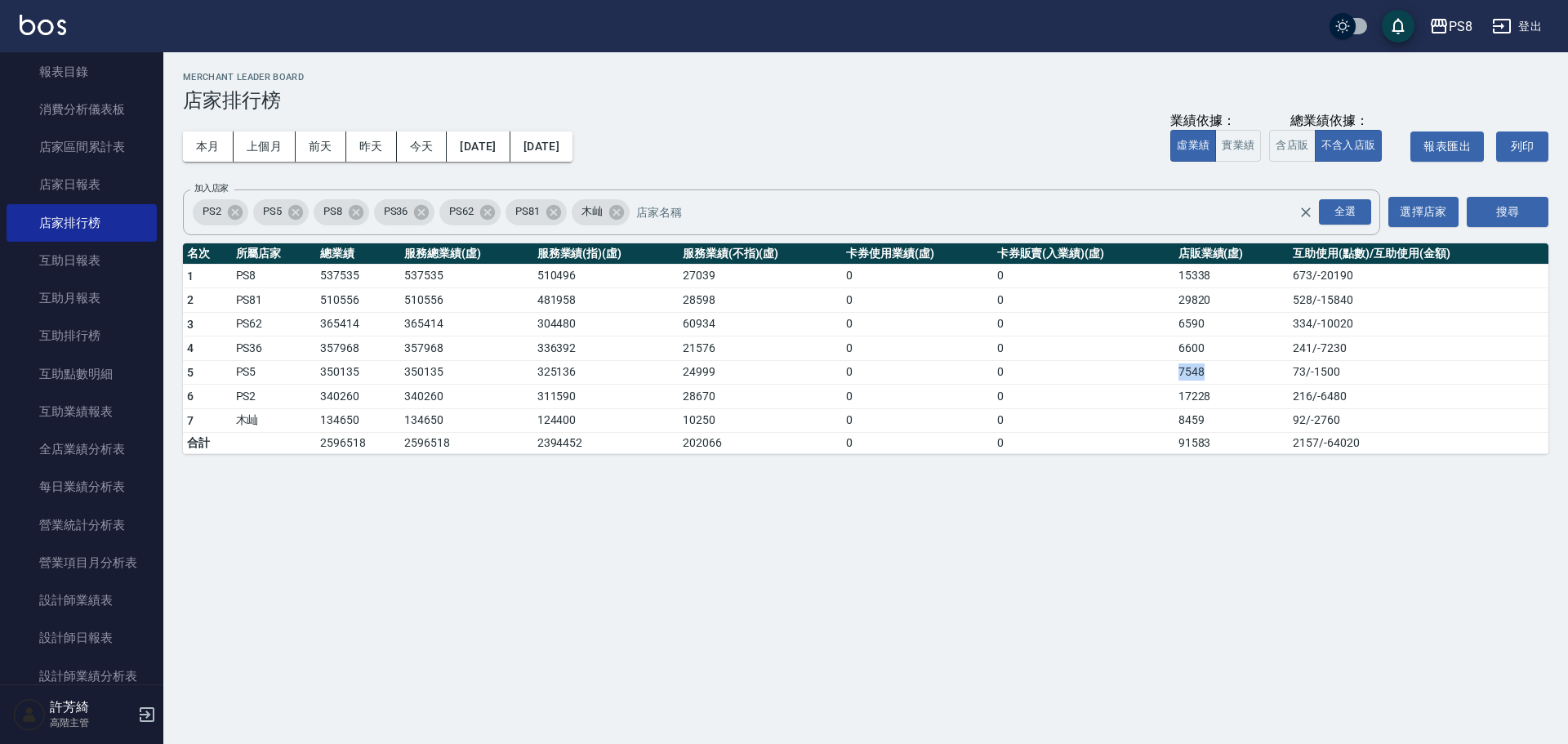
click at [1216, 370] on tr "5 PS5 350135 350135 325136 24999 0 0 7548 73 / -1500" at bounding box center [865, 372] width 1365 height 24
drag, startPoint x: 1214, startPoint y: 393, endPoint x: 1243, endPoint y: 393, distance: 29.0
click at [1243, 393] on tr "6 PS2 340260 340260 311590 28670 0 0 17228 216 / -6480" at bounding box center [865, 397] width 1365 height 24
drag, startPoint x: 1153, startPoint y: 414, endPoint x: 1220, endPoint y: 414, distance: 67.0
click at [1220, 414] on tr "7 木屾 134650 134650 124400 10250 0 0 8459 92 / -2760" at bounding box center [865, 420] width 1365 height 24
